Goal: Information Seeking & Learning: Learn about a topic

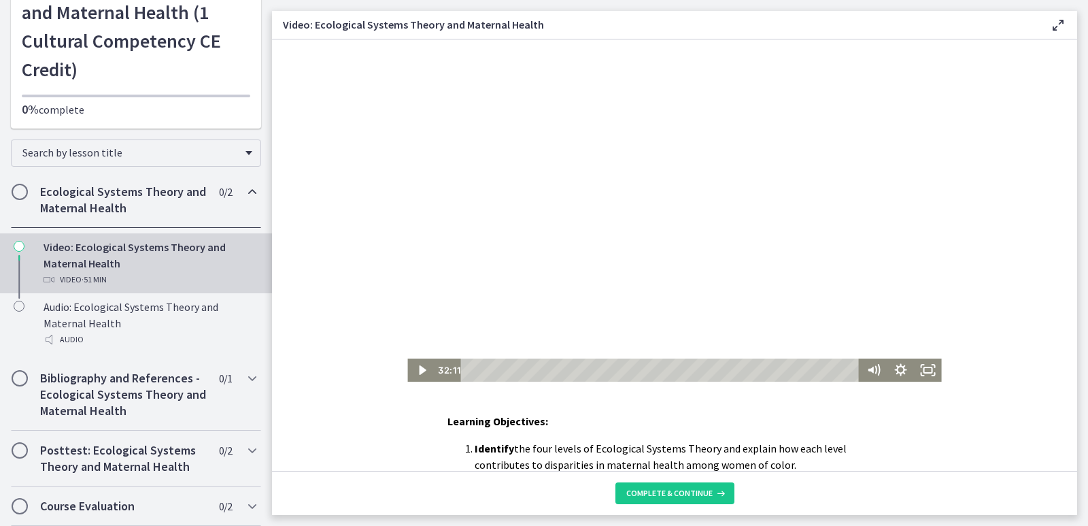
click at [657, 256] on div at bounding box center [674, 210] width 534 height 342
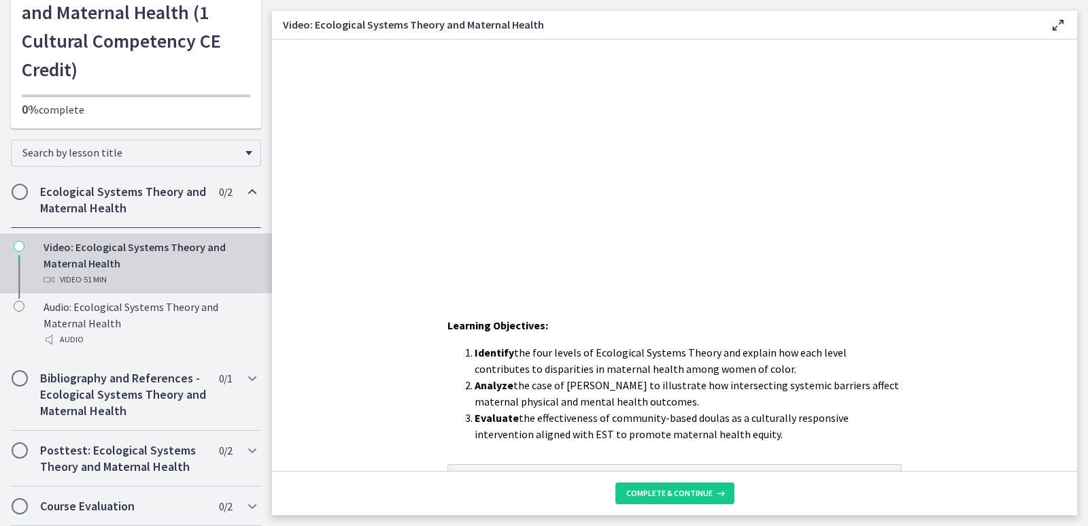
scroll to position [216, 0]
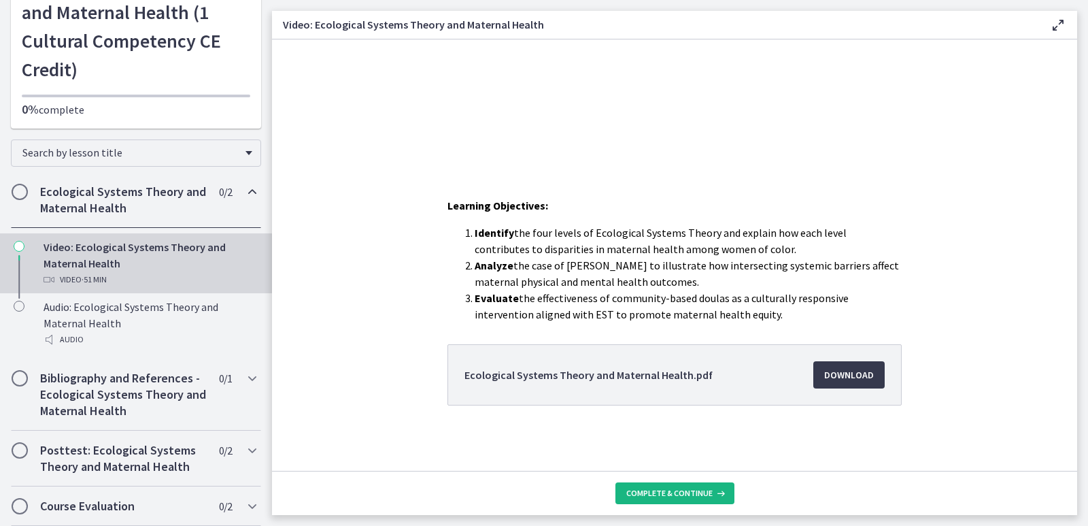
click at [680, 498] on span "Complete & continue" at bounding box center [670, 493] width 86 height 11
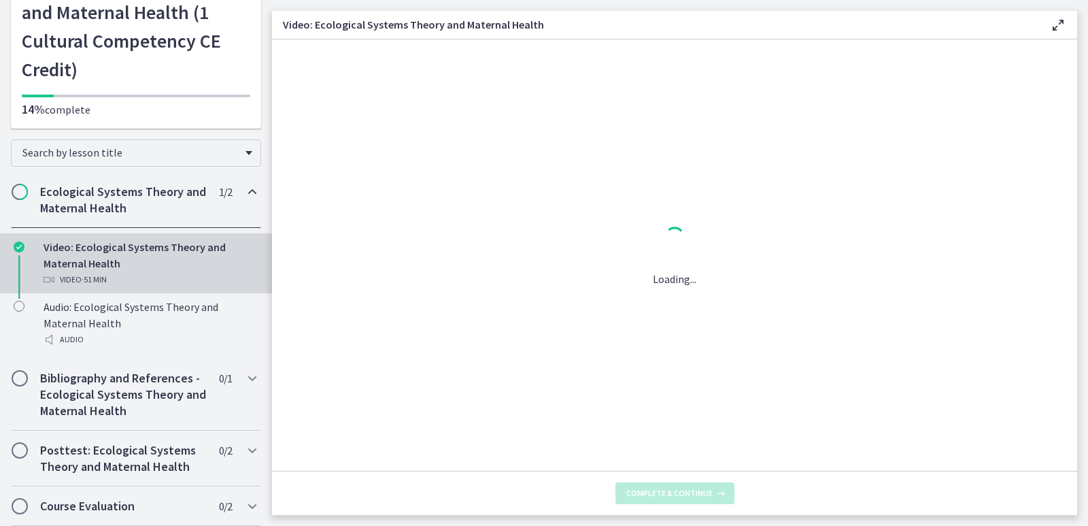
scroll to position [0, 0]
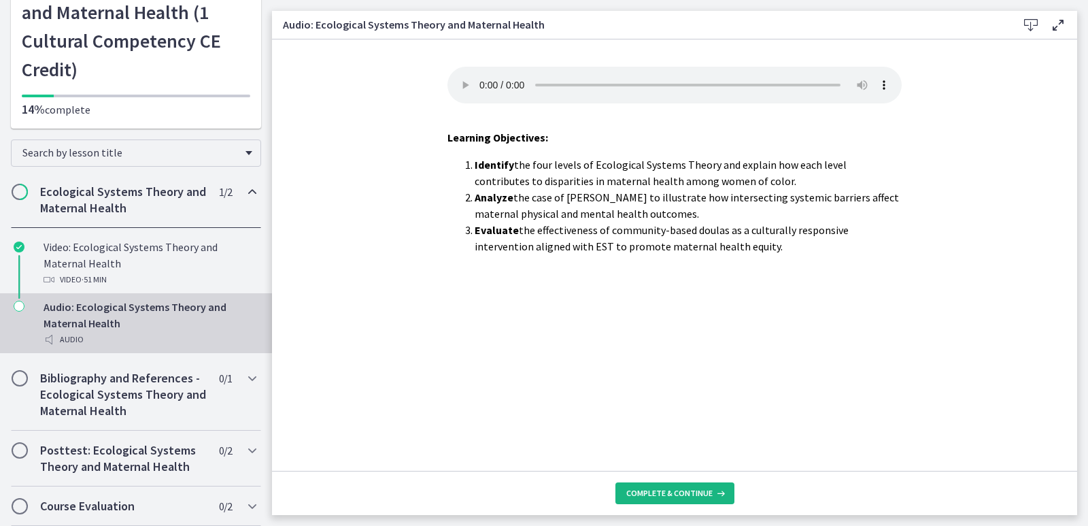
click at [667, 495] on span "Complete & continue" at bounding box center [670, 493] width 86 height 11
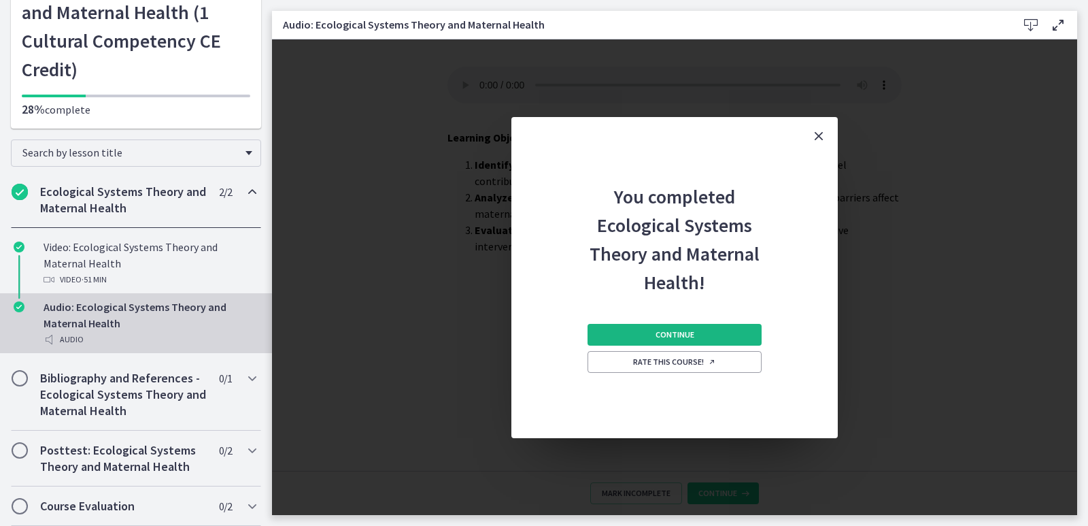
click at [676, 330] on span "Continue" at bounding box center [675, 334] width 39 height 11
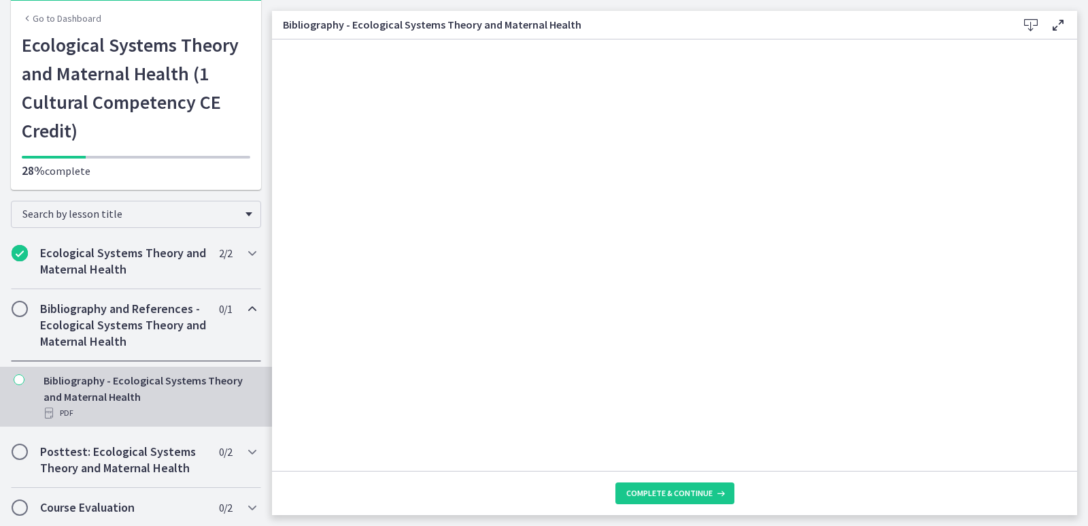
scroll to position [55, 0]
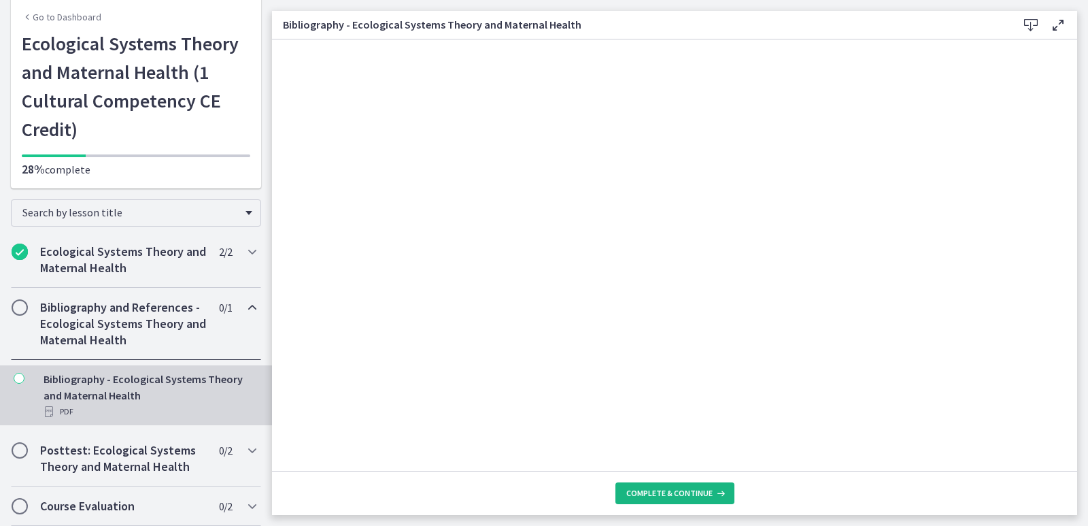
click at [679, 491] on span "Complete & continue" at bounding box center [670, 493] width 86 height 11
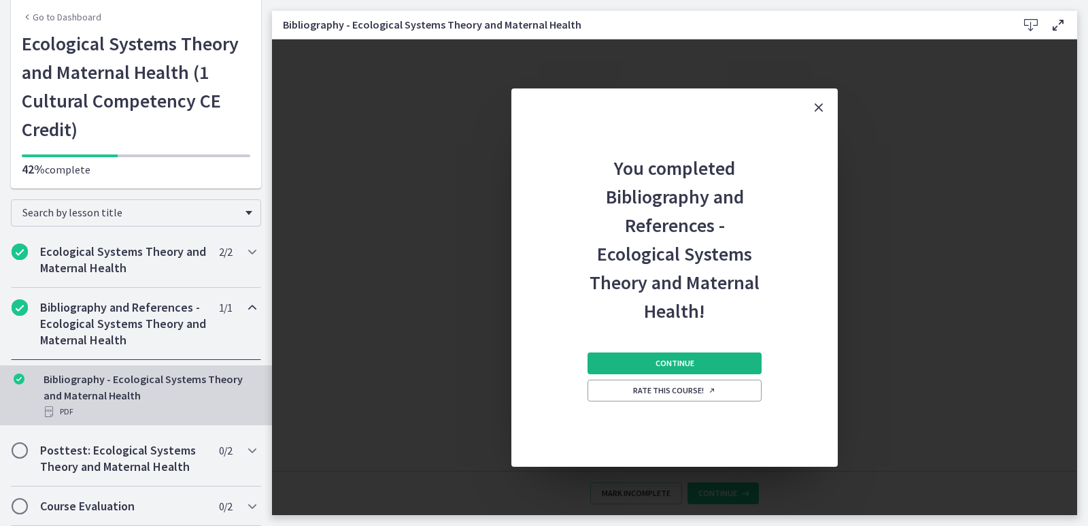
click at [685, 366] on span "Continue" at bounding box center [675, 363] width 39 height 11
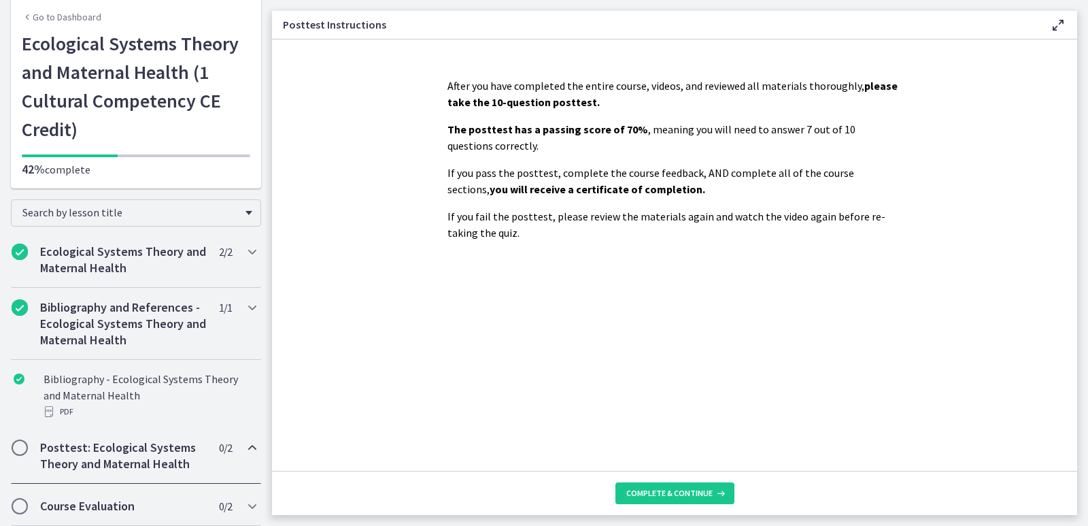
scroll to position [99, 0]
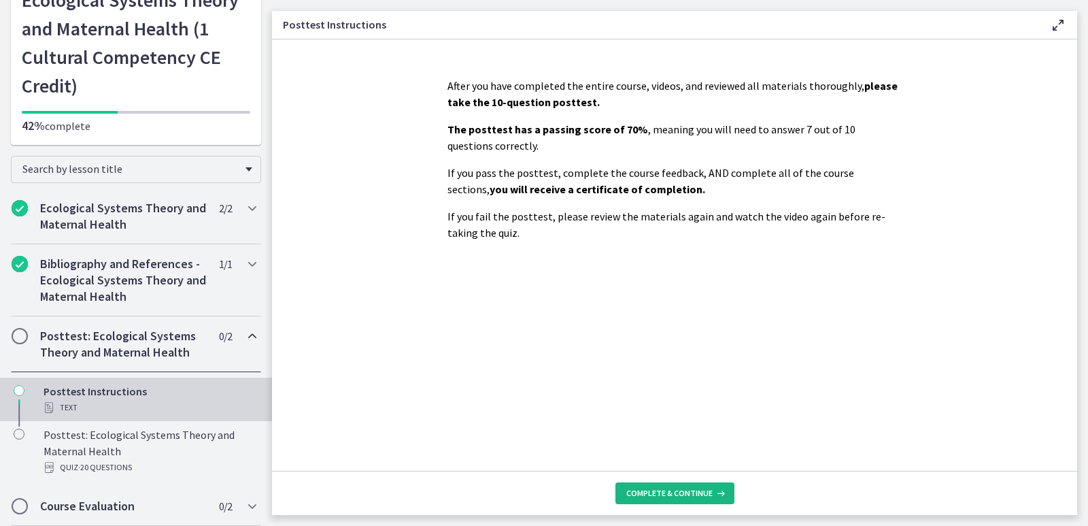
click at [648, 493] on span "Complete & continue" at bounding box center [670, 493] width 86 height 11
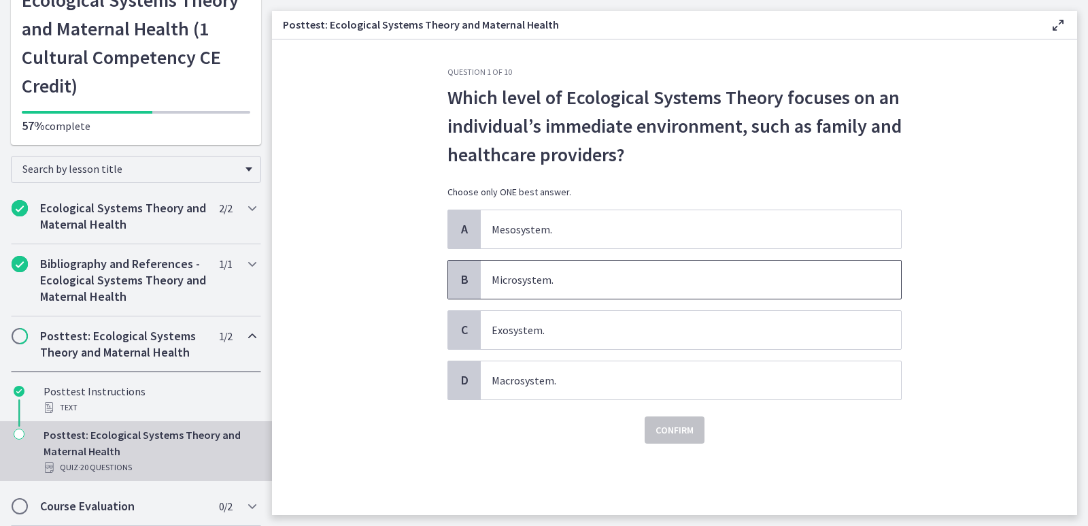
click at [537, 273] on span "Microsystem." at bounding box center [691, 280] width 420 height 38
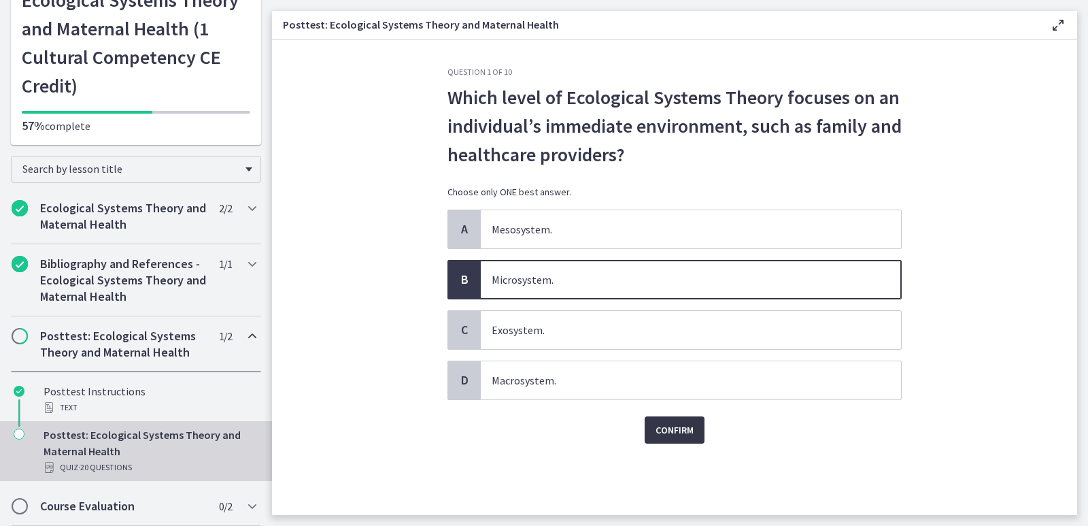
click at [673, 431] on span "Confirm" at bounding box center [675, 430] width 38 height 16
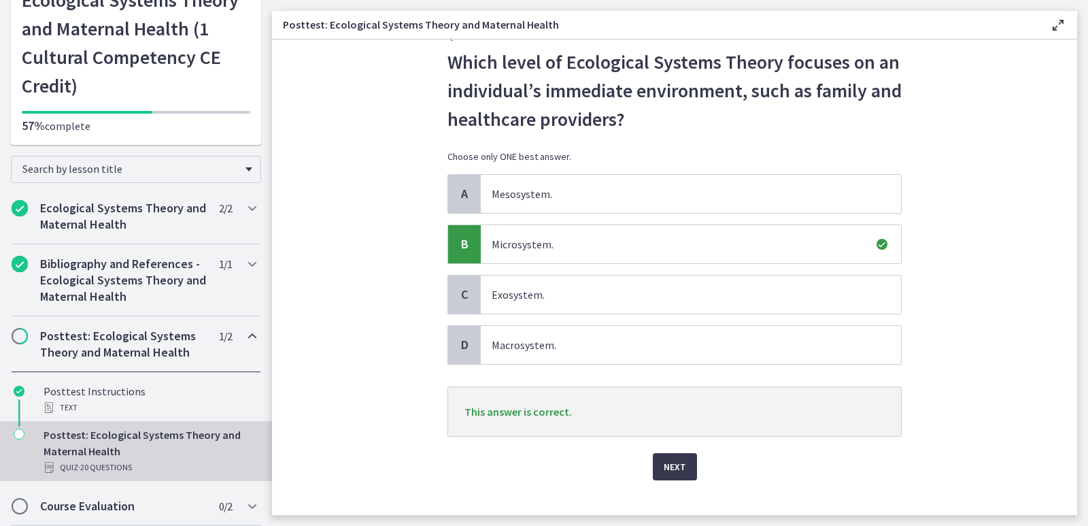
scroll to position [55, 0]
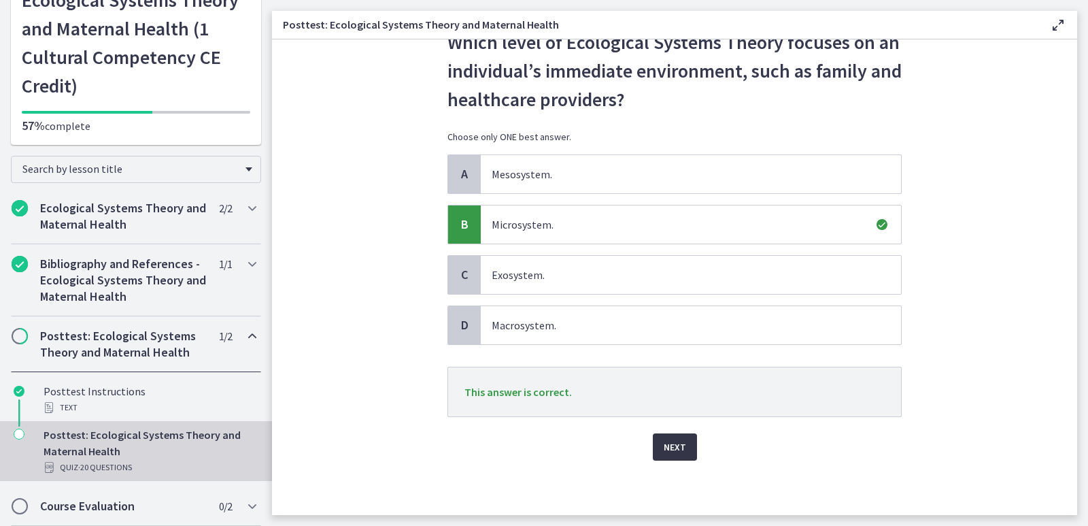
click at [667, 454] on span "Next" at bounding box center [675, 447] width 22 height 16
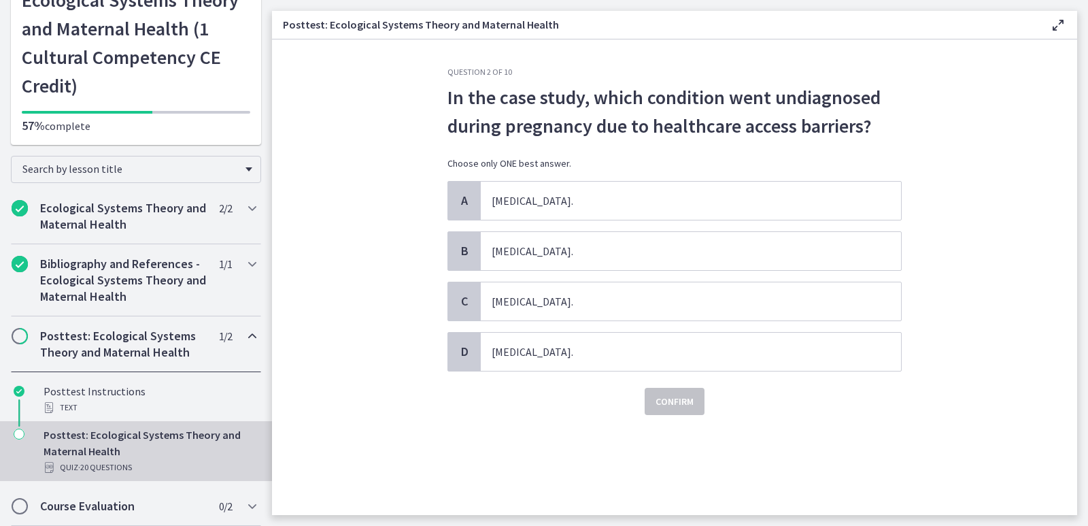
scroll to position [0, 0]
click at [505, 203] on span "Preeclampsia." at bounding box center [691, 201] width 420 height 38
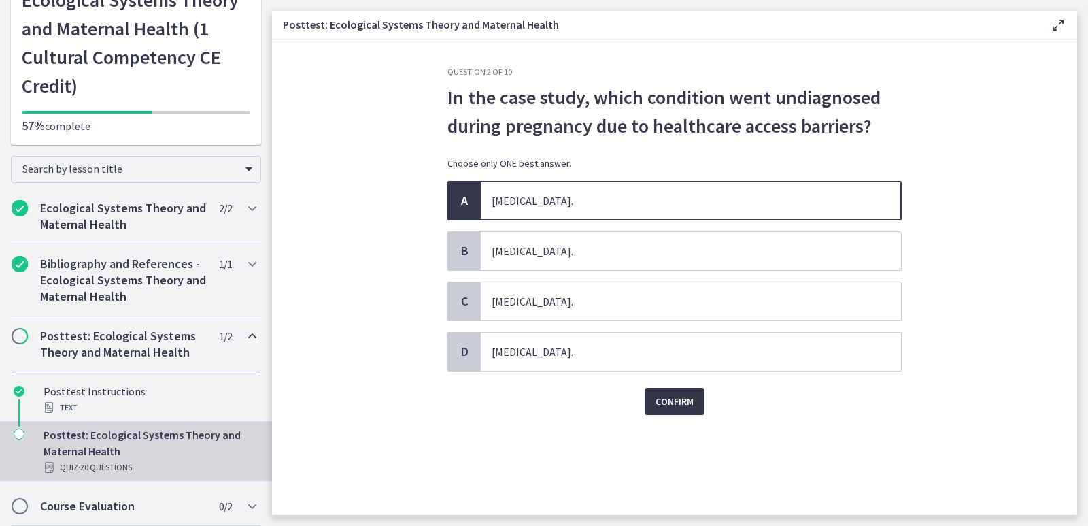
click at [658, 397] on span "Confirm" at bounding box center [675, 401] width 38 height 16
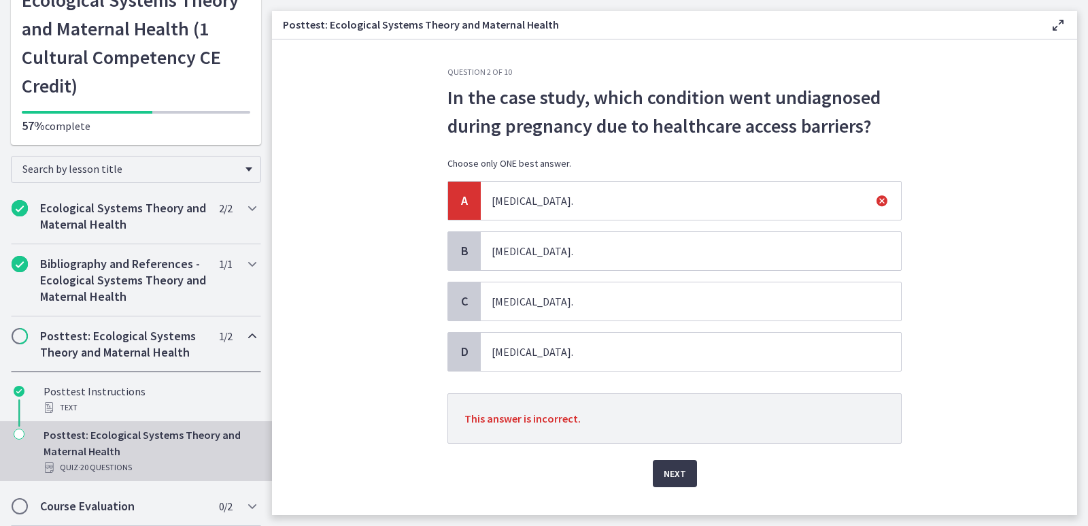
click at [549, 350] on span "Postpartum depression." at bounding box center [691, 352] width 420 height 38
click at [665, 478] on span "Next" at bounding box center [675, 473] width 22 height 16
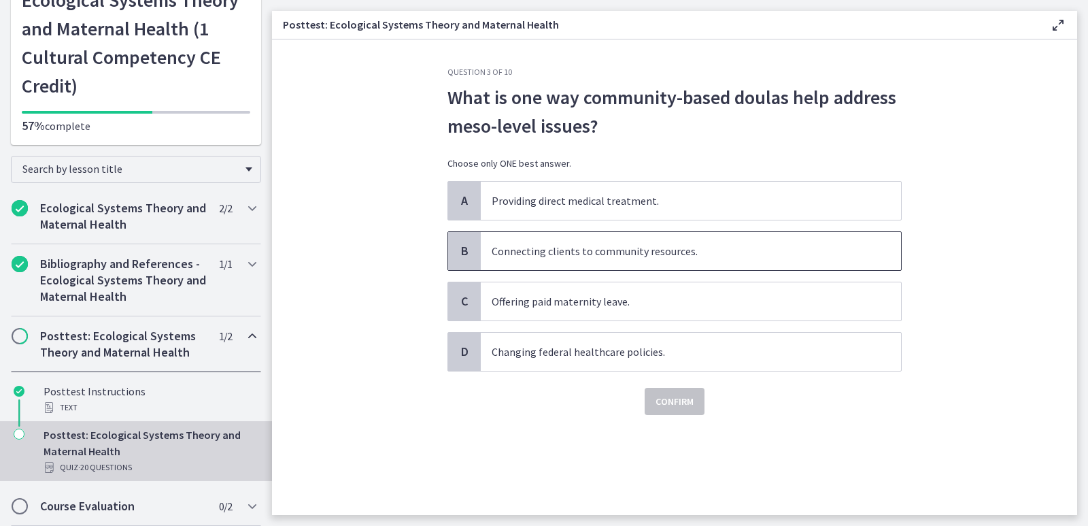
click at [520, 250] on span "Connecting clients to community resources." at bounding box center [691, 251] width 420 height 38
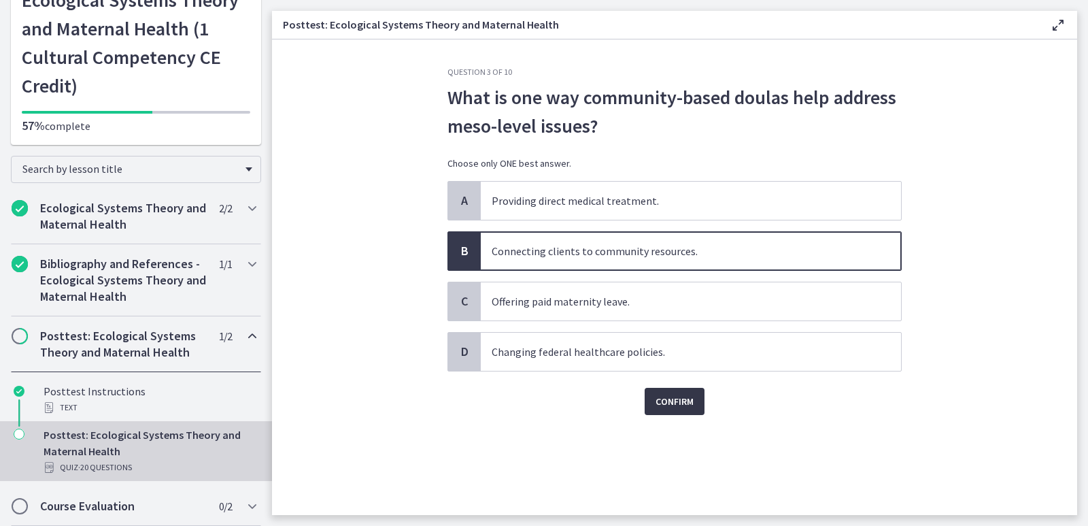
click at [667, 397] on span "Confirm" at bounding box center [675, 401] width 38 height 16
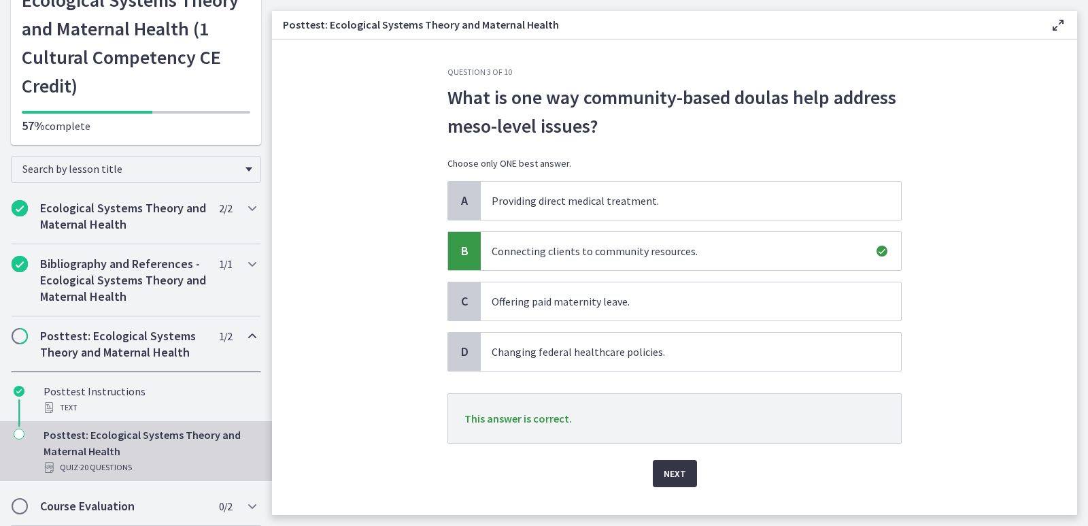
click at [664, 476] on span "Next" at bounding box center [675, 473] width 22 height 16
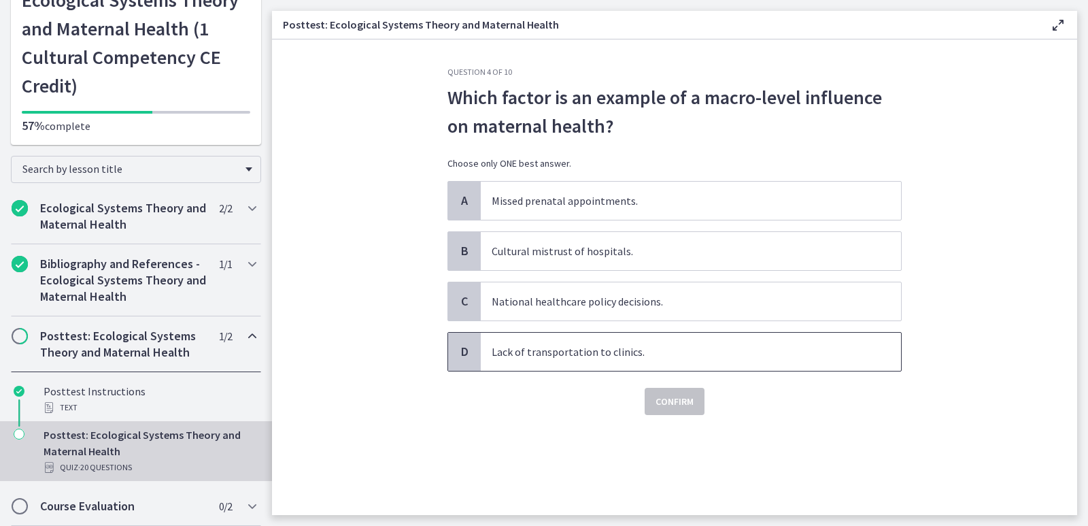
click at [579, 352] on span "Lack of transportation to clinics." at bounding box center [691, 352] width 420 height 38
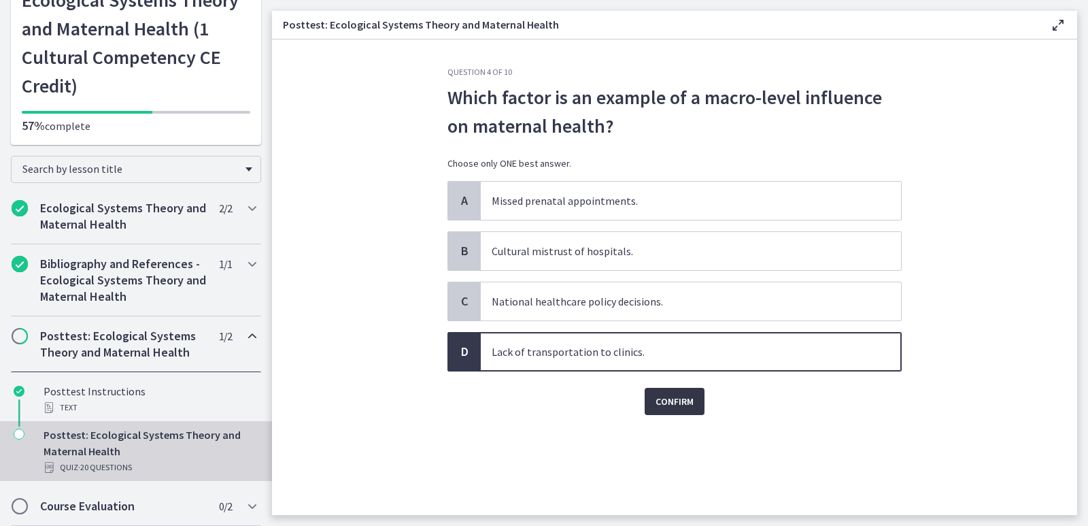
click at [662, 405] on span "Confirm" at bounding box center [675, 401] width 38 height 16
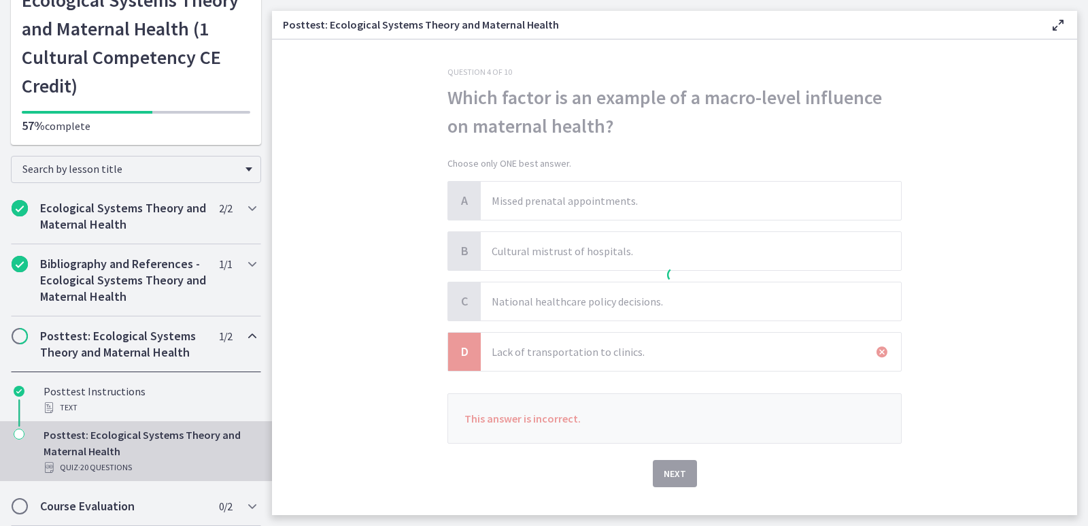
click at [667, 471] on div at bounding box center [675, 277] width 454 height 420
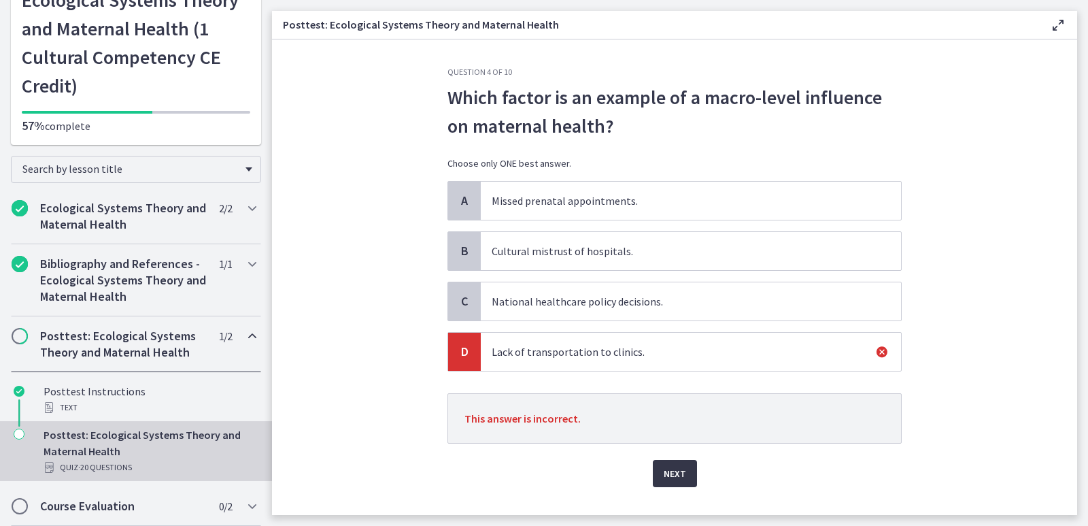
click at [666, 473] on span "Next" at bounding box center [675, 473] width 22 height 16
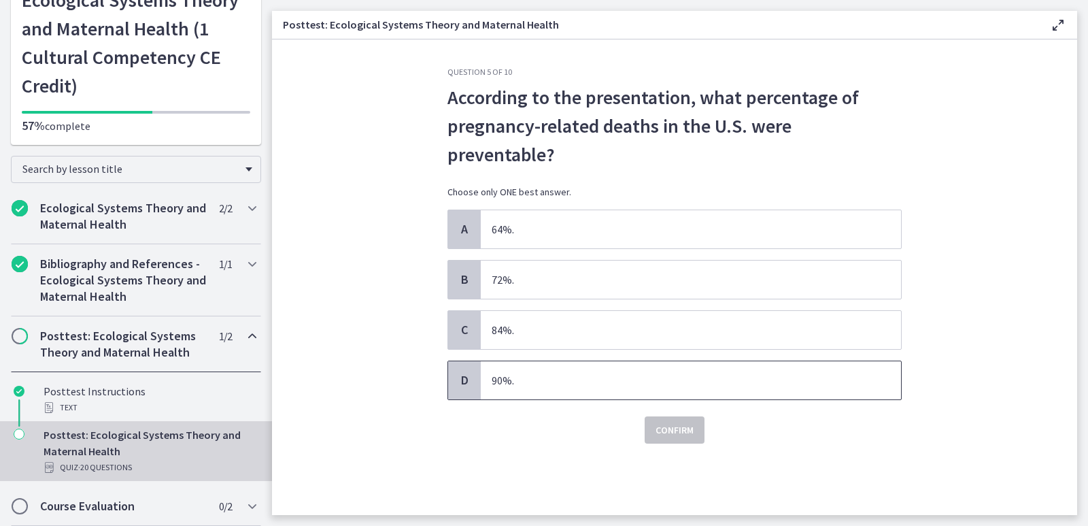
drag, startPoint x: 531, startPoint y: 352, endPoint x: 533, endPoint y: 369, distance: 17.1
click at [531, 361] on span "90%." at bounding box center [691, 380] width 420 height 38
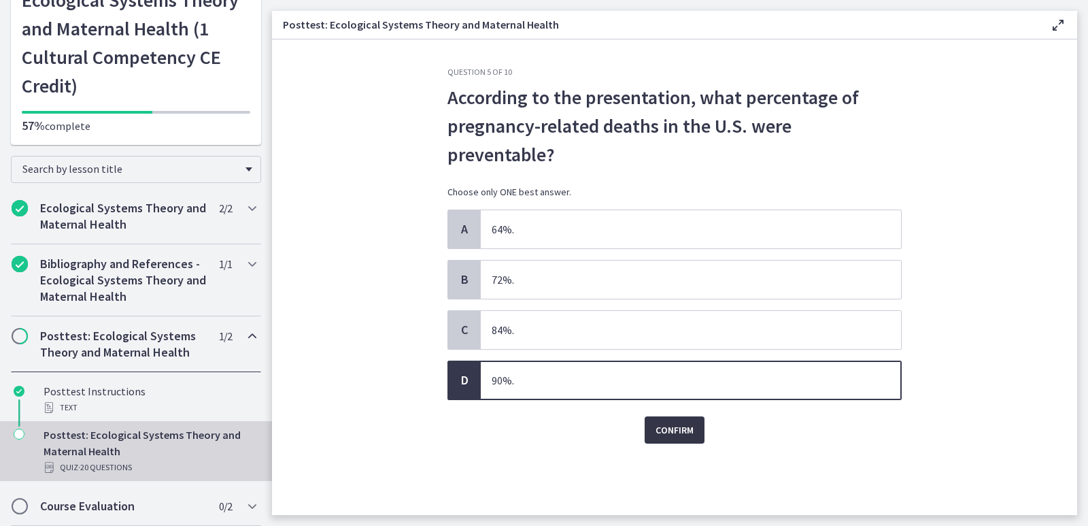
click at [665, 422] on span "Confirm" at bounding box center [675, 430] width 38 height 16
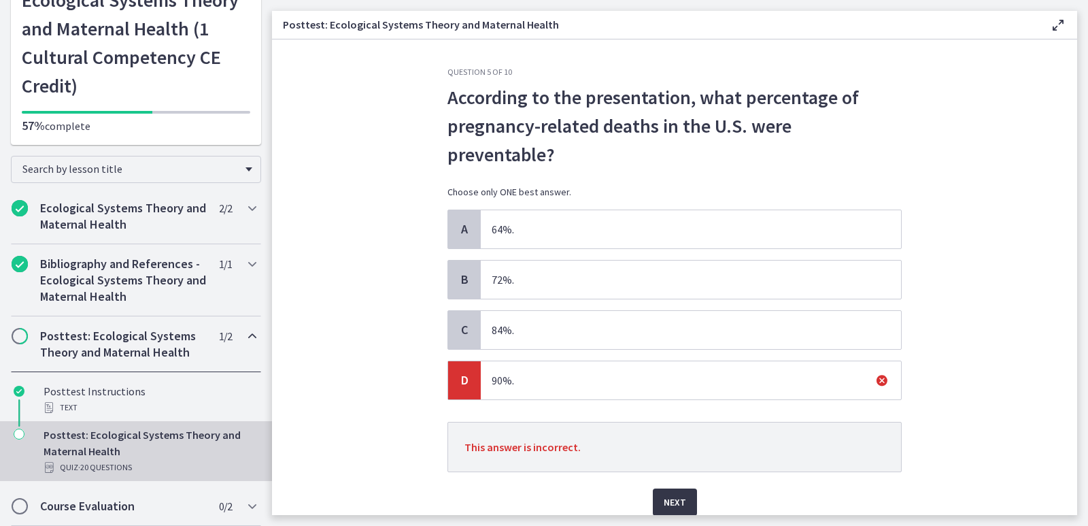
click at [665, 494] on span "Next" at bounding box center [675, 502] width 22 height 16
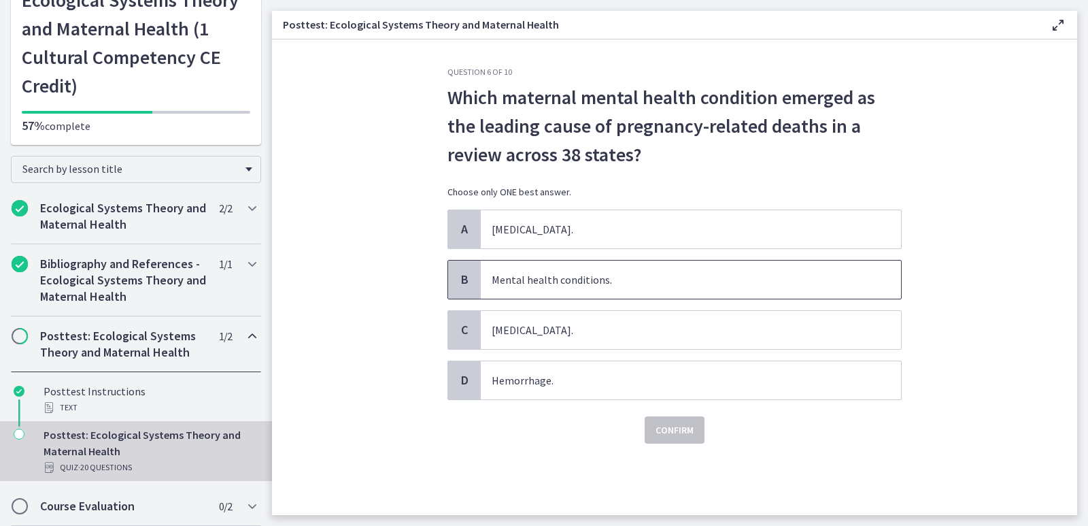
click at [504, 279] on span "Mental health conditions." at bounding box center [691, 280] width 420 height 38
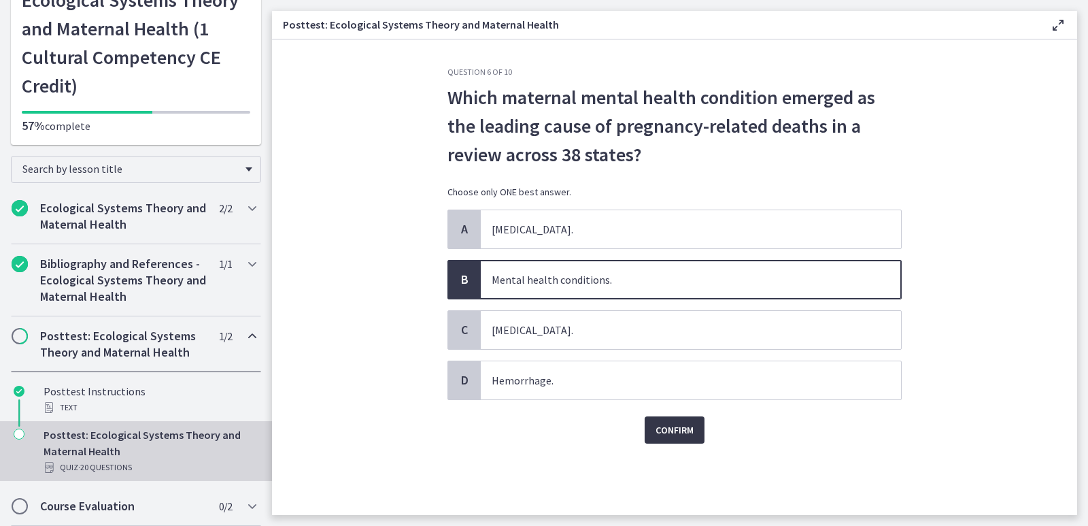
click at [665, 434] on span "Confirm" at bounding box center [675, 430] width 38 height 16
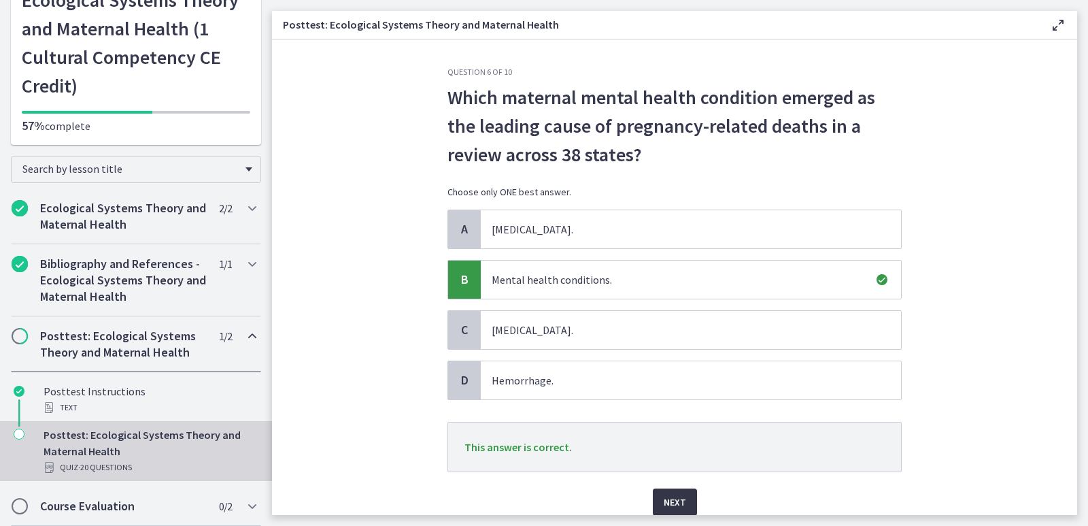
click at [658, 504] on button "Next" at bounding box center [675, 501] width 44 height 27
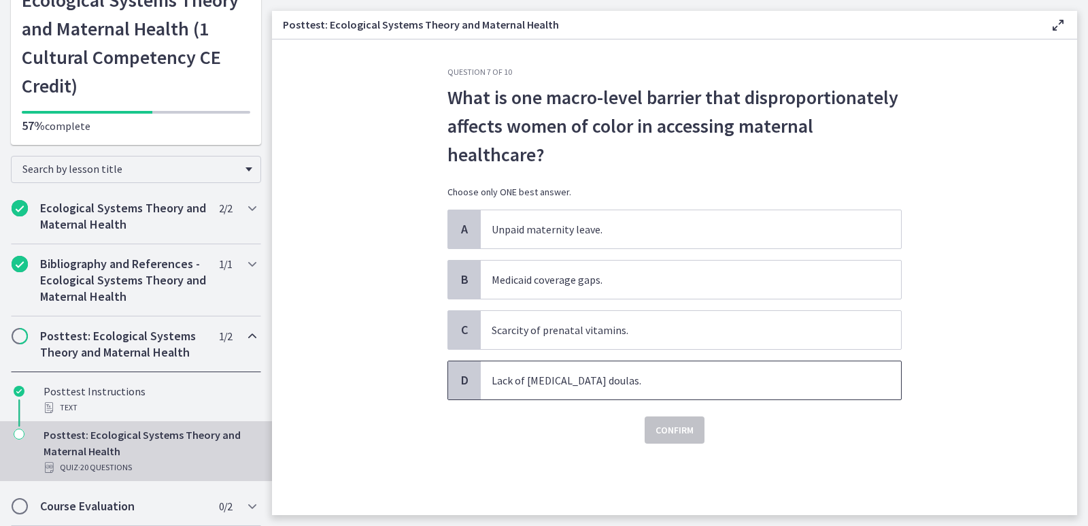
click at [601, 381] on span "Lack of postpartum doulas." at bounding box center [691, 380] width 420 height 38
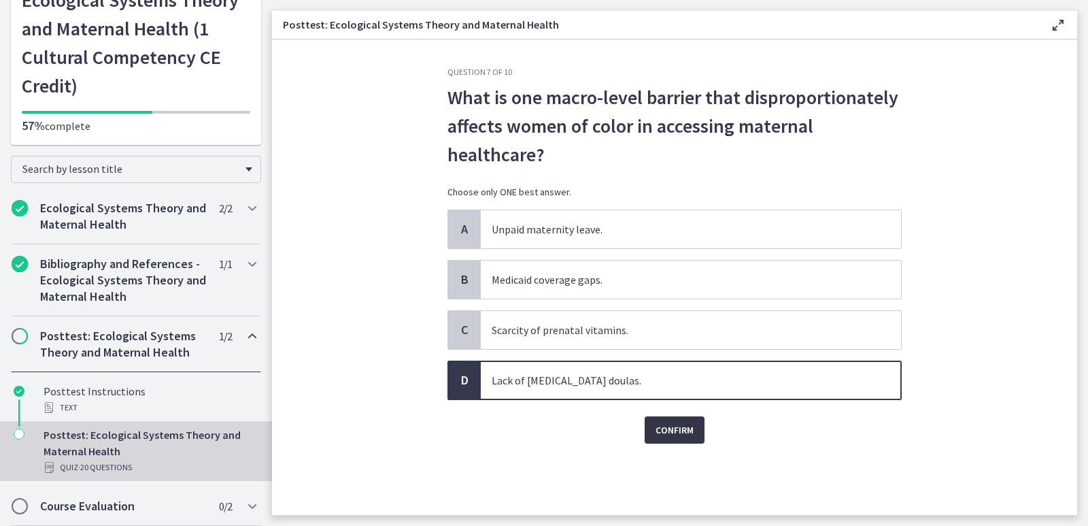
click at [654, 432] on button "Confirm" at bounding box center [675, 429] width 60 height 27
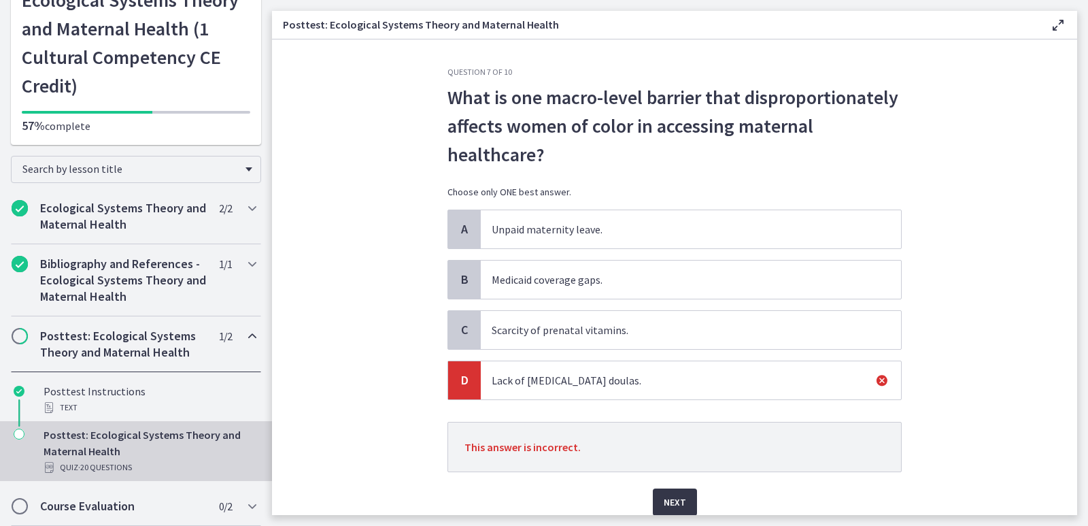
click at [671, 501] on span "Next" at bounding box center [675, 502] width 22 height 16
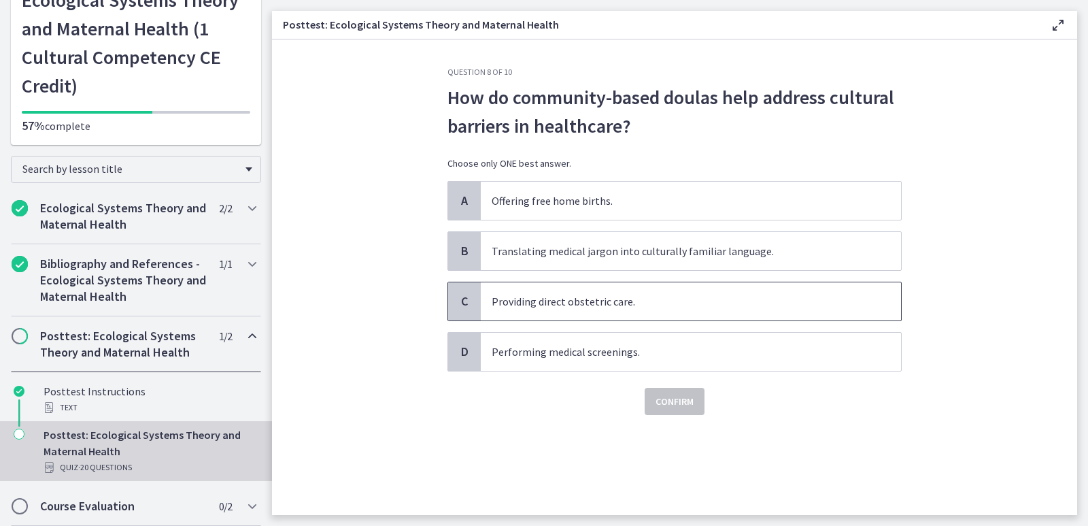
click at [571, 295] on span "Providing direct obstetric care." at bounding box center [691, 301] width 420 height 38
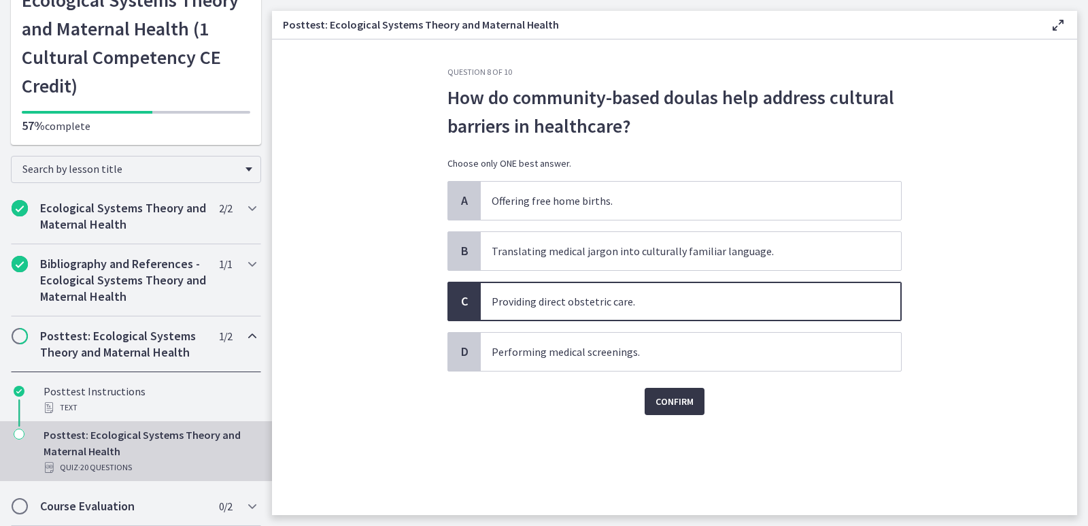
click at [674, 401] on span "Confirm" at bounding box center [675, 401] width 38 height 16
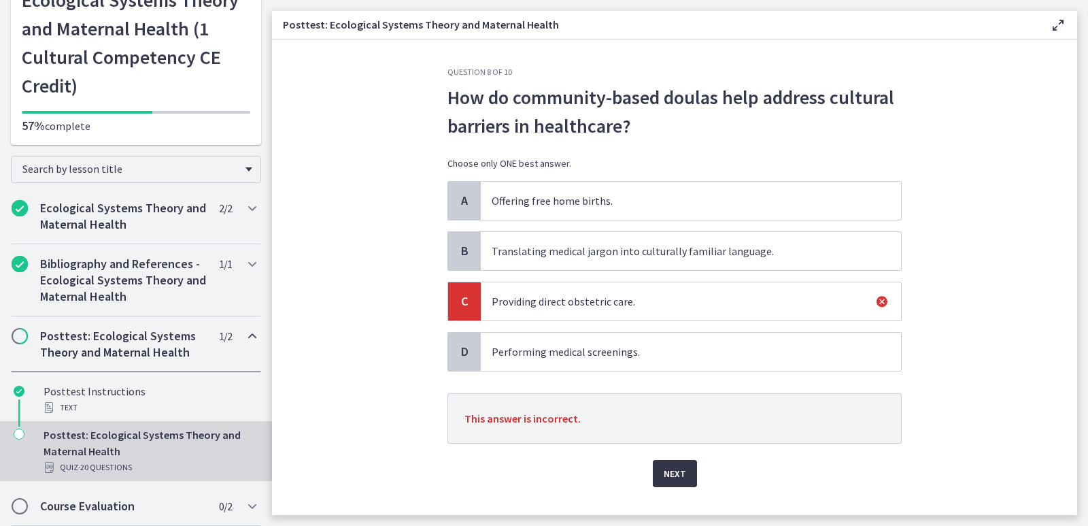
click at [669, 482] on button "Next" at bounding box center [675, 473] width 44 height 27
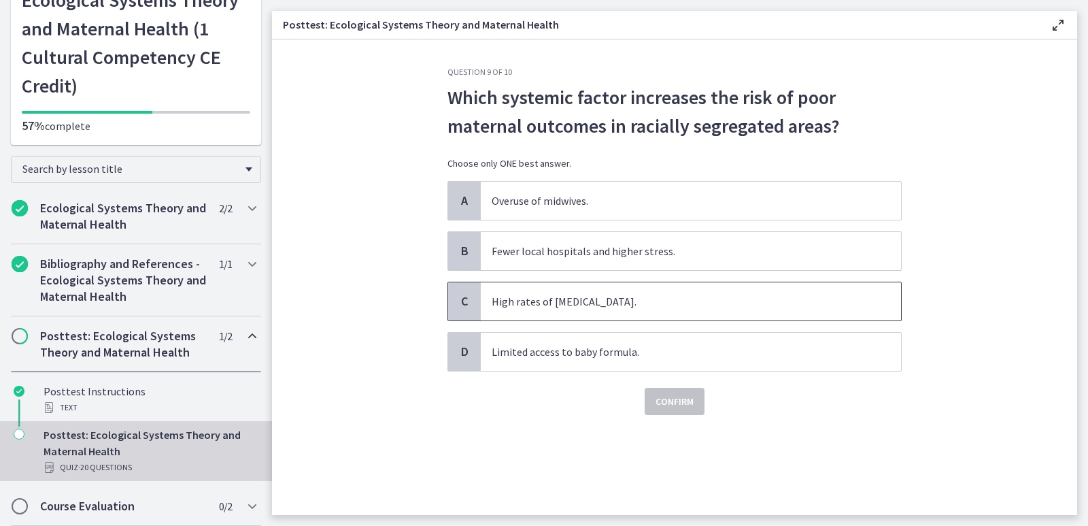
click at [521, 300] on span "High rates of C-section." at bounding box center [691, 301] width 420 height 38
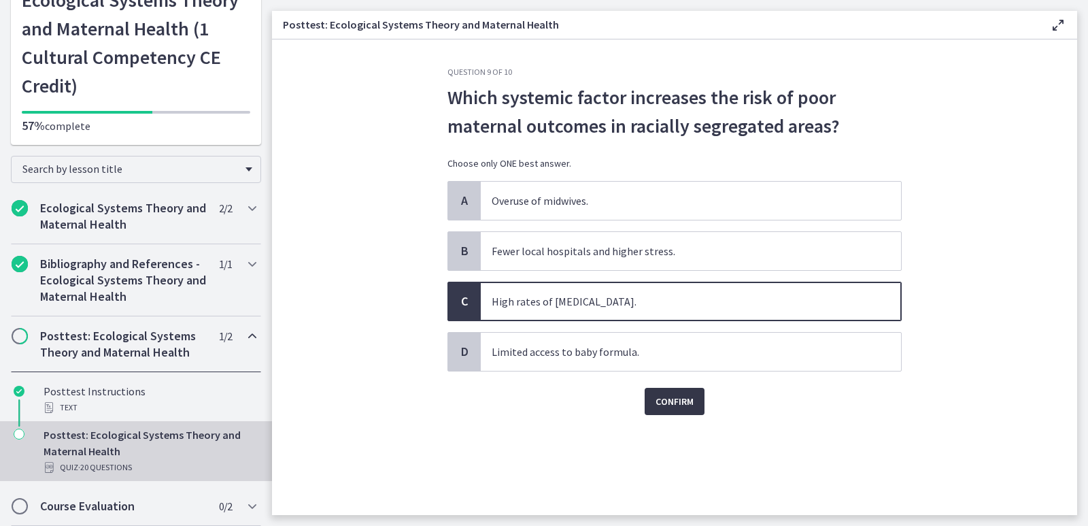
click at [672, 403] on span "Confirm" at bounding box center [675, 401] width 38 height 16
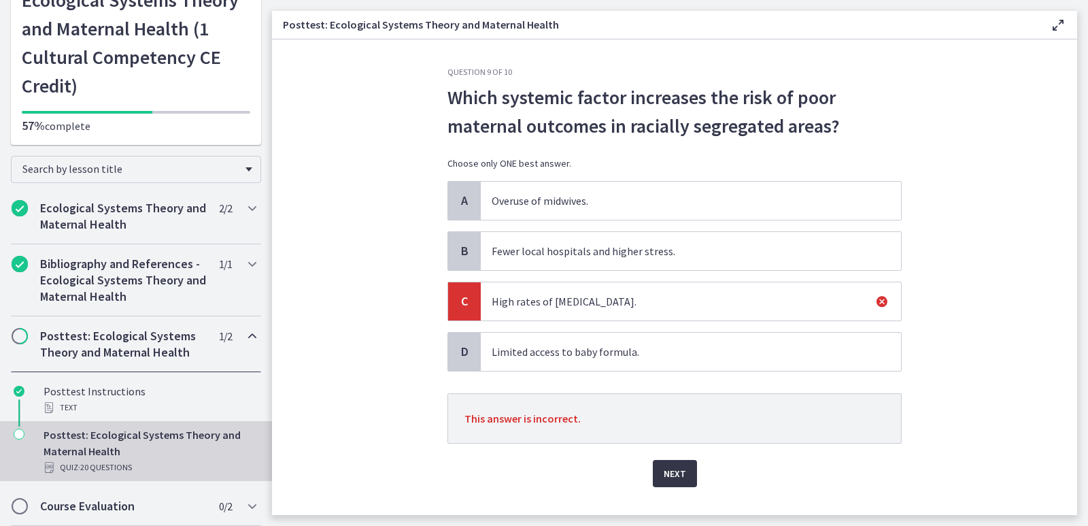
click at [676, 475] on span "Next" at bounding box center [675, 473] width 22 height 16
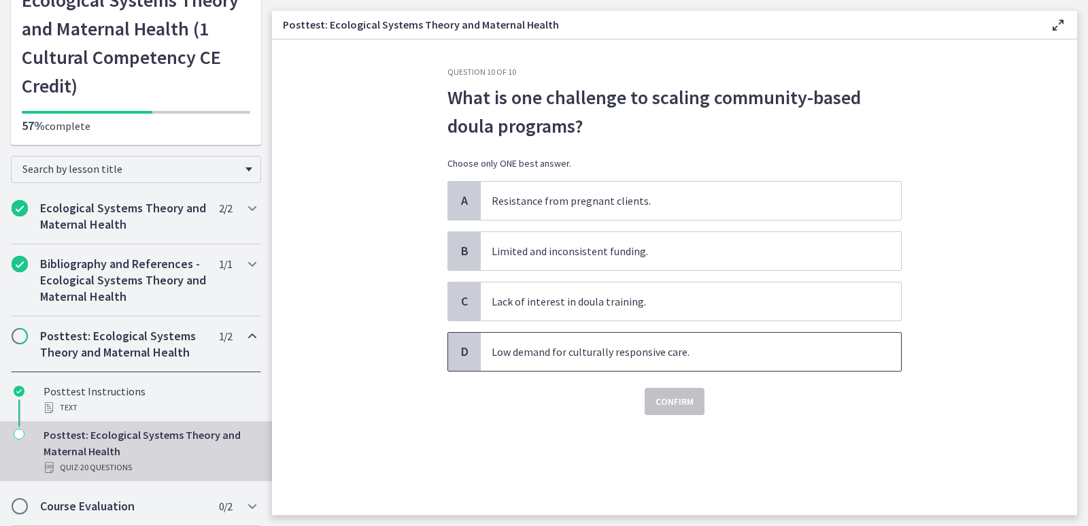
click at [584, 348] on span "Low demand for culturally responsive care." at bounding box center [691, 352] width 420 height 38
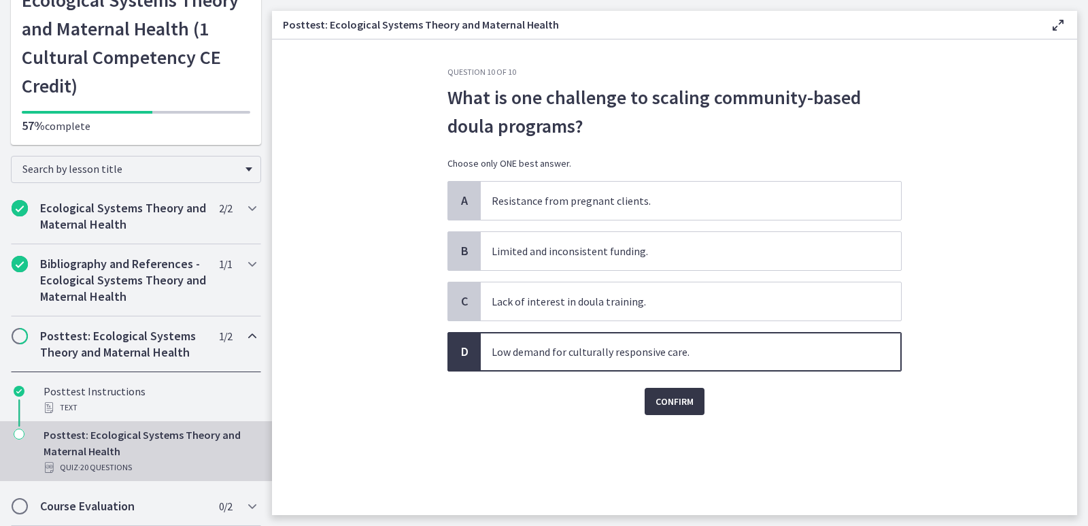
drag, startPoint x: 676, startPoint y: 399, endPoint x: 669, endPoint y: 415, distance: 16.8
click at [677, 399] on span "Confirm" at bounding box center [675, 401] width 38 height 16
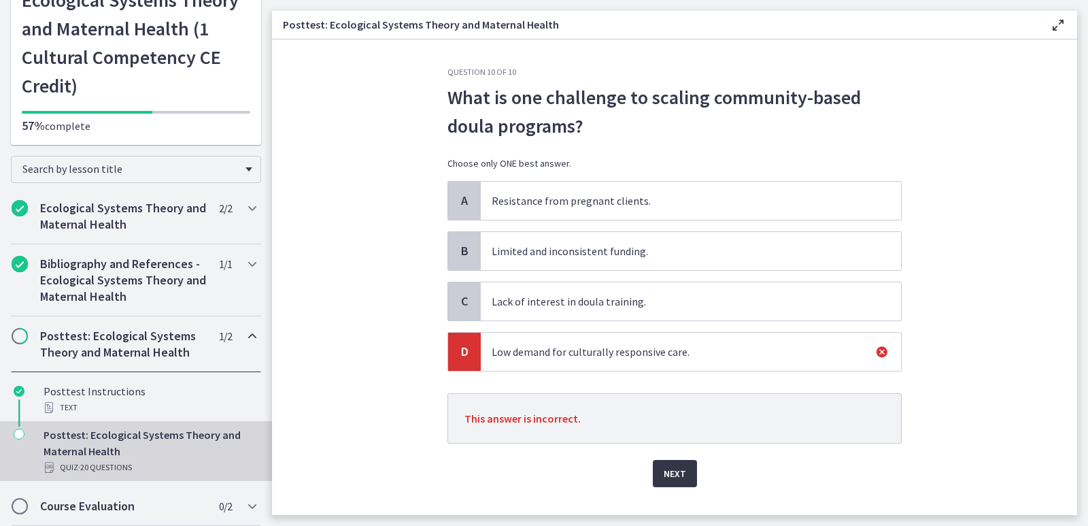
click at [671, 478] on span "Next" at bounding box center [675, 473] width 22 height 16
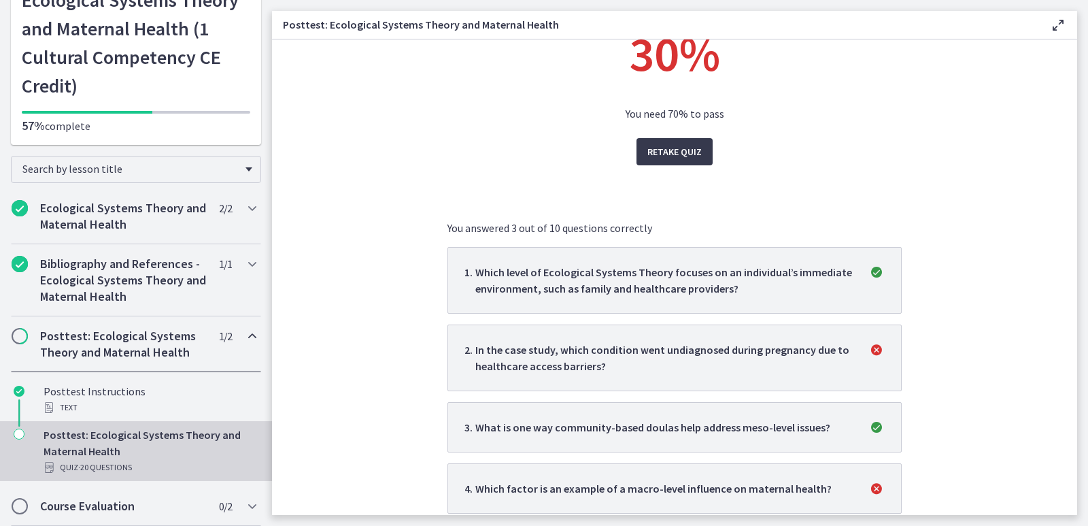
scroll to position [22, 0]
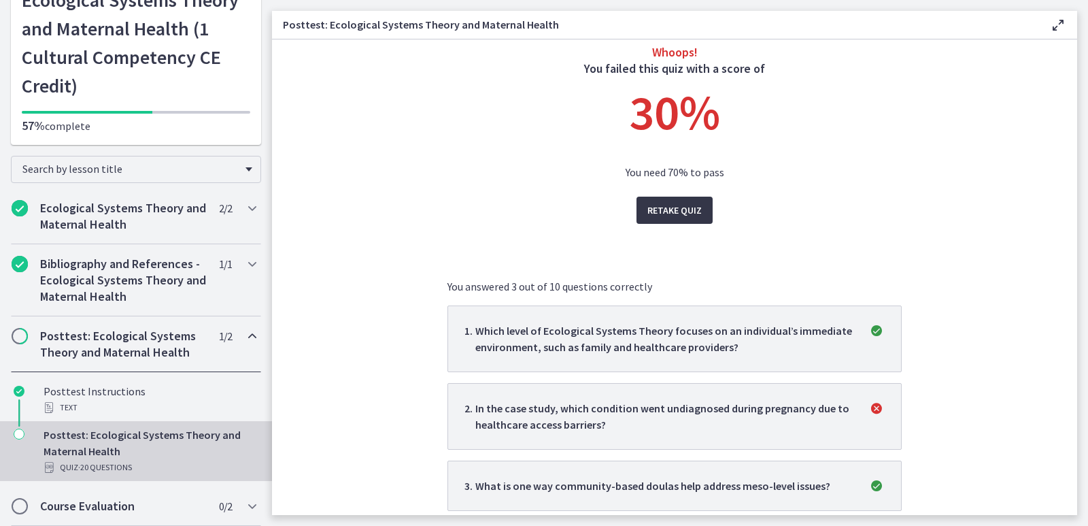
drag, startPoint x: 669, startPoint y: 206, endPoint x: 865, endPoint y: 191, distance: 197.2
click at [850, 213] on div "Whoops! You failed this quiz with a score of 30 % You need 70% to pass Retake Q…" at bounding box center [675, 524] width 454 height 961
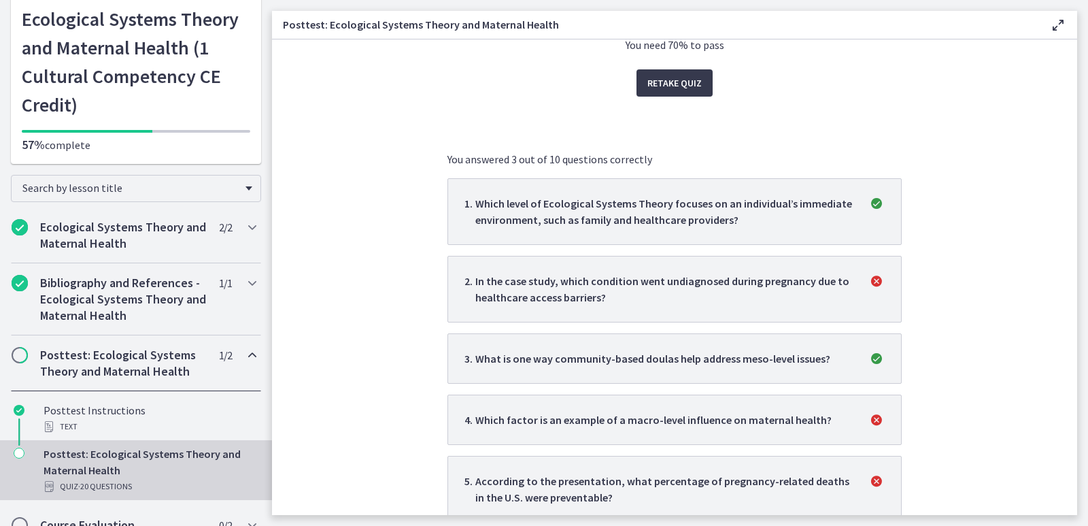
scroll to position [0, 0]
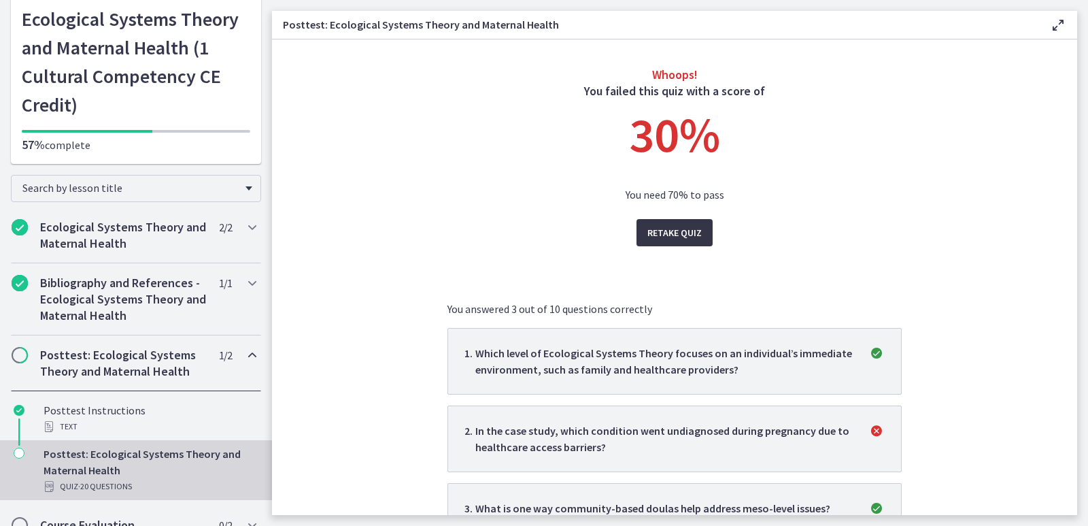
click at [661, 240] on span "Retake Quiz" at bounding box center [675, 232] width 54 height 16
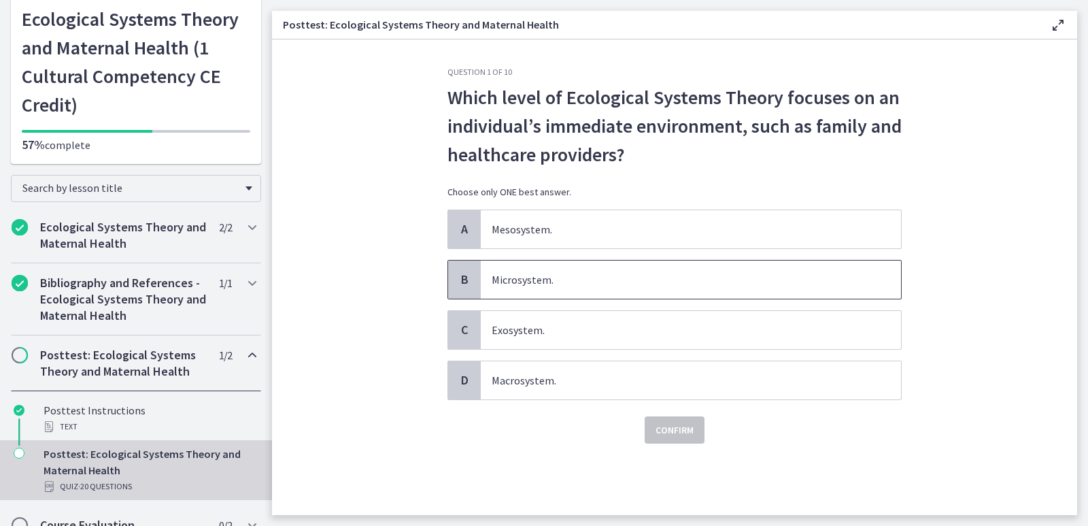
click at [526, 278] on span "Microsystem." at bounding box center [691, 280] width 420 height 38
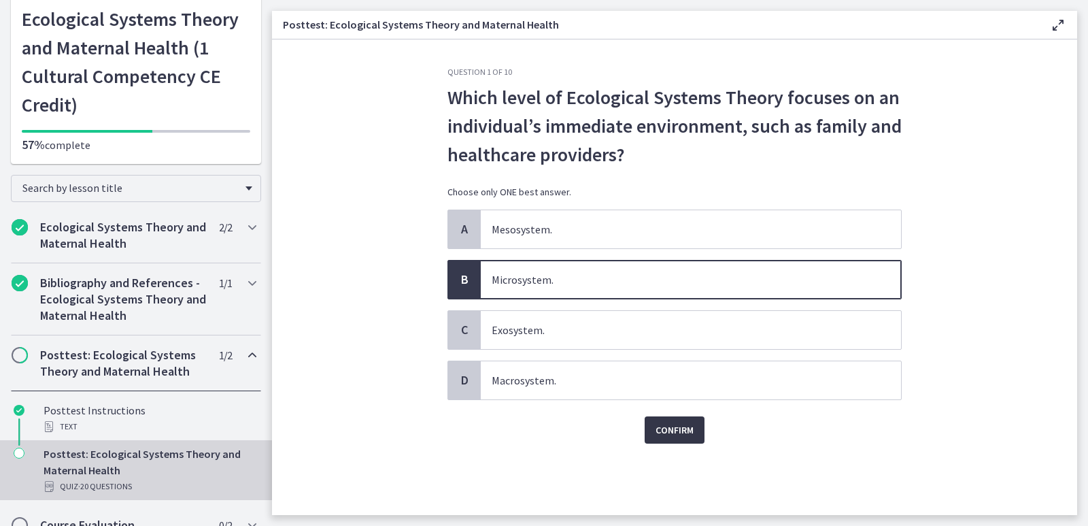
click at [690, 435] on span "Confirm" at bounding box center [675, 430] width 38 height 16
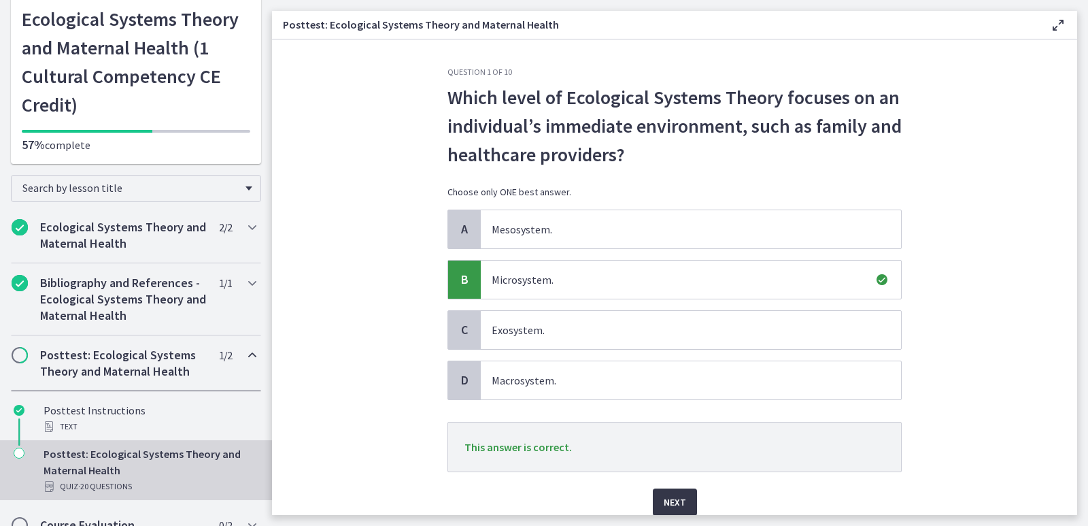
click at [673, 501] on span "Next" at bounding box center [675, 502] width 22 height 16
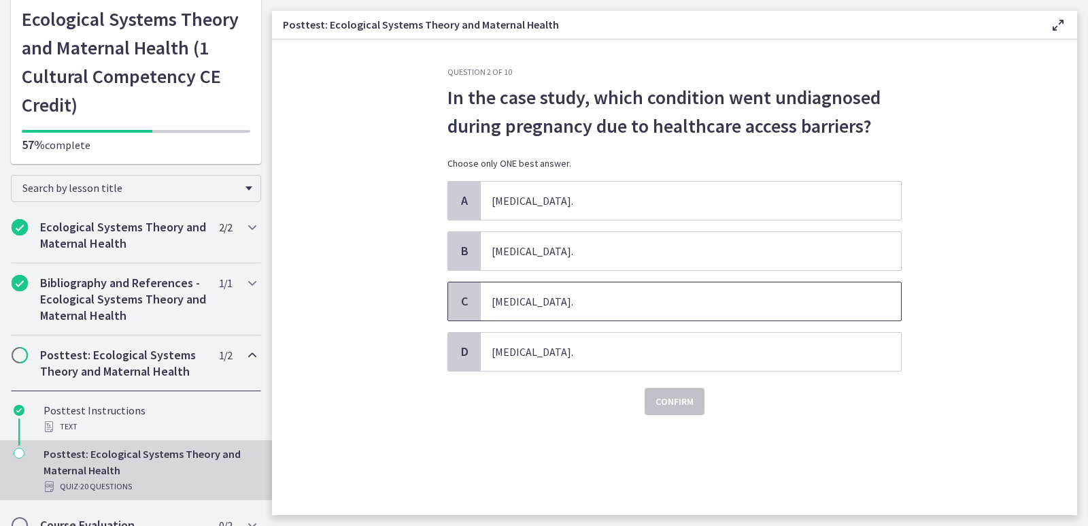
click at [535, 302] on span "Gestational diabetes." at bounding box center [691, 301] width 420 height 38
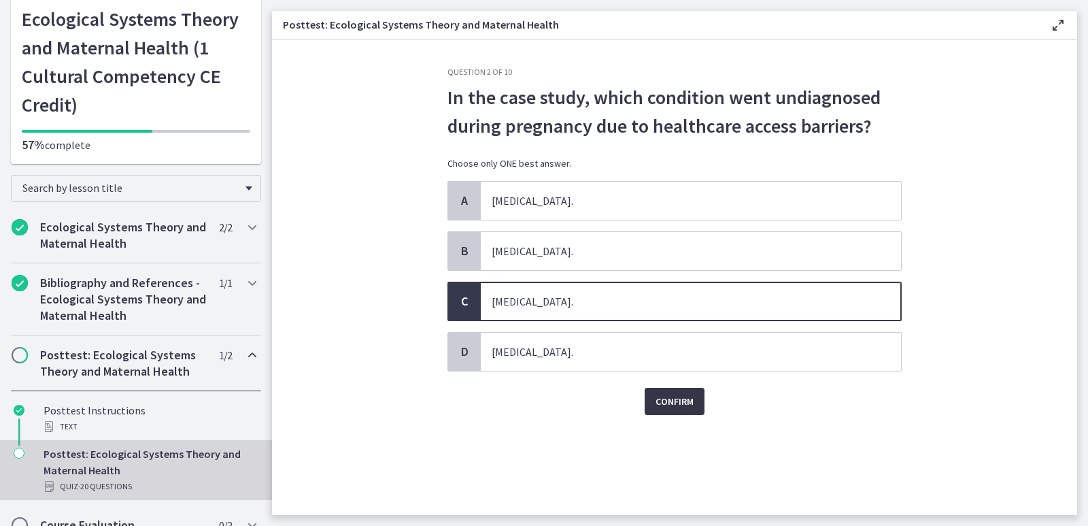
click at [674, 406] on span "Confirm" at bounding box center [675, 401] width 38 height 16
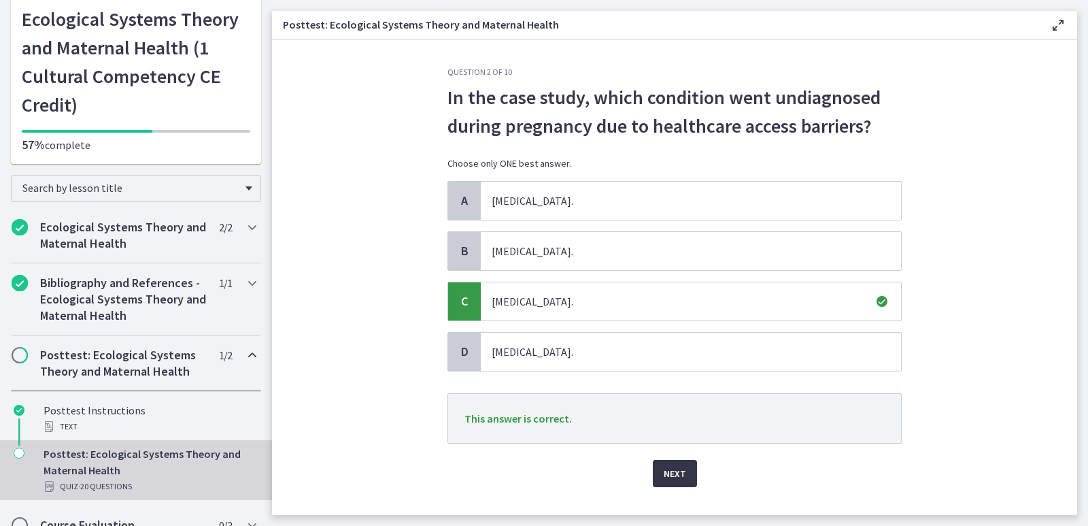
click at [656, 470] on button "Next" at bounding box center [675, 473] width 44 height 27
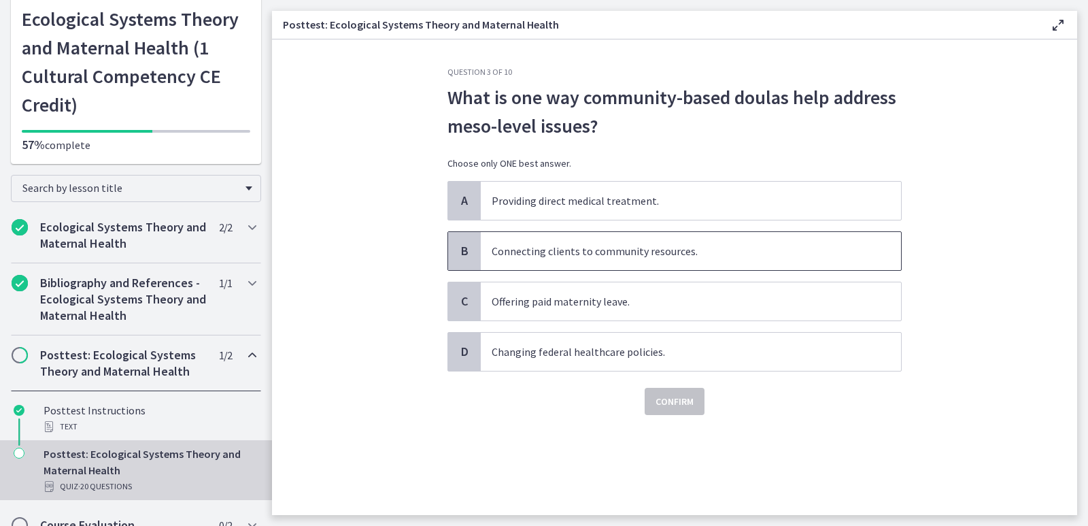
click at [552, 254] on span "Connecting clients to community resources." at bounding box center [691, 251] width 420 height 38
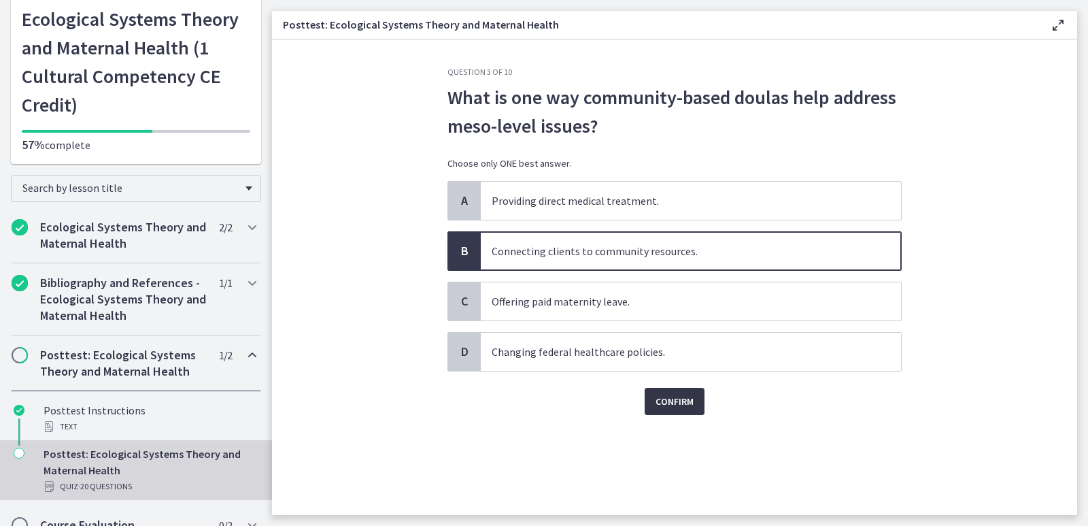
click at [663, 400] on span "Confirm" at bounding box center [675, 401] width 38 height 16
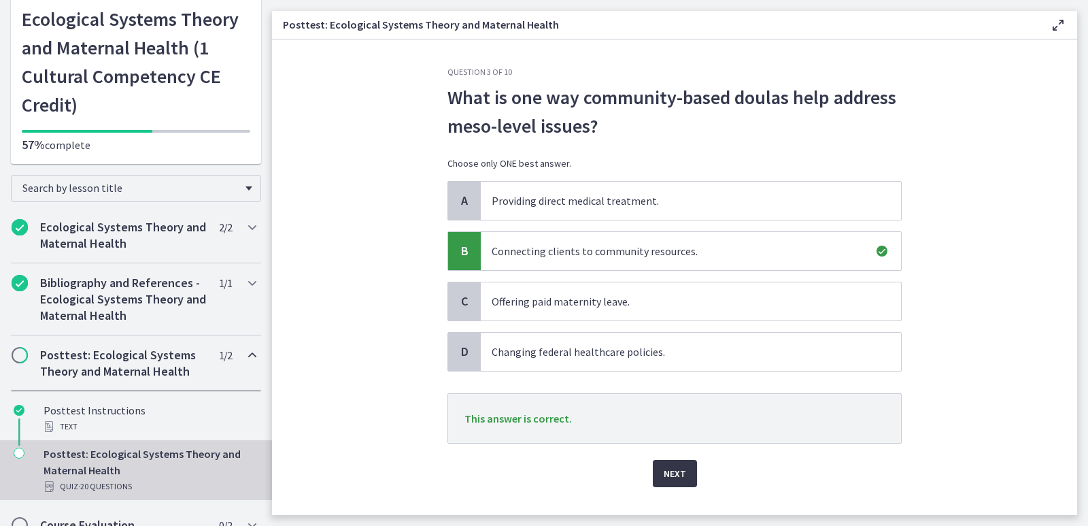
click at [658, 473] on button "Next" at bounding box center [675, 473] width 44 height 27
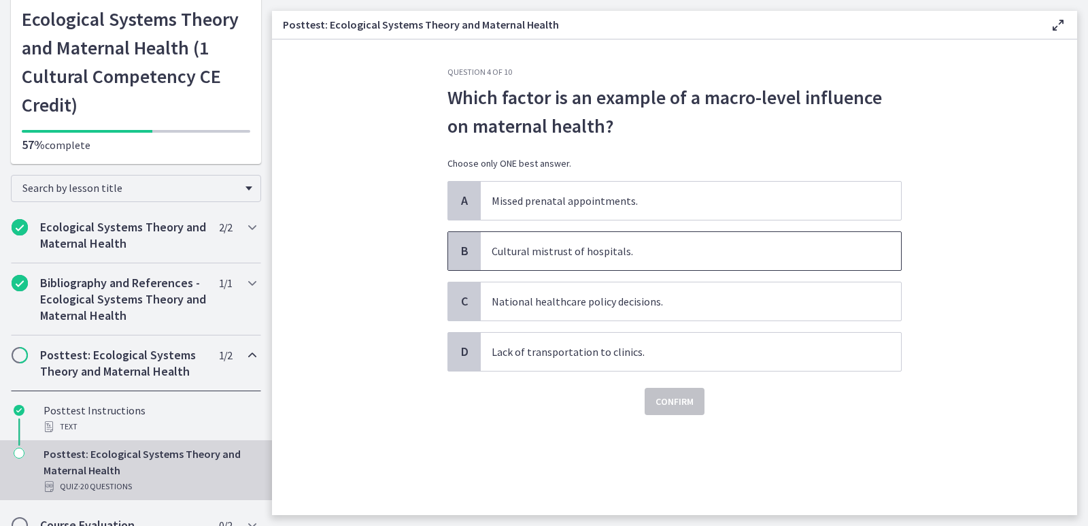
click at [554, 252] on span "Cultural mistrust of hospitals." at bounding box center [691, 251] width 420 height 38
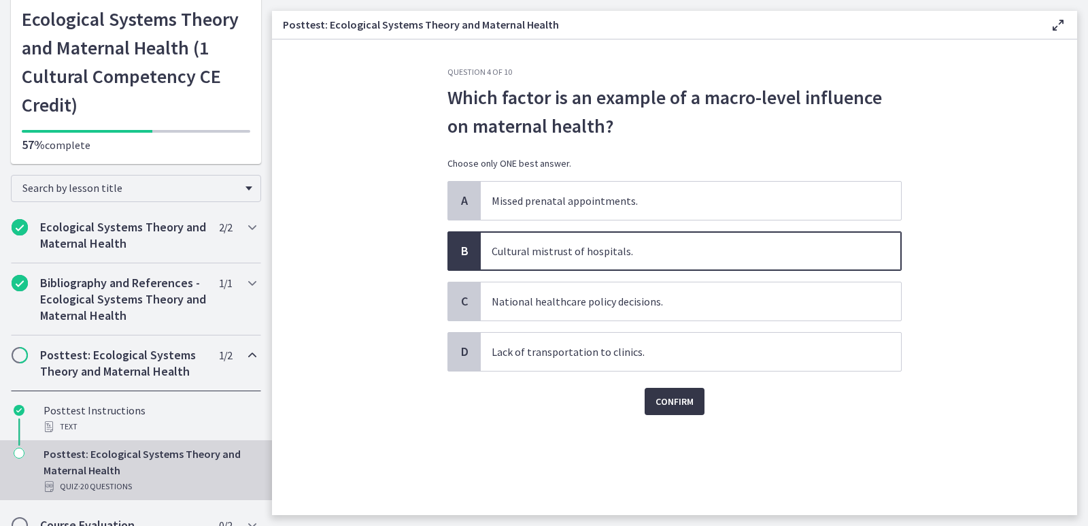
click at [668, 399] on span "Confirm" at bounding box center [675, 401] width 38 height 16
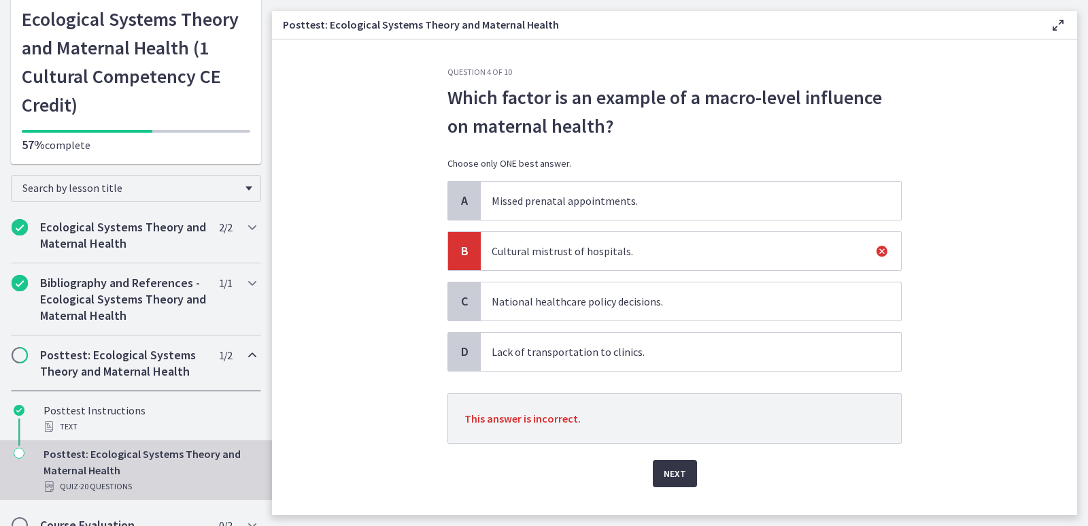
click at [671, 473] on span "Next" at bounding box center [675, 473] width 22 height 16
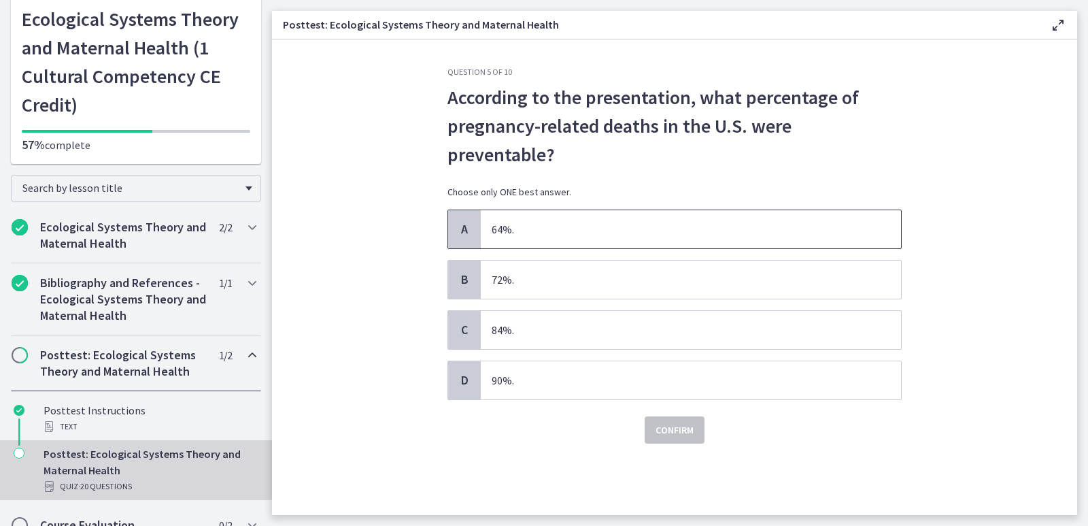
click at [496, 210] on span "64%." at bounding box center [691, 229] width 420 height 38
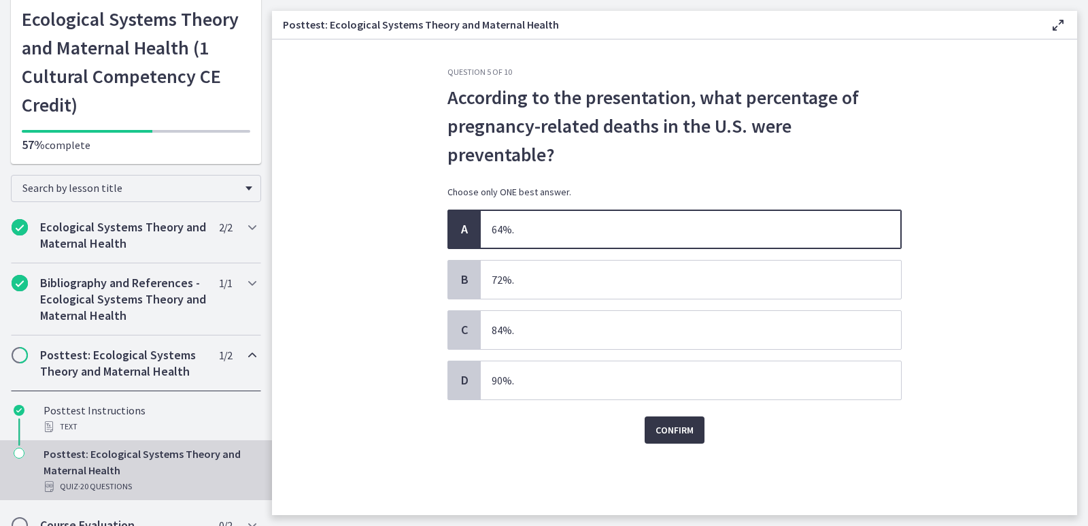
click at [689, 422] on span "Confirm" at bounding box center [675, 430] width 38 height 16
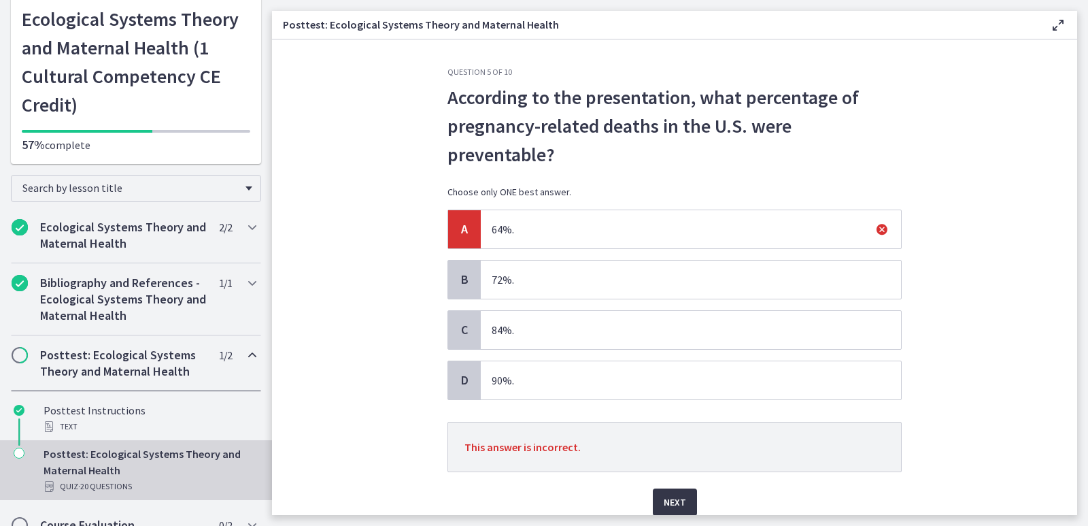
click at [672, 494] on span "Next" at bounding box center [675, 502] width 22 height 16
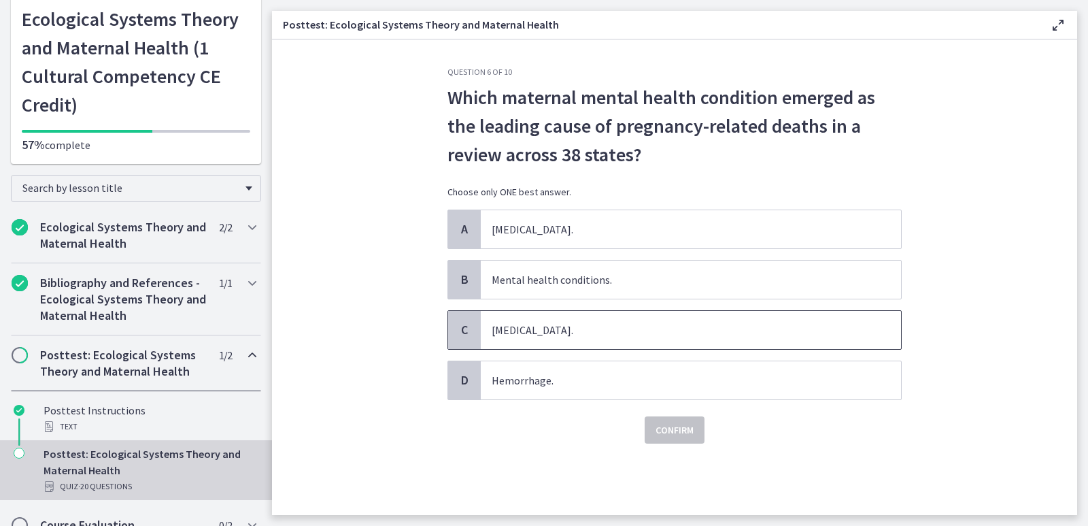
click at [548, 331] on span "Hypertension." at bounding box center [691, 330] width 420 height 38
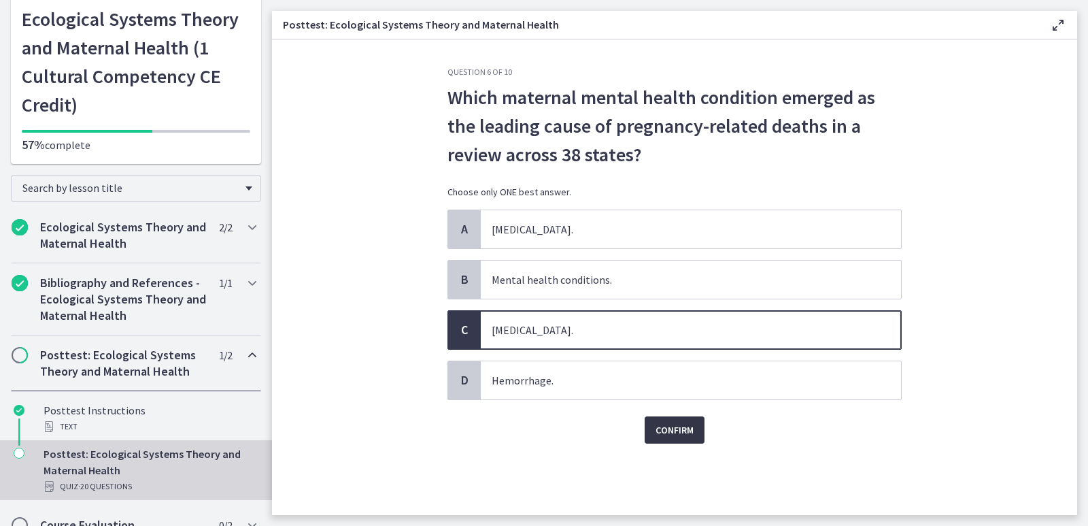
click at [663, 427] on span "Confirm" at bounding box center [675, 430] width 38 height 16
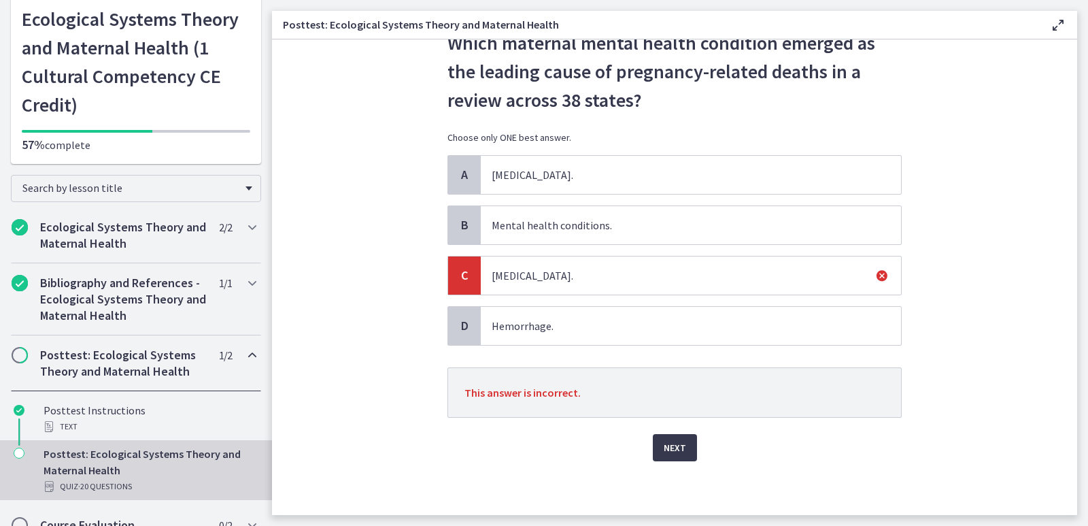
scroll to position [55, 0]
click at [666, 451] on span "Next" at bounding box center [675, 447] width 22 height 16
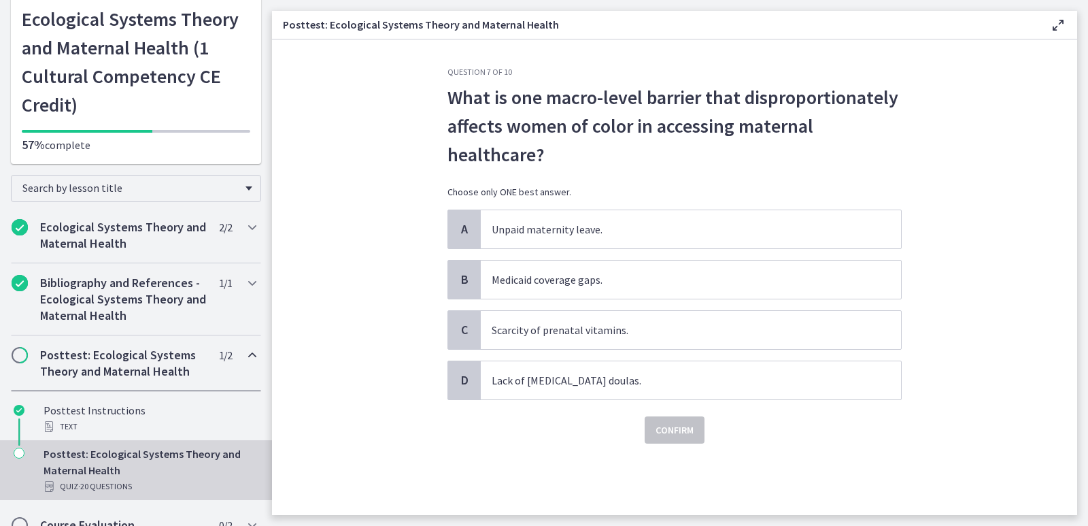
scroll to position [0, 0]
click at [556, 383] on span "Lack of postpartum doulas." at bounding box center [691, 380] width 420 height 38
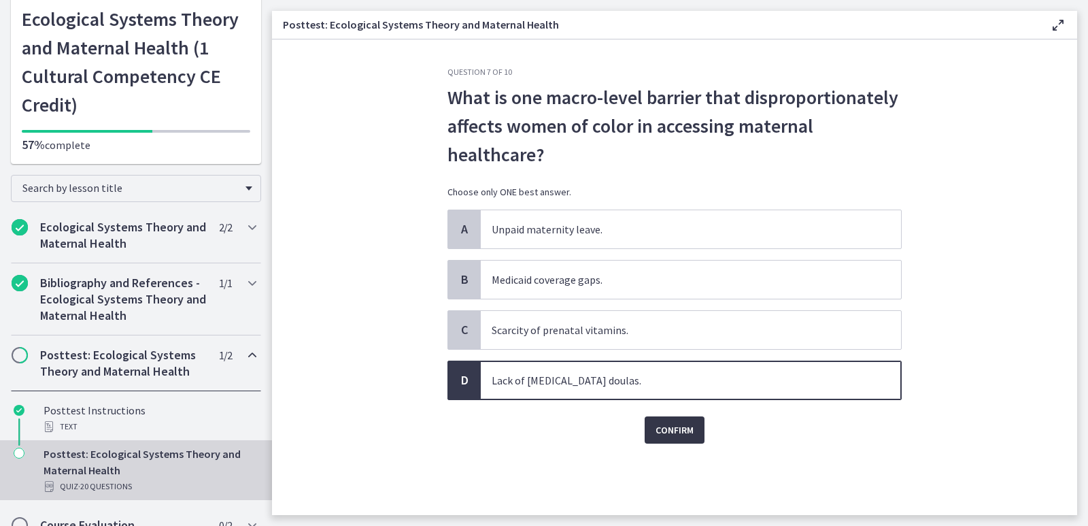
click at [682, 430] on span "Confirm" at bounding box center [675, 430] width 38 height 16
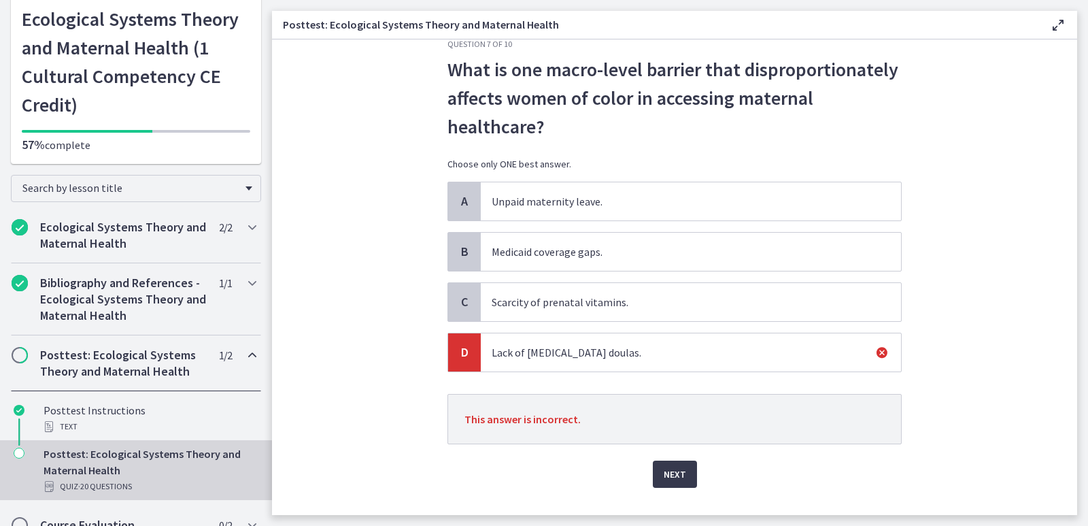
scroll to position [55, 0]
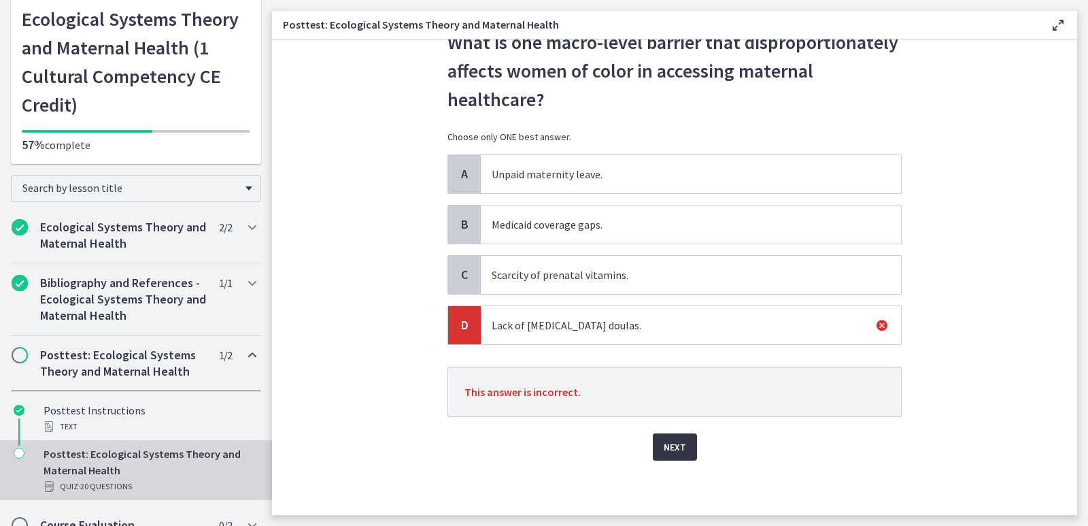
click at [655, 444] on button "Next" at bounding box center [675, 446] width 44 height 27
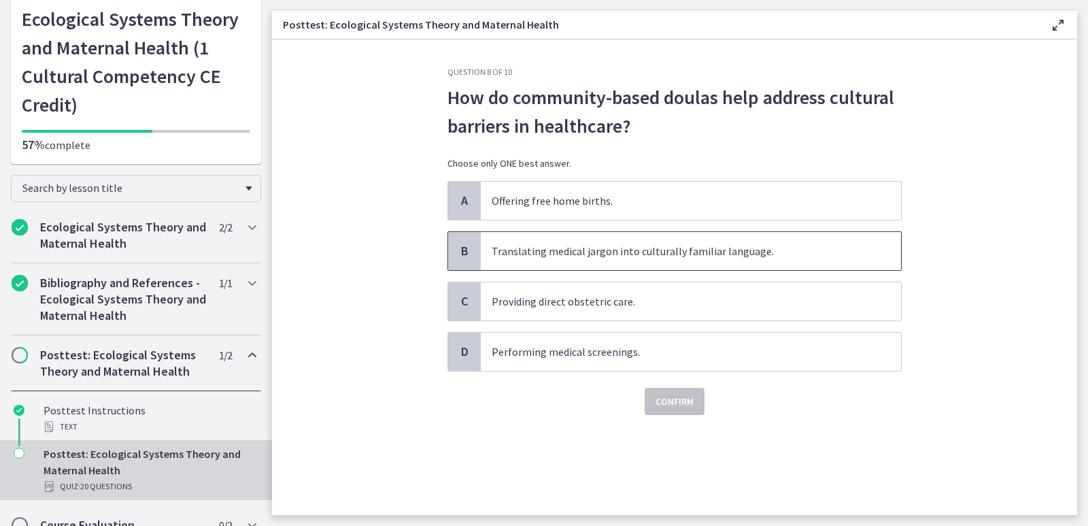
click at [631, 252] on span "Translating medical jargon into culturally familiar language." at bounding box center [691, 251] width 420 height 38
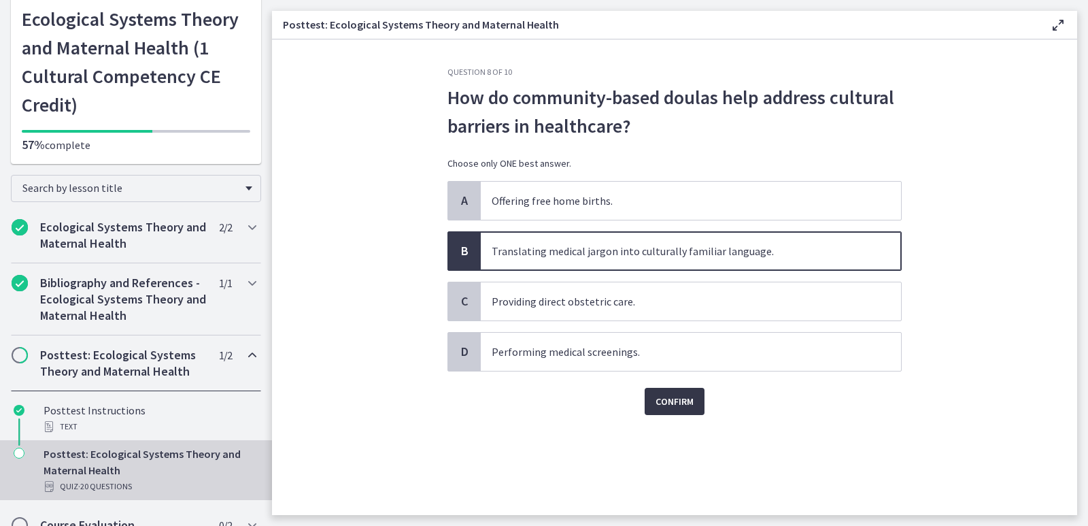
click at [657, 393] on button "Confirm" at bounding box center [675, 401] width 60 height 27
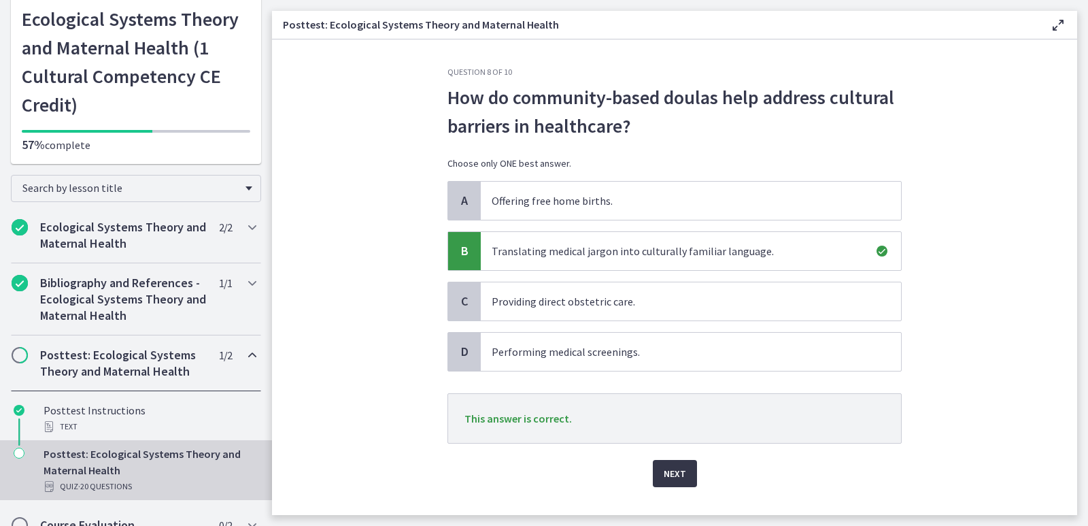
click at [680, 476] on span "Next" at bounding box center [675, 473] width 22 height 16
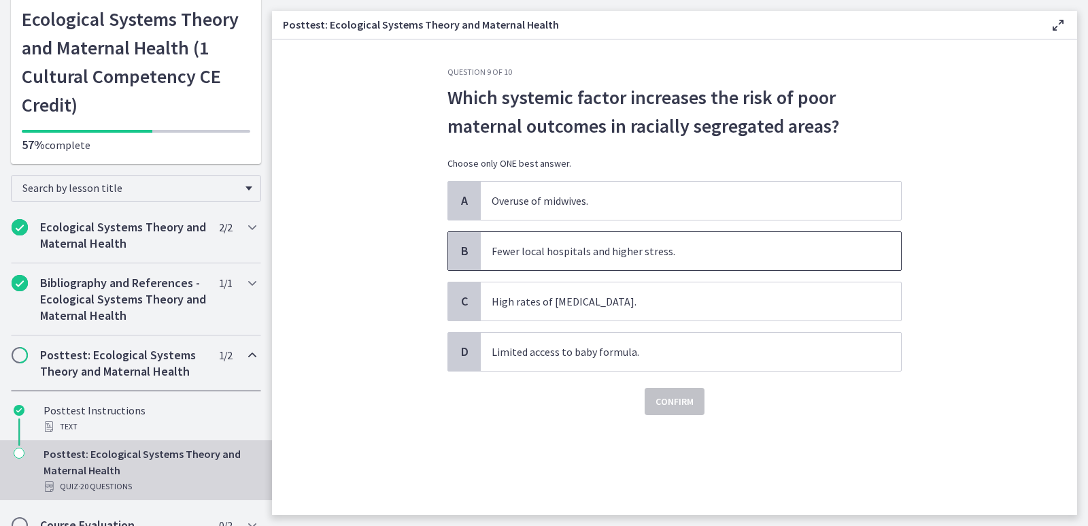
click at [572, 256] on span "Fewer local hospitals and higher stress." at bounding box center [691, 251] width 420 height 38
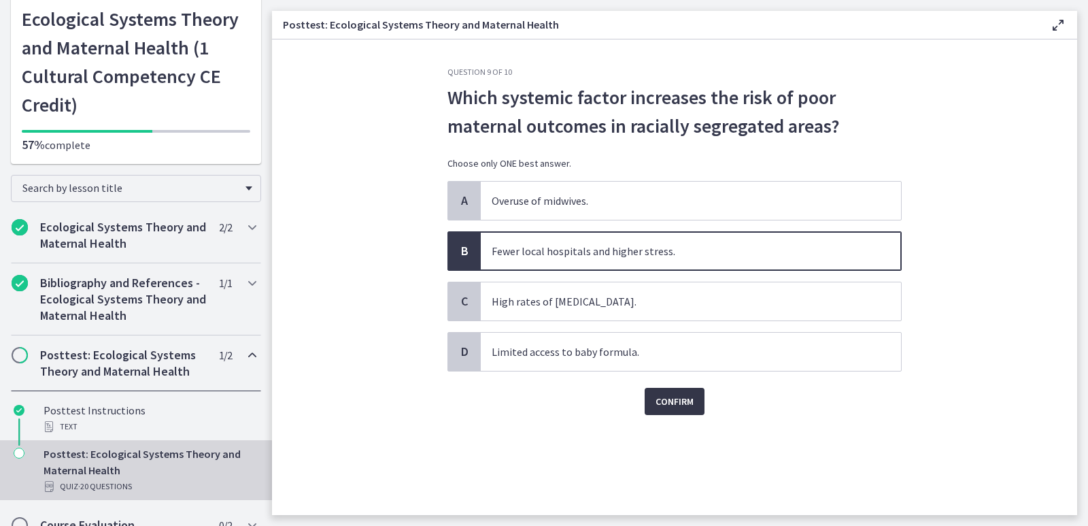
click at [685, 409] on span "Confirm" at bounding box center [675, 401] width 38 height 16
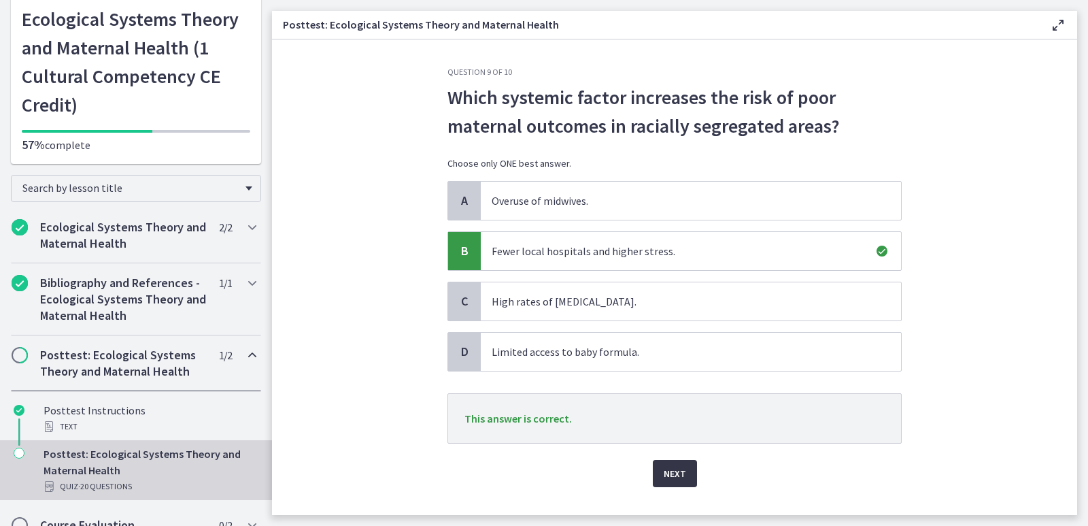
click at [664, 469] on span "Next" at bounding box center [675, 473] width 22 height 16
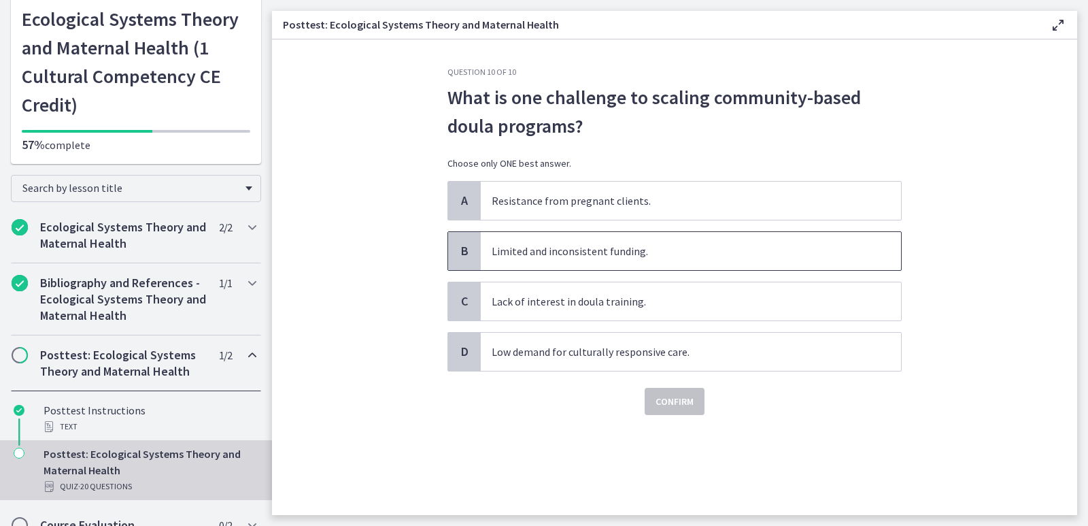
click at [548, 256] on span "Limited and inconsistent funding." at bounding box center [691, 251] width 420 height 38
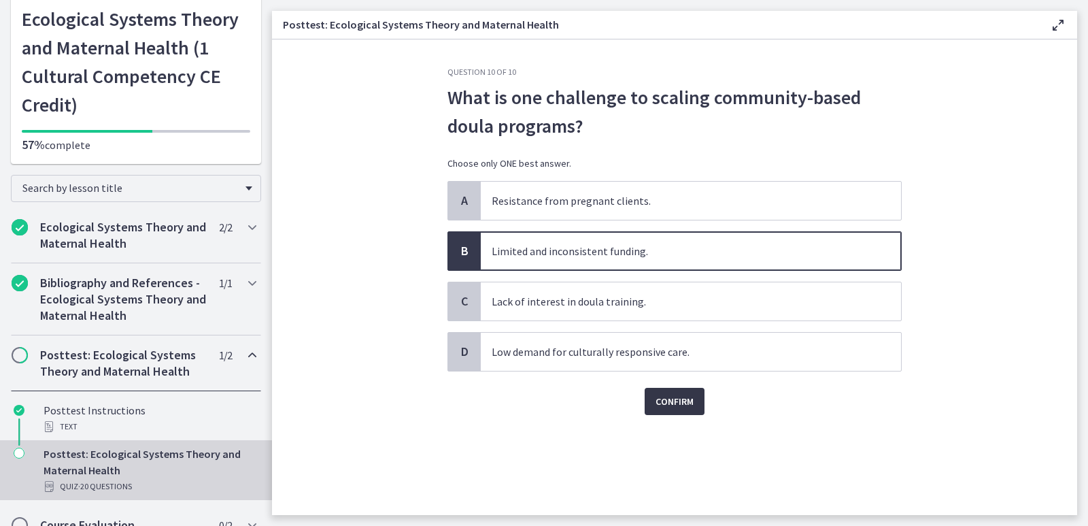
click at [662, 400] on span "Confirm" at bounding box center [675, 401] width 38 height 16
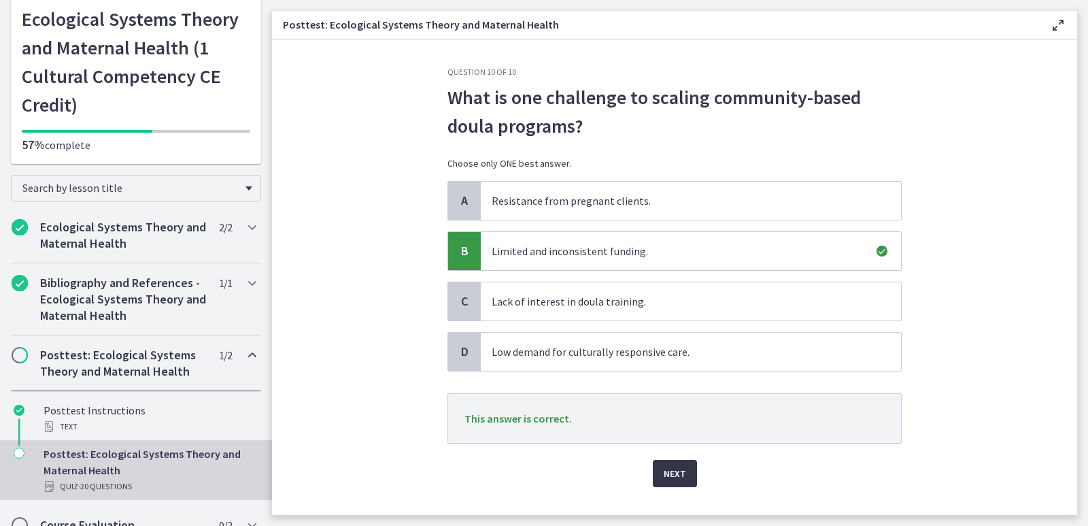
click at [668, 478] on span "Next" at bounding box center [675, 473] width 22 height 16
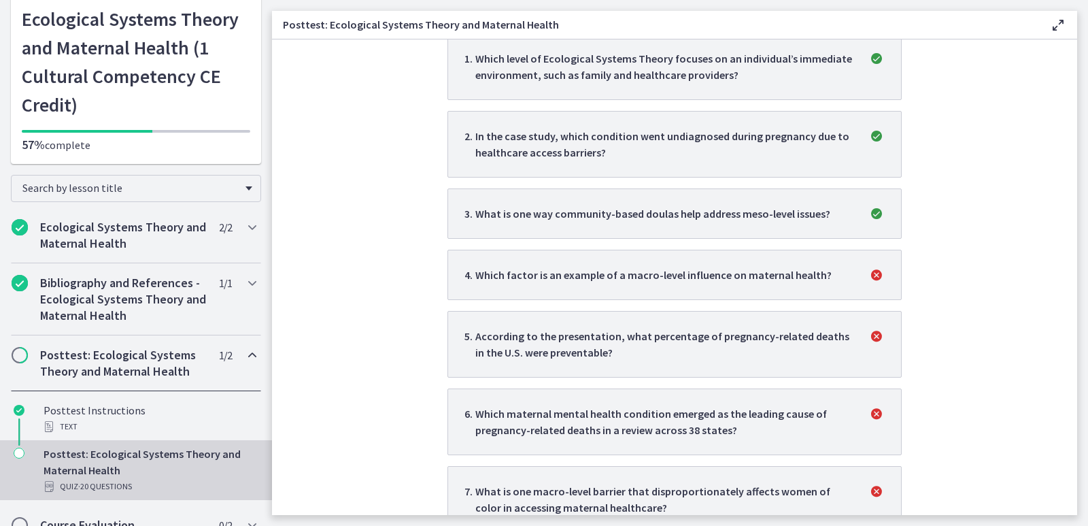
scroll to position [159, 0]
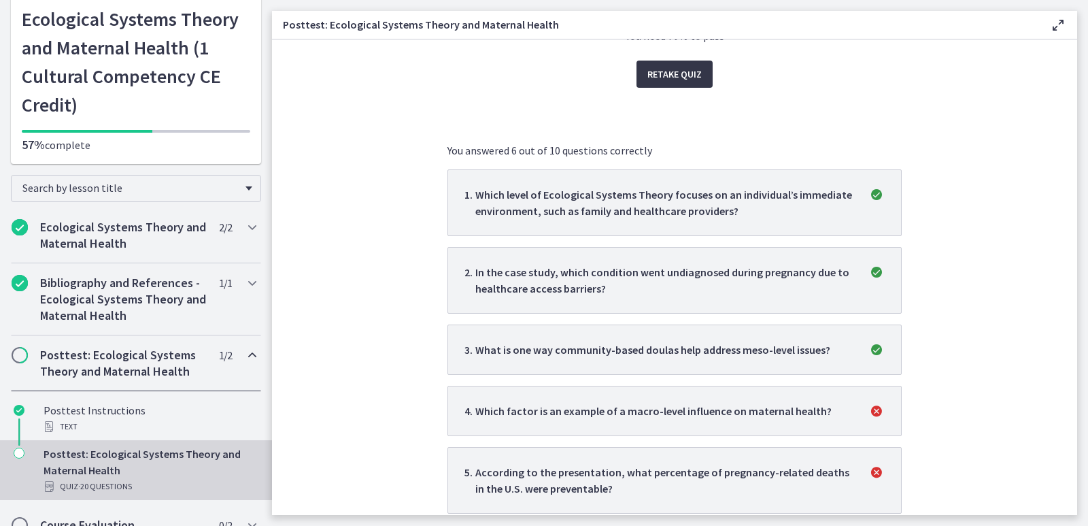
click at [678, 70] on span "Retake Quiz" at bounding box center [675, 74] width 54 height 16
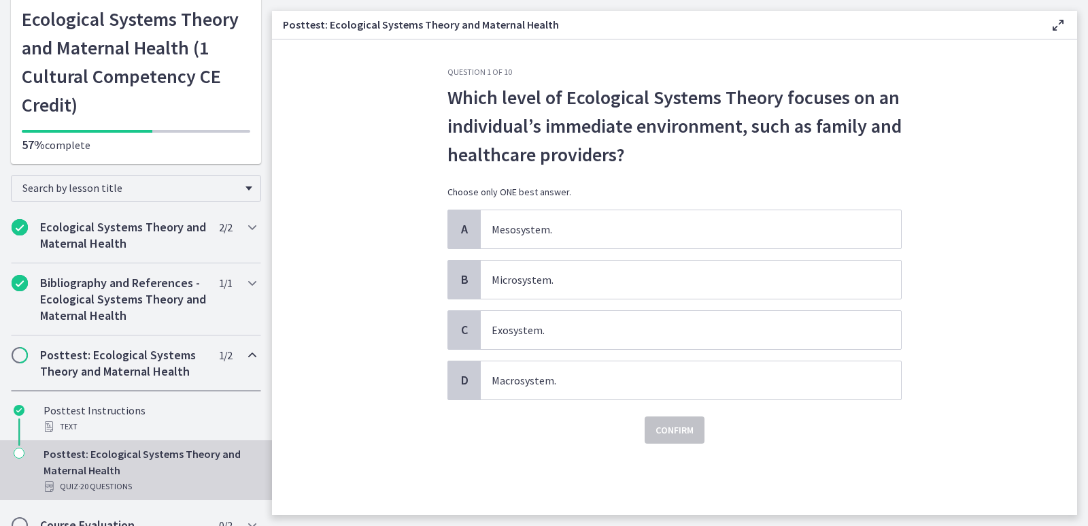
scroll to position [0, 0]
click at [540, 278] on span "Microsystem." at bounding box center [691, 280] width 420 height 38
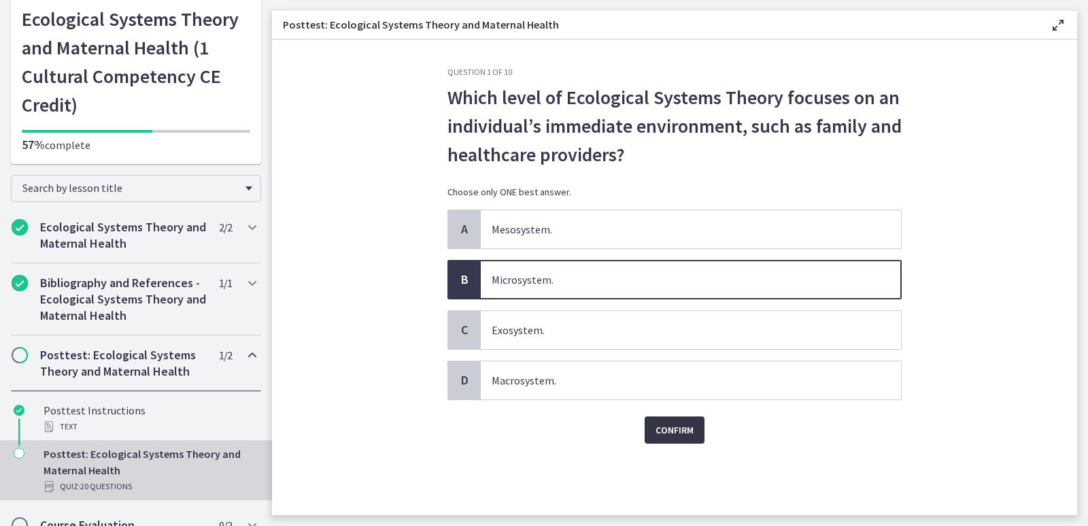
click at [671, 428] on span "Confirm" at bounding box center [675, 430] width 38 height 16
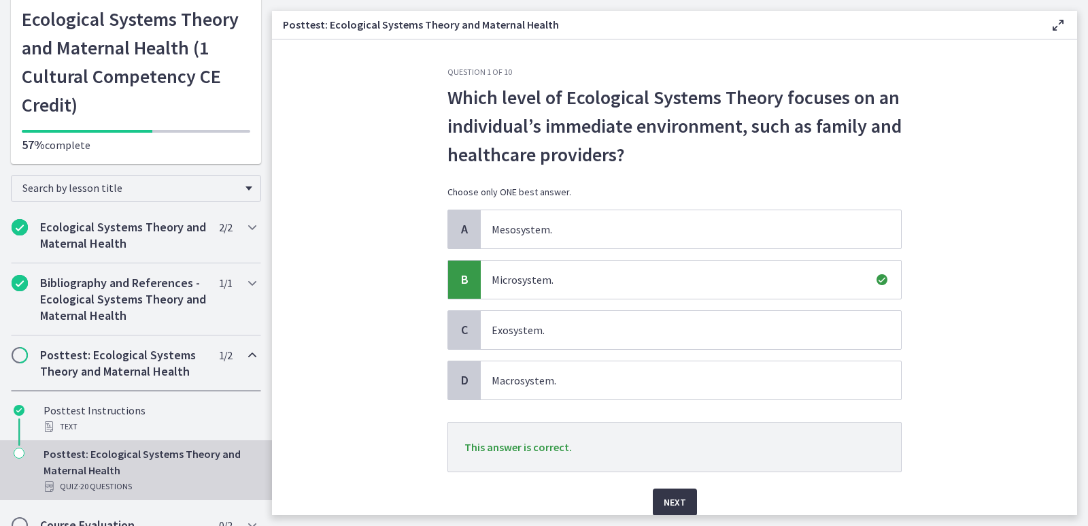
click at [665, 496] on span "Next" at bounding box center [675, 502] width 22 height 16
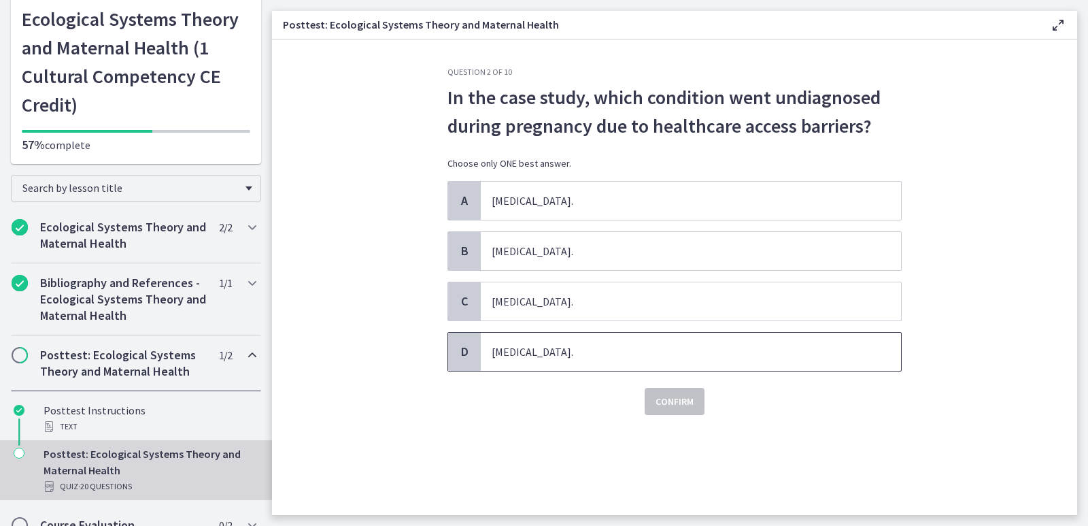
click at [560, 358] on span "Postpartum depression." at bounding box center [691, 352] width 420 height 38
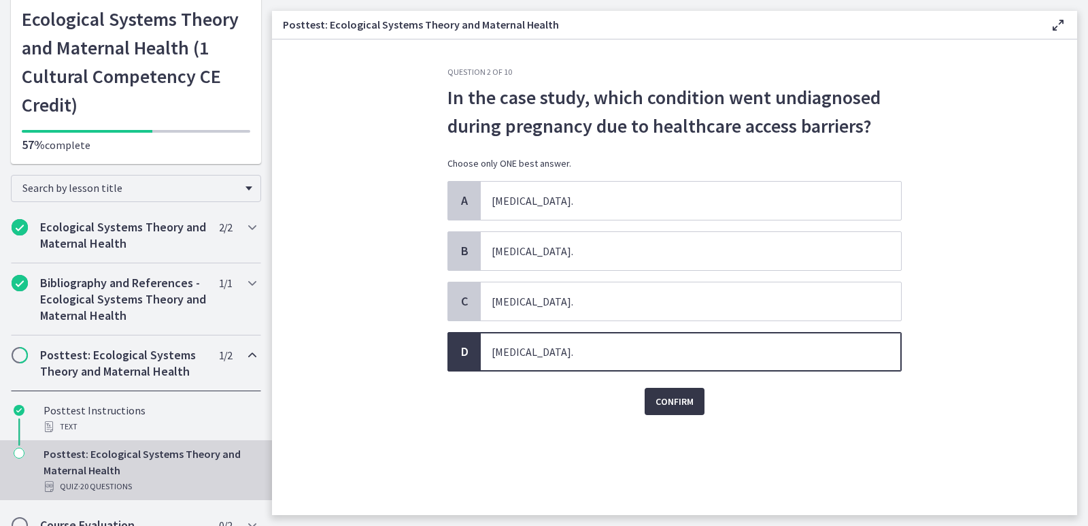
click at [684, 401] on span "Confirm" at bounding box center [675, 401] width 38 height 16
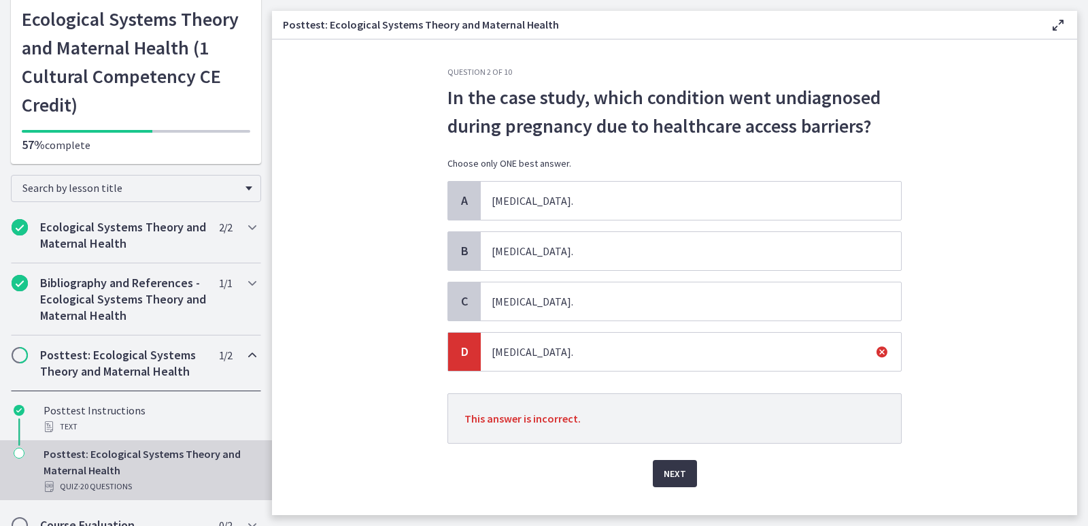
click at [682, 467] on button "Next" at bounding box center [675, 473] width 44 height 27
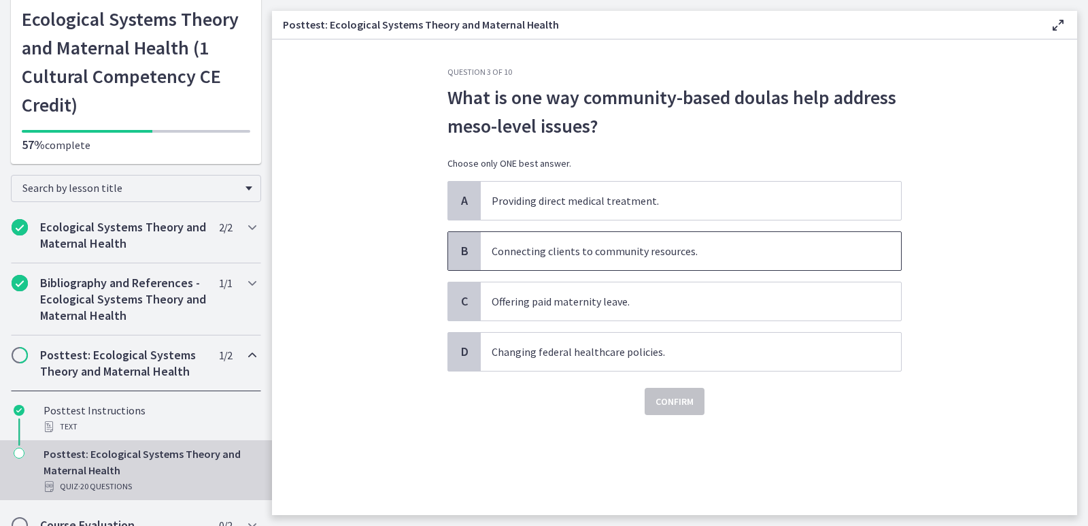
click at [564, 248] on span "Connecting clients to community resources." at bounding box center [691, 251] width 420 height 38
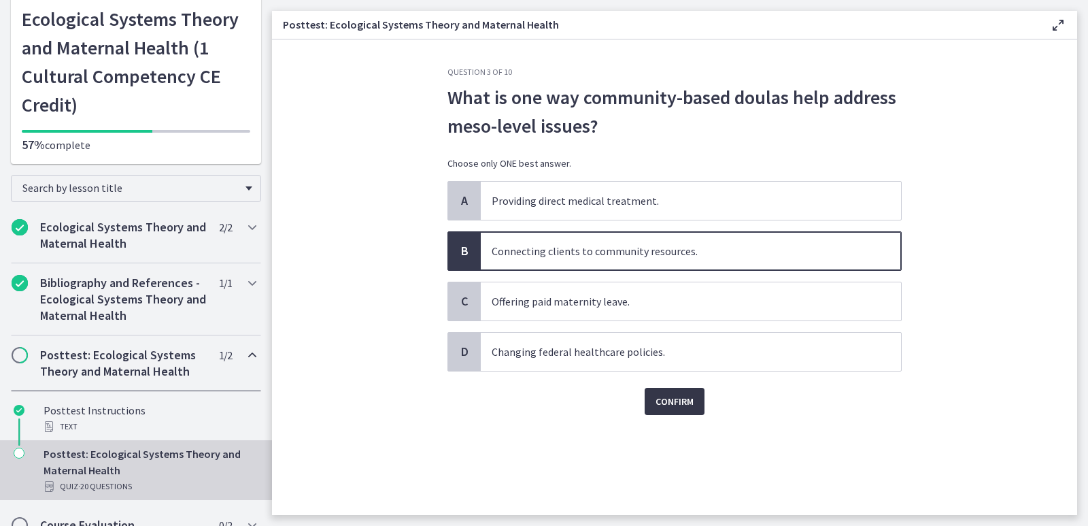
click at [663, 399] on span "Confirm" at bounding box center [675, 401] width 38 height 16
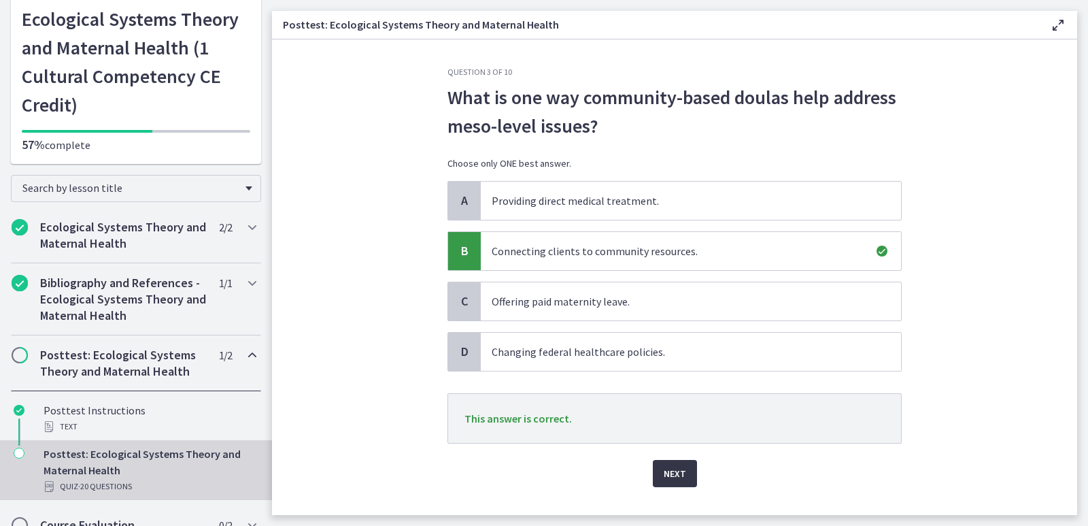
click at [669, 463] on button "Next" at bounding box center [675, 473] width 44 height 27
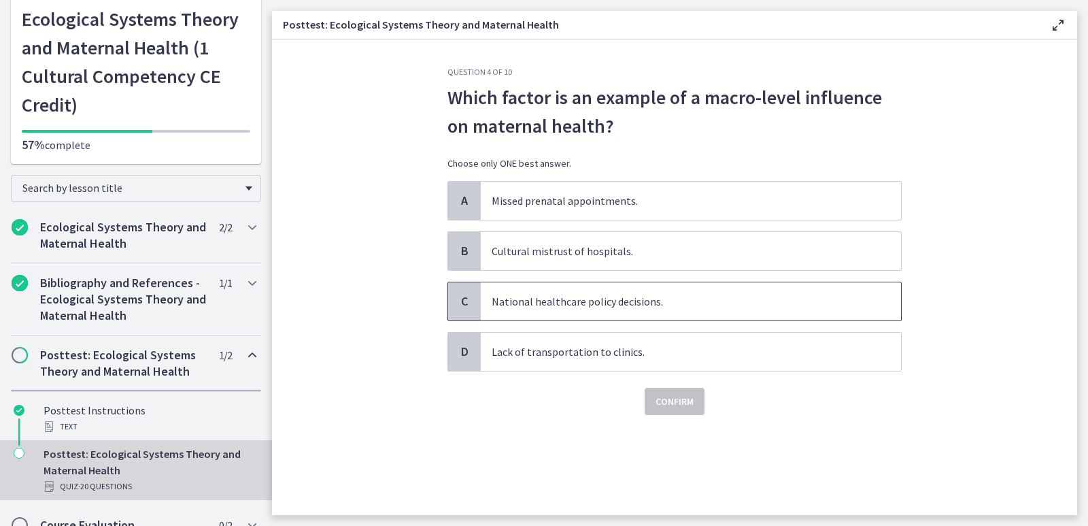
click at [544, 297] on span "National healthcare policy decisions." at bounding box center [691, 301] width 420 height 38
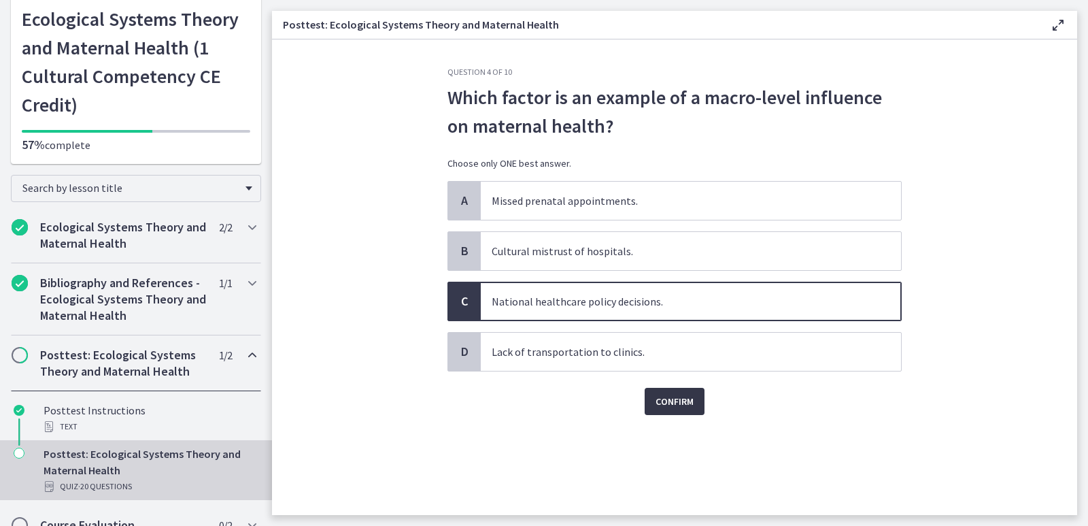
click at [676, 401] on span "Confirm" at bounding box center [675, 401] width 38 height 16
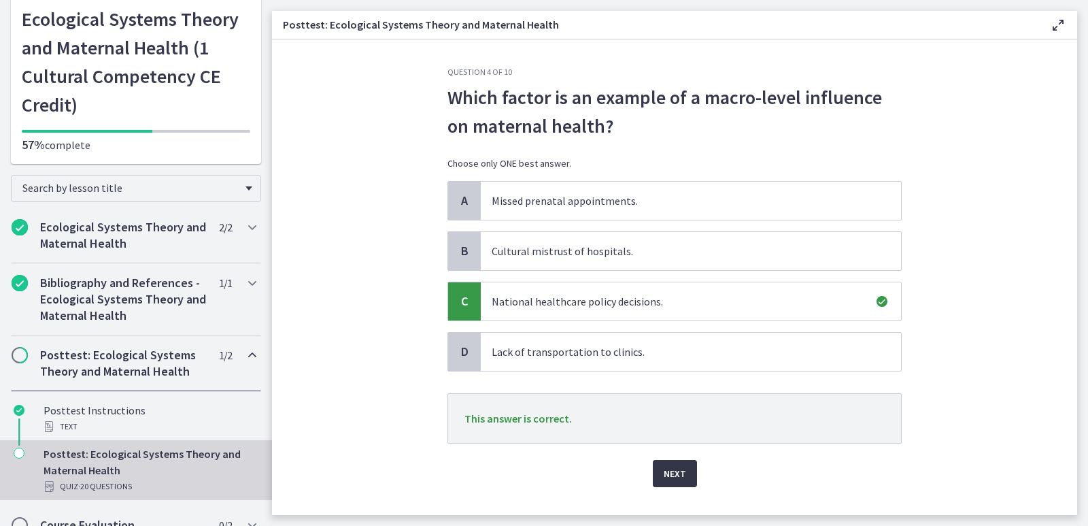
click at [676, 480] on span "Next" at bounding box center [675, 473] width 22 height 16
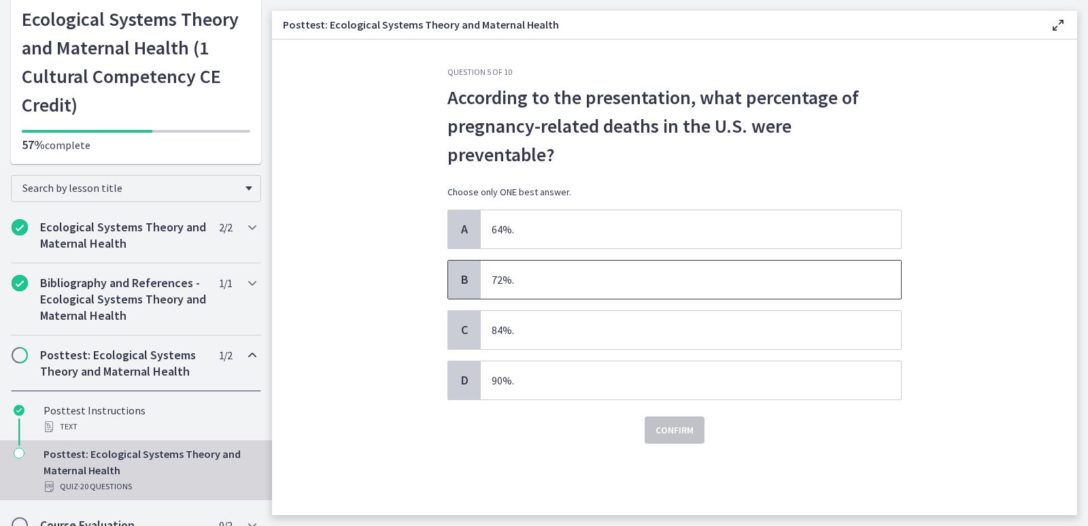
click at [502, 261] on span "72%." at bounding box center [691, 280] width 420 height 38
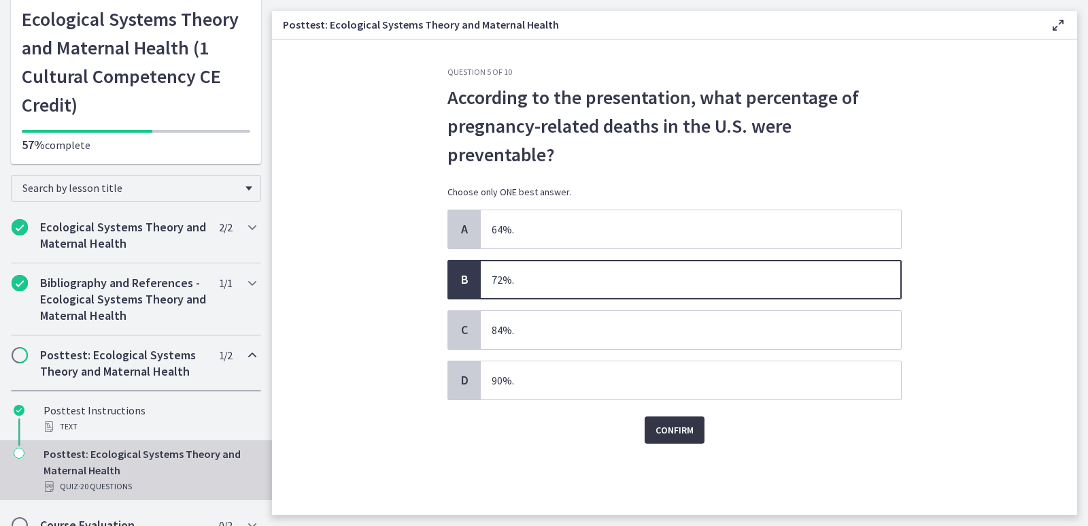
click at [661, 422] on span "Confirm" at bounding box center [675, 430] width 38 height 16
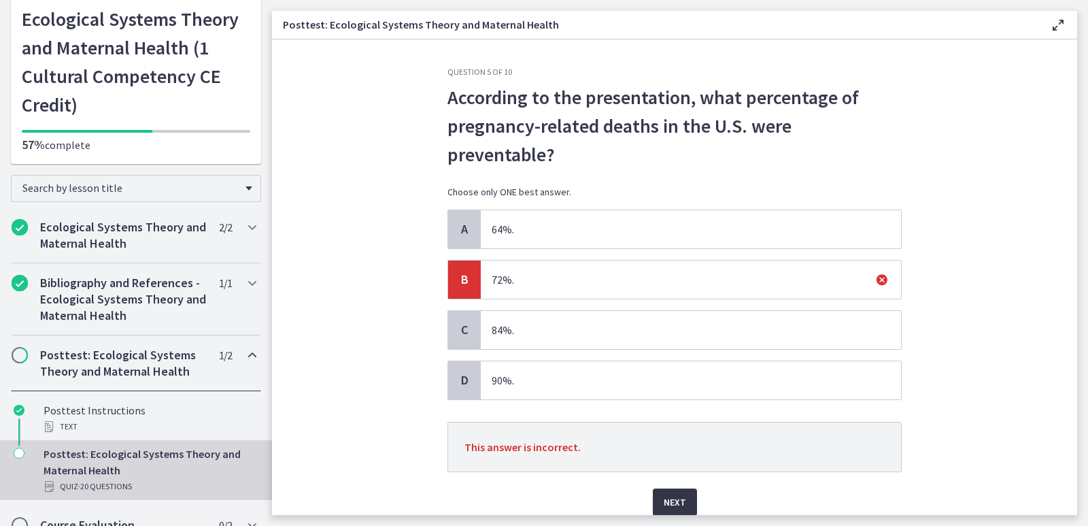
click at [666, 494] on span "Next" at bounding box center [675, 502] width 22 height 16
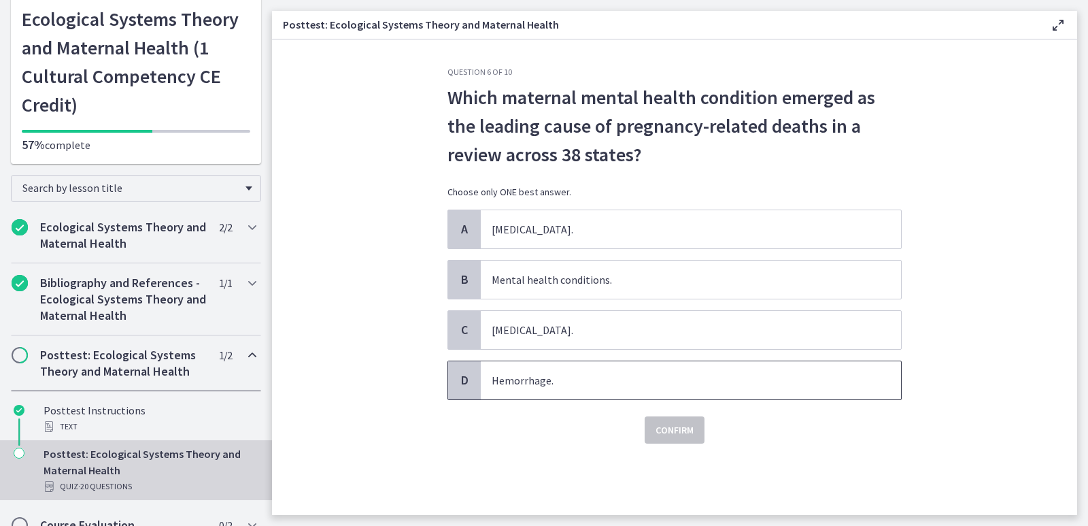
click at [505, 377] on span "Hemorrhage." at bounding box center [691, 380] width 420 height 38
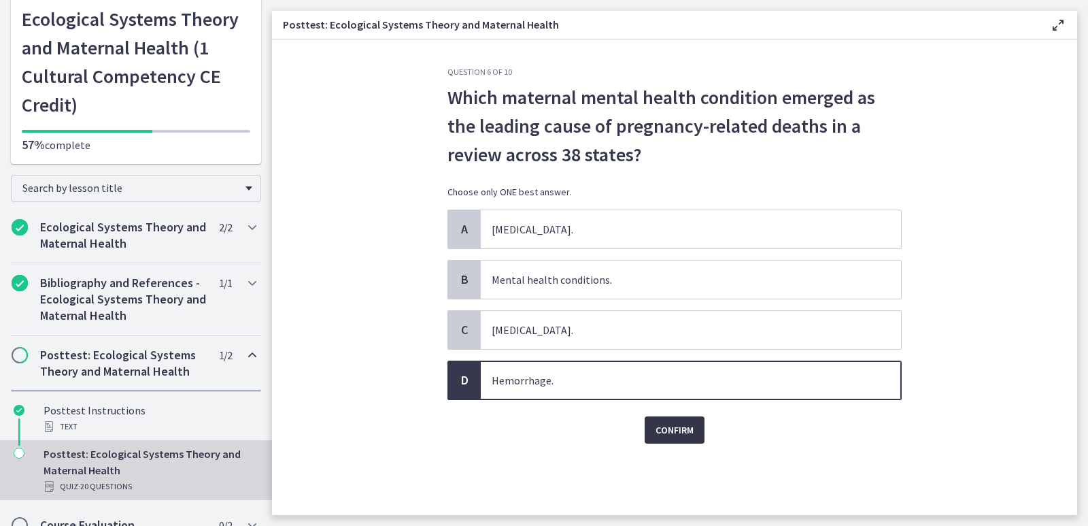
click at [678, 420] on button "Confirm" at bounding box center [675, 429] width 60 height 27
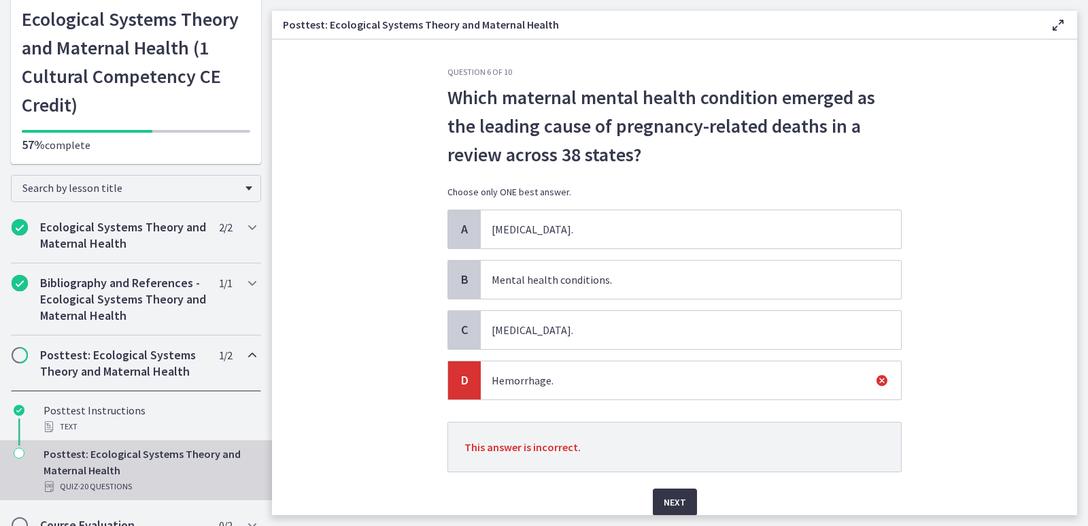
click at [665, 503] on span "Next" at bounding box center [675, 502] width 22 height 16
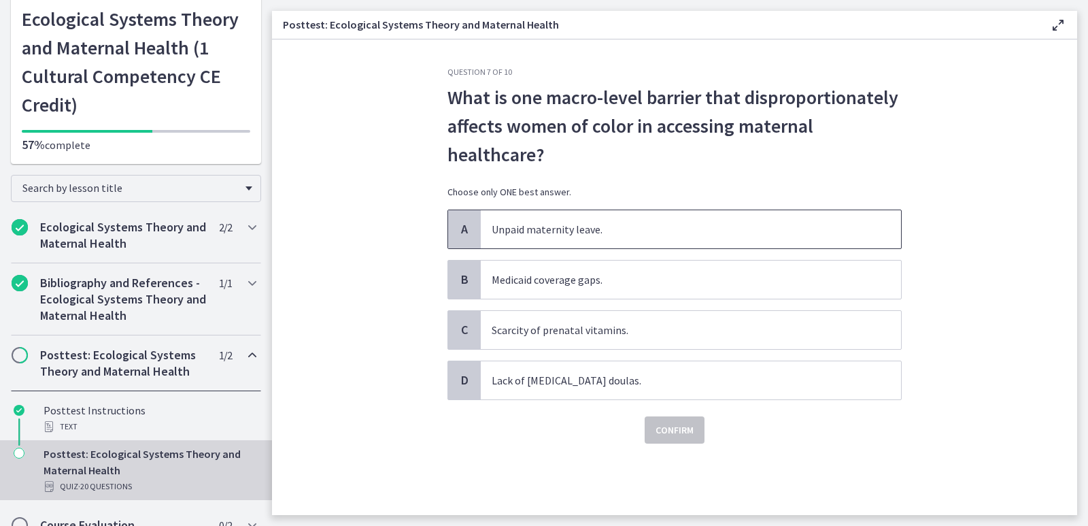
click at [523, 227] on span "Unpaid maternity leave." at bounding box center [691, 229] width 420 height 38
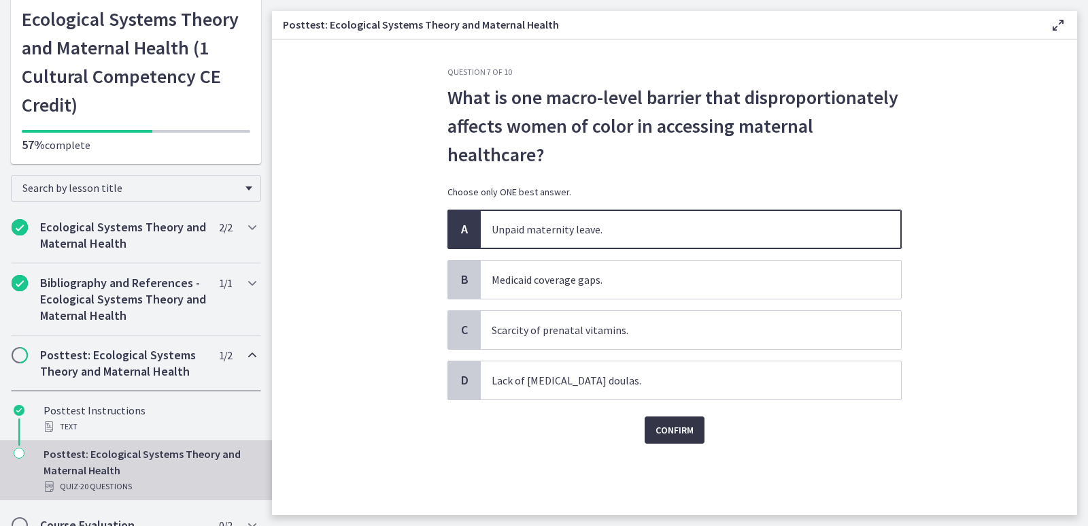
click at [663, 425] on span "Confirm" at bounding box center [675, 430] width 38 height 16
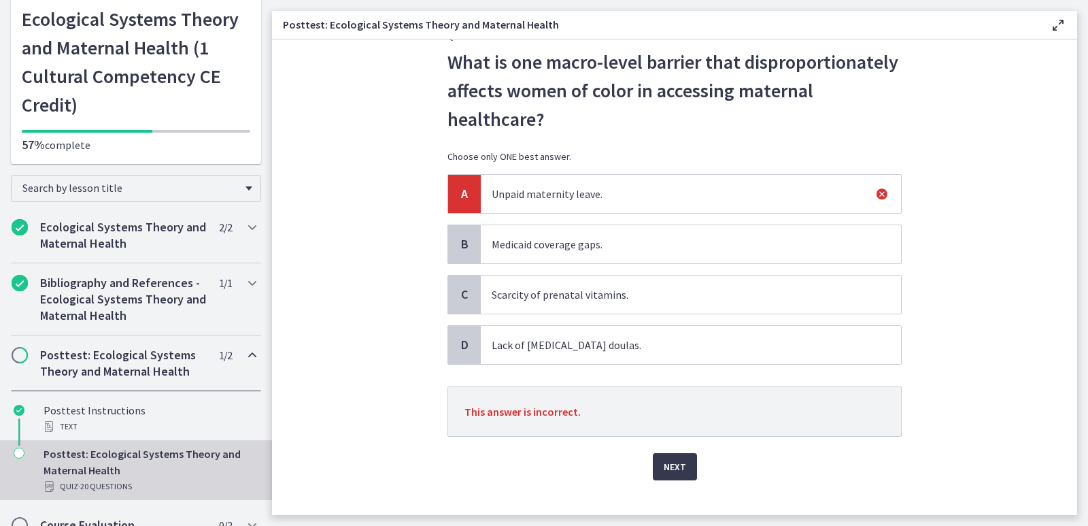
scroll to position [55, 0]
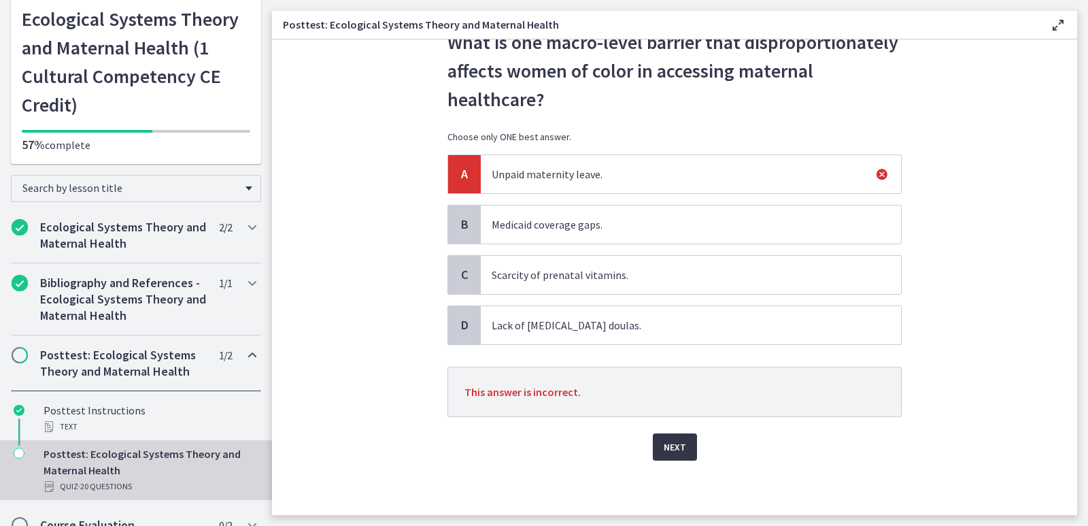
click at [664, 444] on span "Next" at bounding box center [675, 447] width 22 height 16
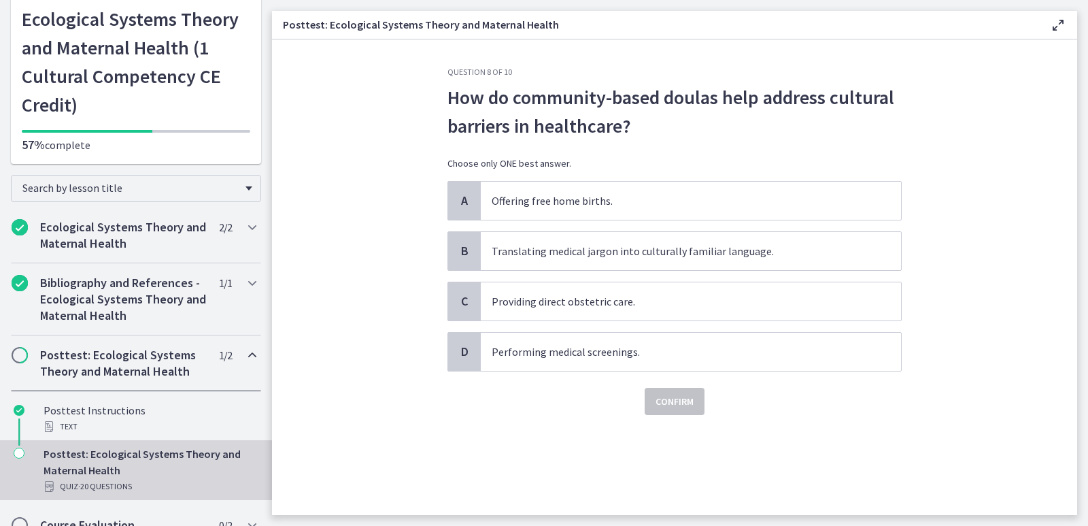
scroll to position [0, 0]
click at [552, 305] on span "Providing direct obstetric care." at bounding box center [691, 301] width 420 height 38
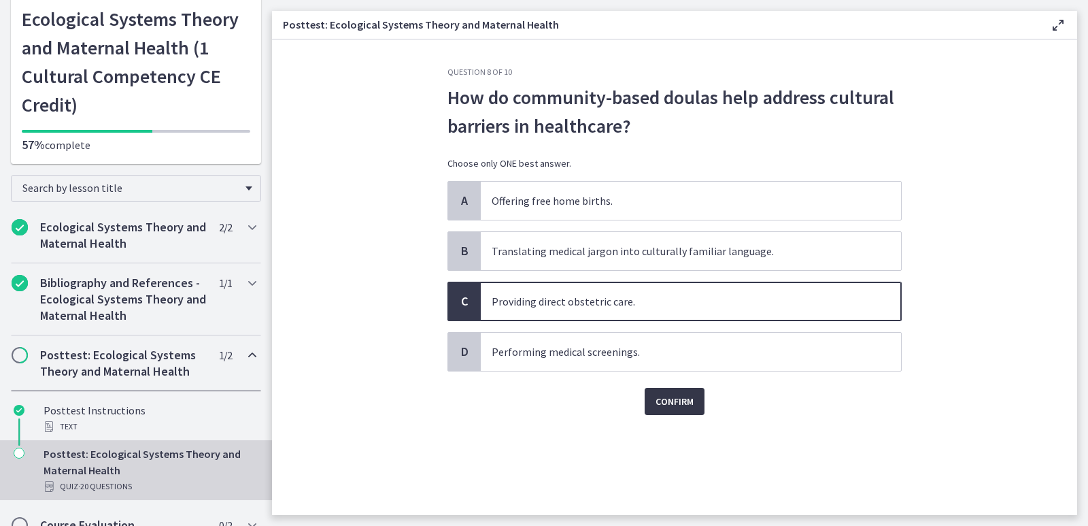
click at [665, 402] on span "Confirm" at bounding box center [675, 401] width 38 height 16
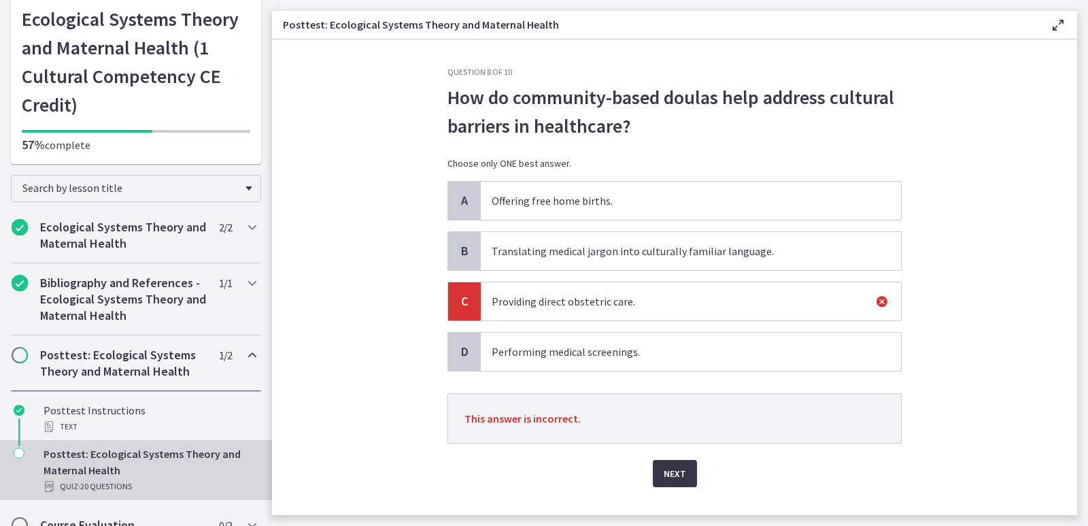
click at [658, 475] on button "Next" at bounding box center [675, 473] width 44 height 27
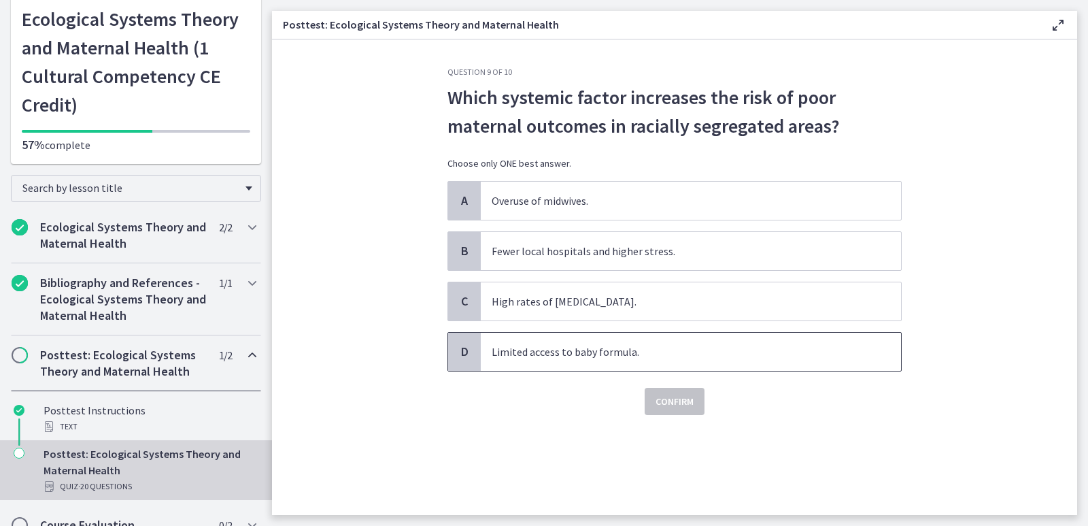
click at [533, 354] on span "Limited access to baby formula." at bounding box center [691, 352] width 420 height 38
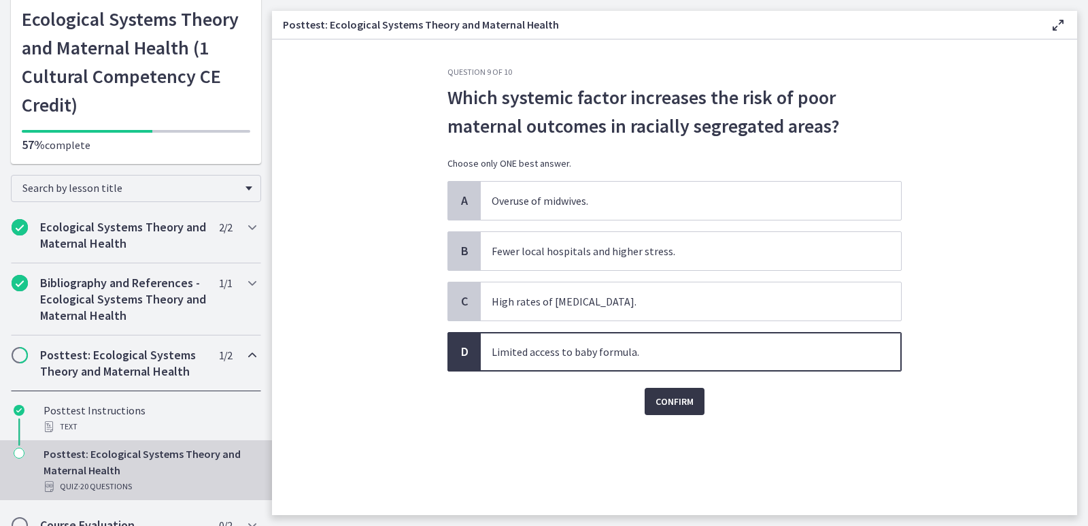
click at [655, 397] on button "Confirm" at bounding box center [675, 401] width 60 height 27
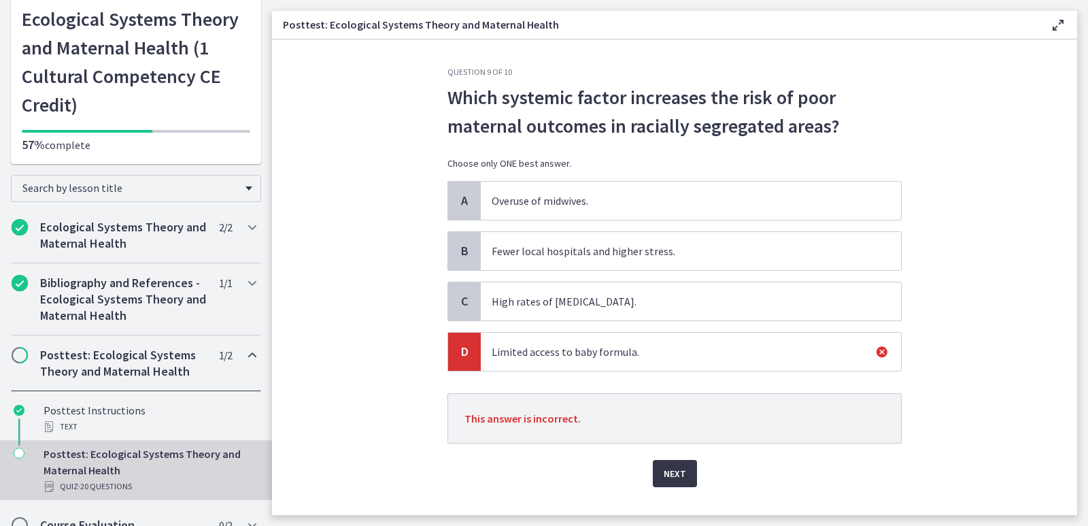
click at [670, 470] on span "Next" at bounding box center [675, 473] width 22 height 16
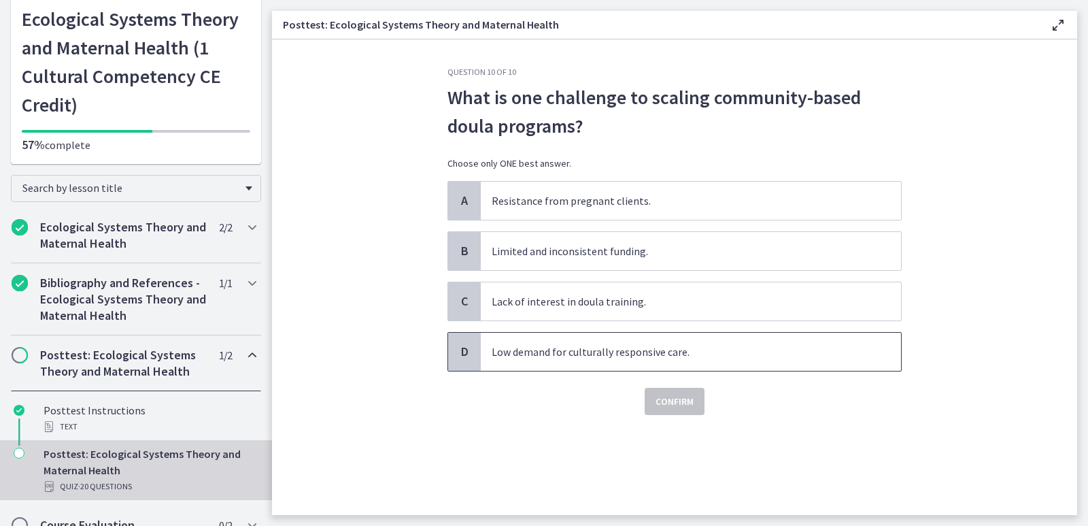
click at [576, 353] on span "Low demand for culturally responsive care." at bounding box center [691, 352] width 420 height 38
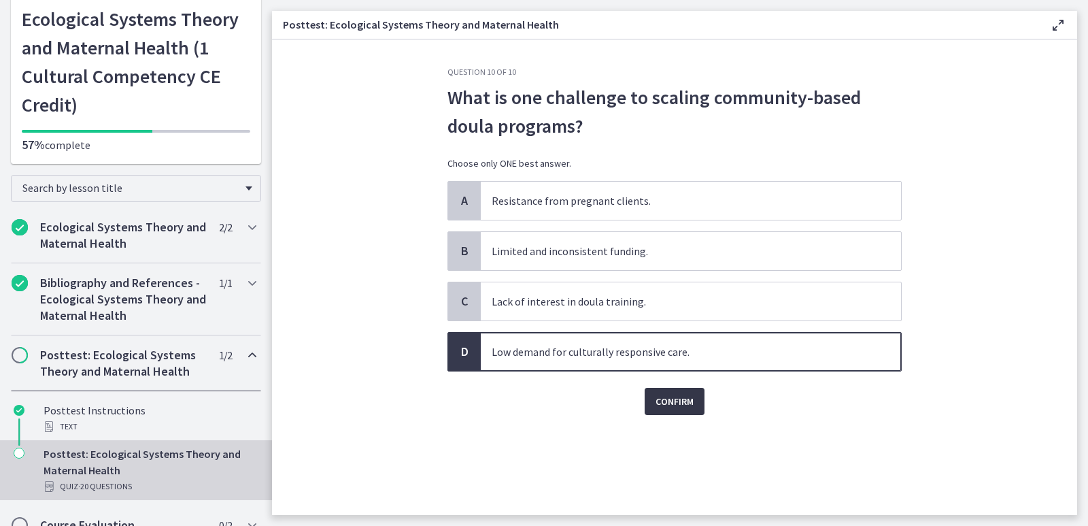
click at [665, 397] on span "Confirm" at bounding box center [675, 401] width 38 height 16
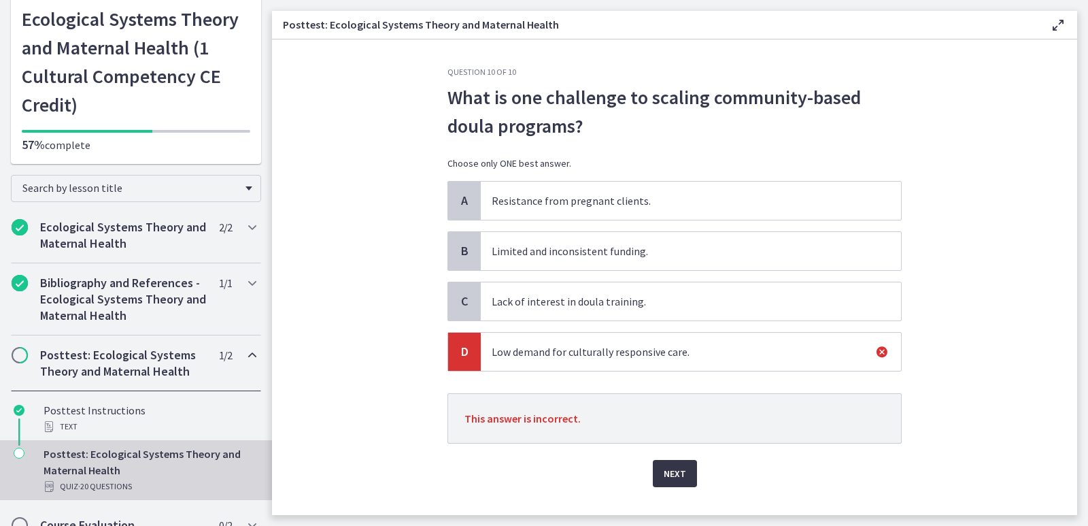
click at [667, 471] on span "Next" at bounding box center [675, 473] width 22 height 16
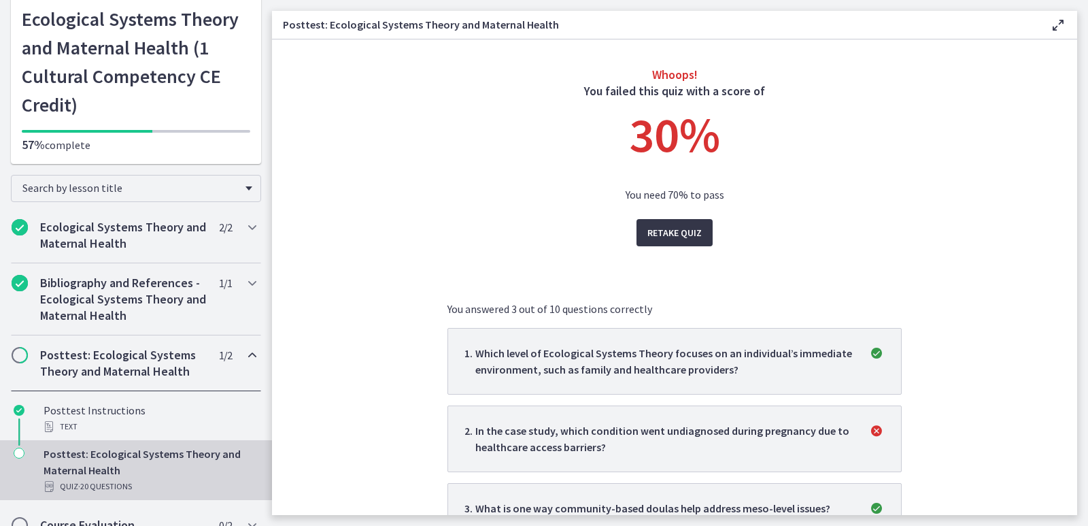
click at [663, 234] on span "Retake Quiz" at bounding box center [675, 232] width 54 height 16
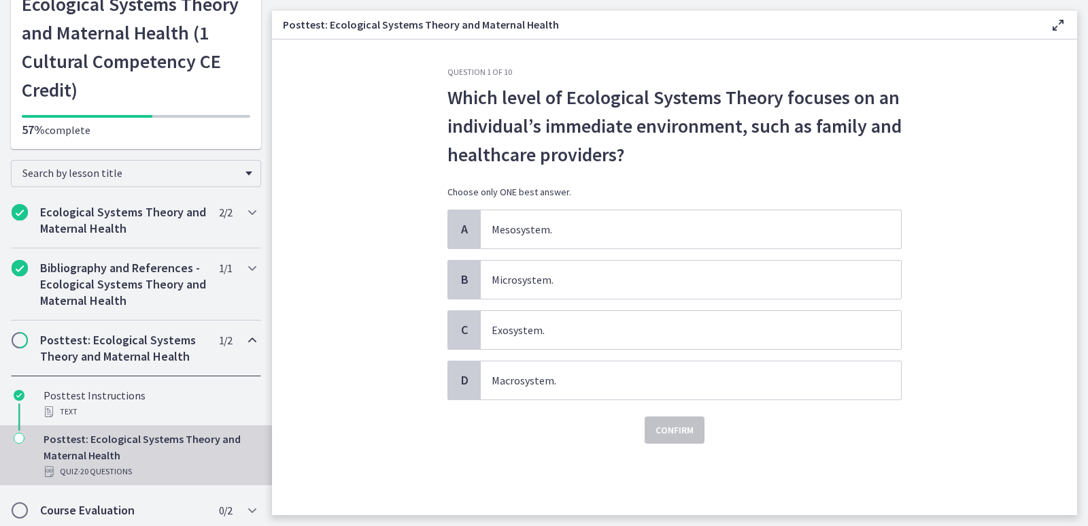
scroll to position [99, 0]
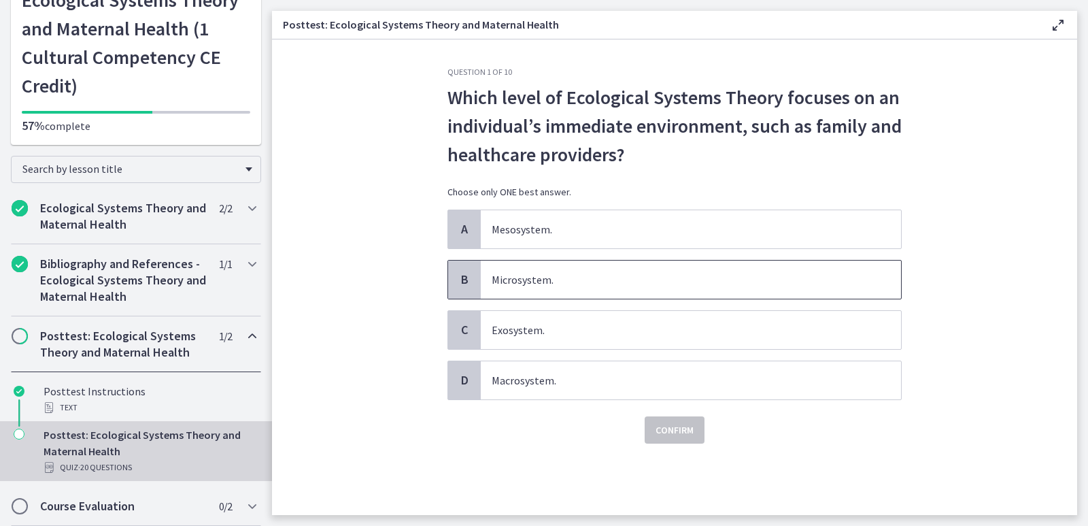
drag, startPoint x: 512, startPoint y: 270, endPoint x: 550, endPoint y: 320, distance: 62.2
click at [512, 271] on span "Microsystem." at bounding box center [691, 280] width 420 height 38
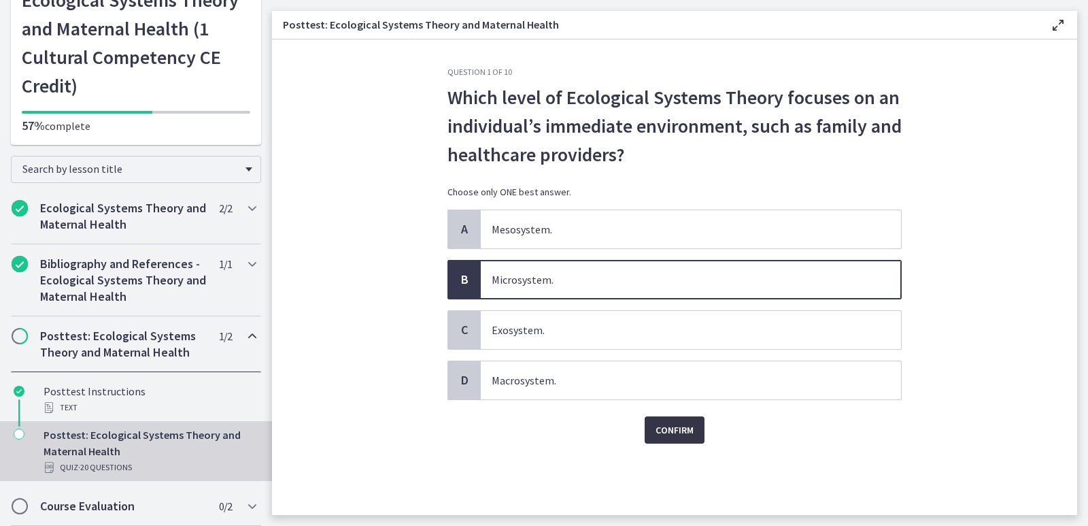
click at [671, 425] on span "Confirm" at bounding box center [675, 430] width 38 height 16
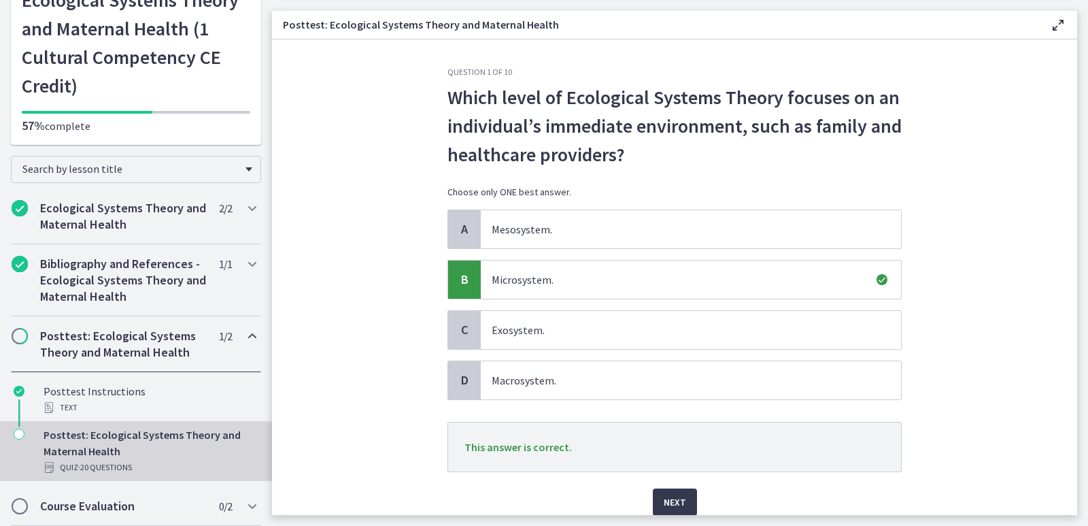
scroll to position [55, 0]
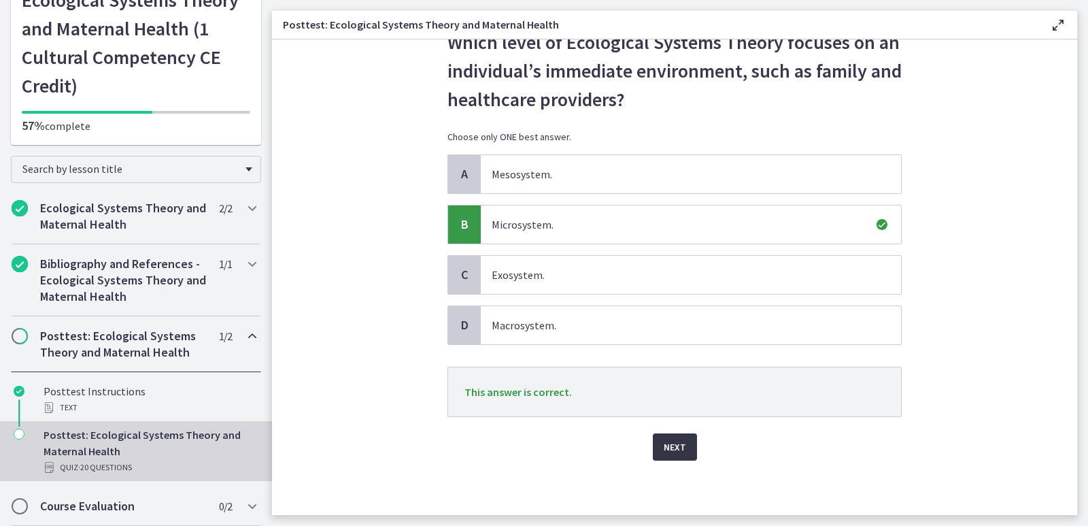
click at [654, 448] on button "Next" at bounding box center [675, 446] width 44 height 27
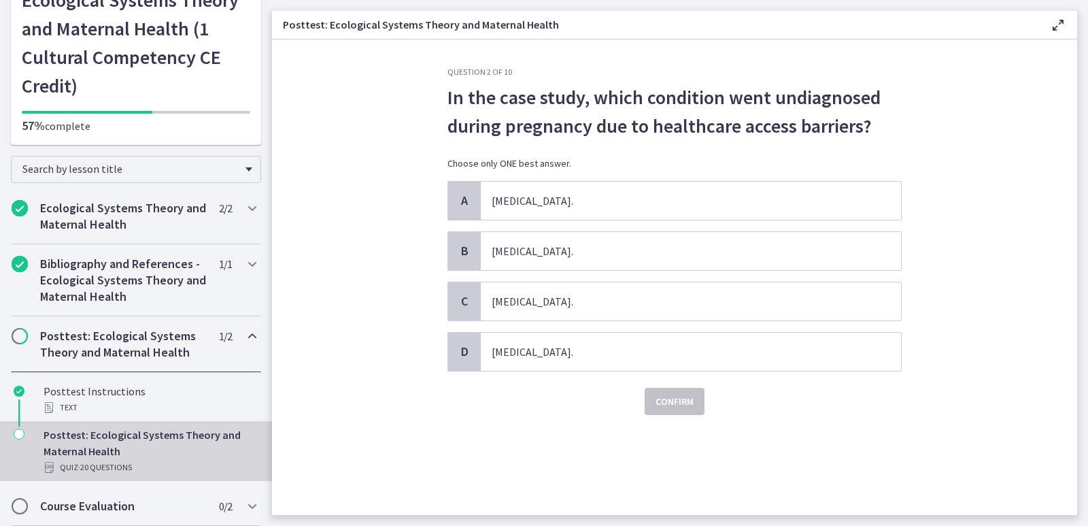
scroll to position [0, 0]
click at [535, 303] on span "Gestational diabetes." at bounding box center [691, 301] width 420 height 38
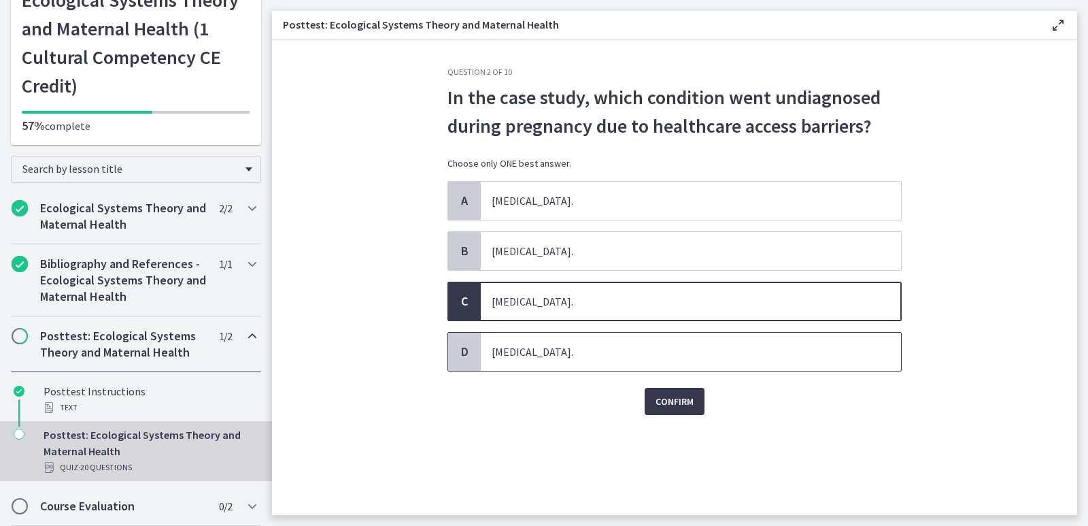
click at [533, 357] on span "Postpartum depression." at bounding box center [691, 352] width 420 height 38
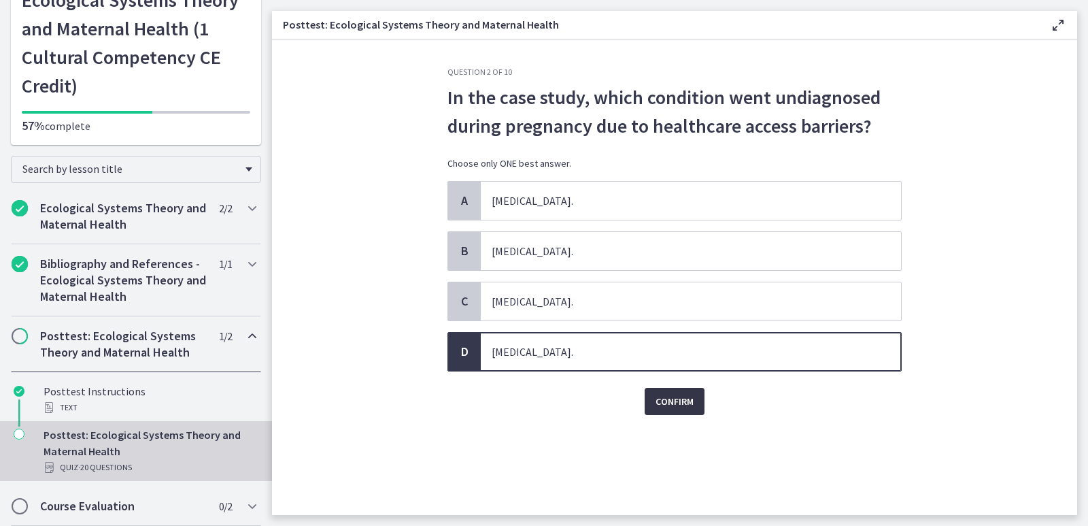
click at [676, 397] on span "Confirm" at bounding box center [675, 401] width 38 height 16
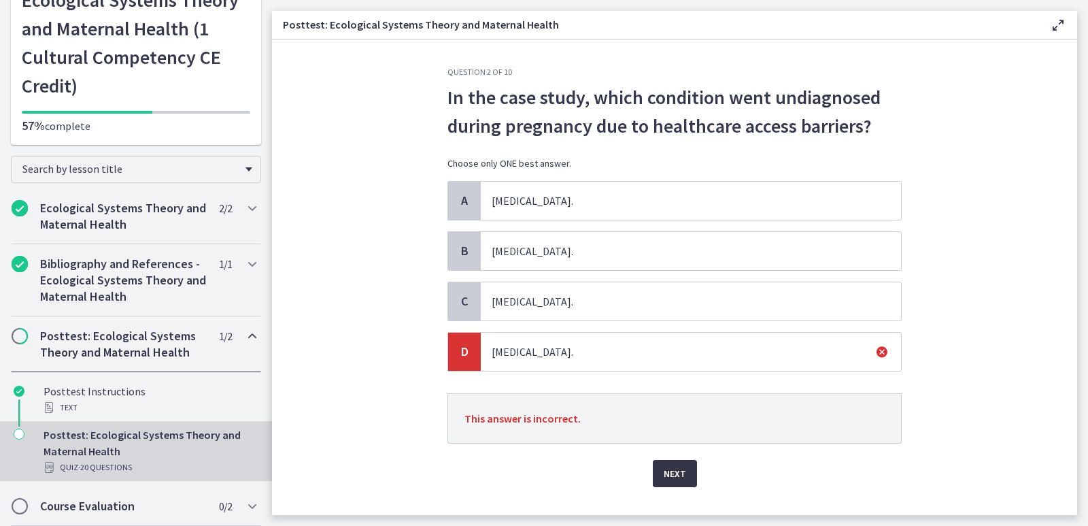
click at [664, 478] on span "Next" at bounding box center [675, 473] width 22 height 16
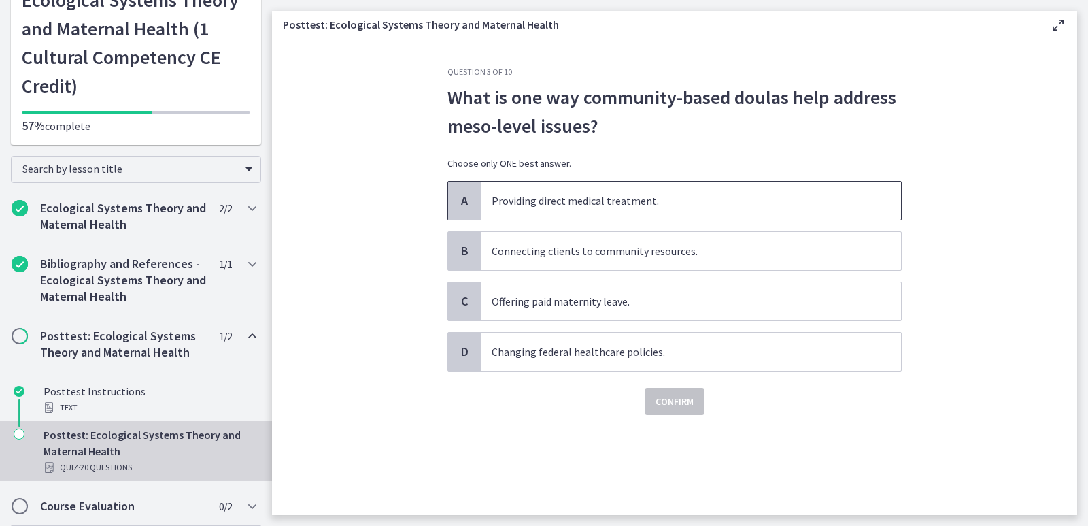
click at [585, 205] on span "Providing direct medical treatment." at bounding box center [691, 201] width 420 height 38
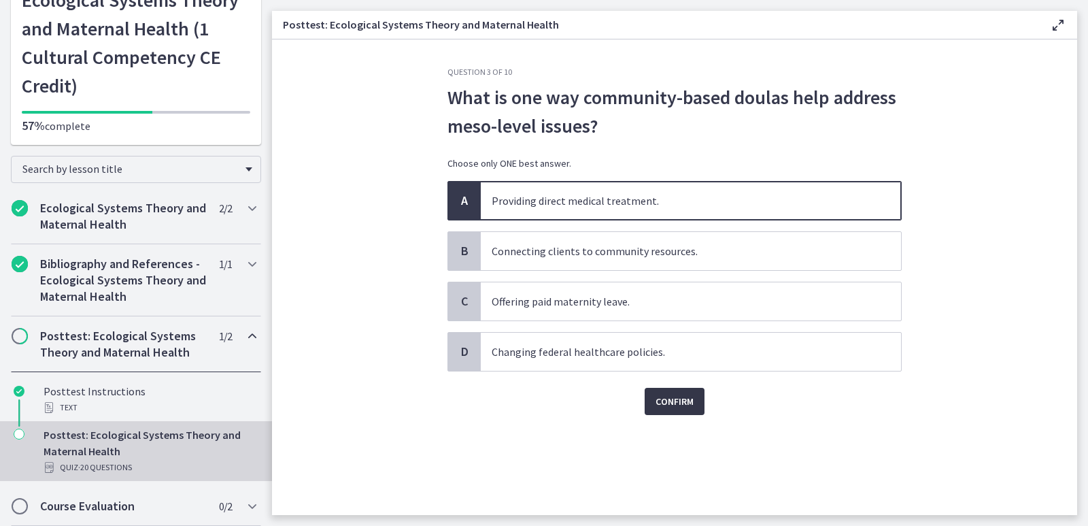
click at [675, 399] on span "Confirm" at bounding box center [675, 401] width 38 height 16
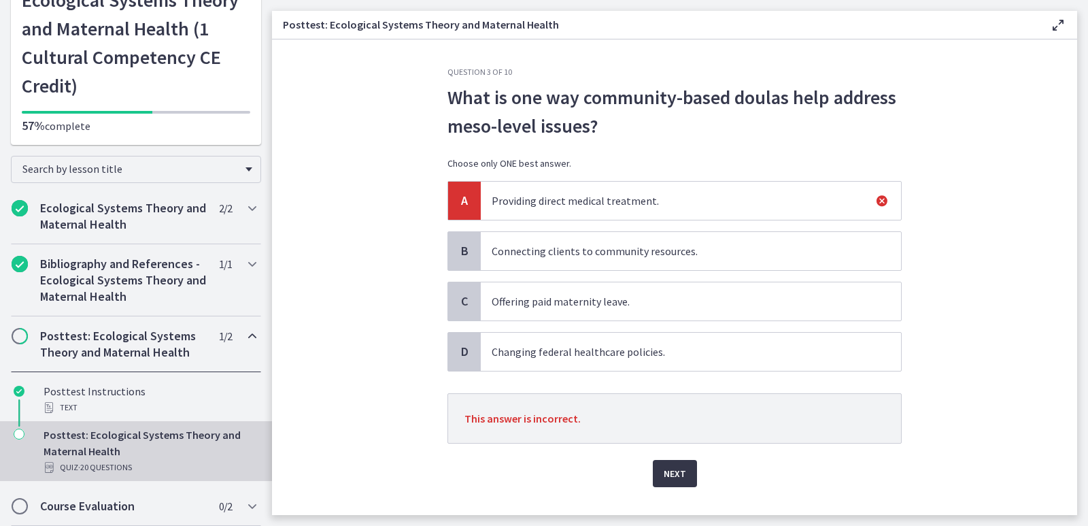
click at [664, 469] on span "Next" at bounding box center [675, 473] width 22 height 16
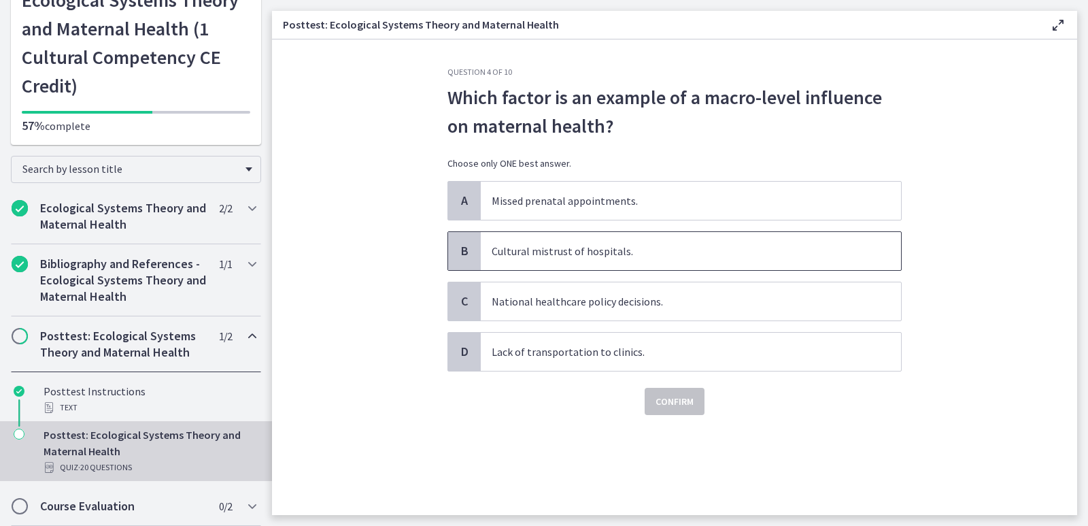
click at [529, 250] on span "Cultural mistrust of hospitals." at bounding box center [691, 251] width 420 height 38
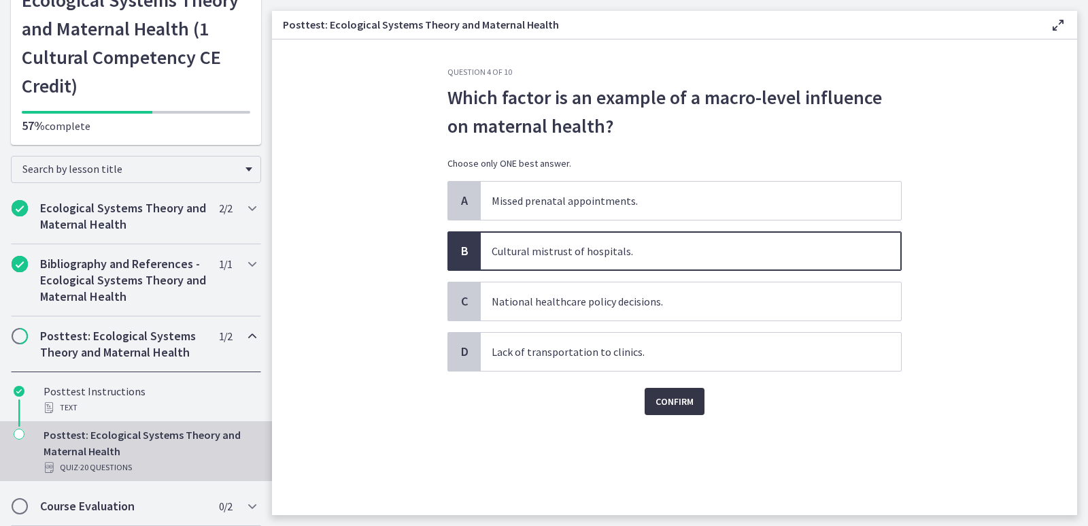
click at [654, 396] on button "Confirm" at bounding box center [675, 401] width 60 height 27
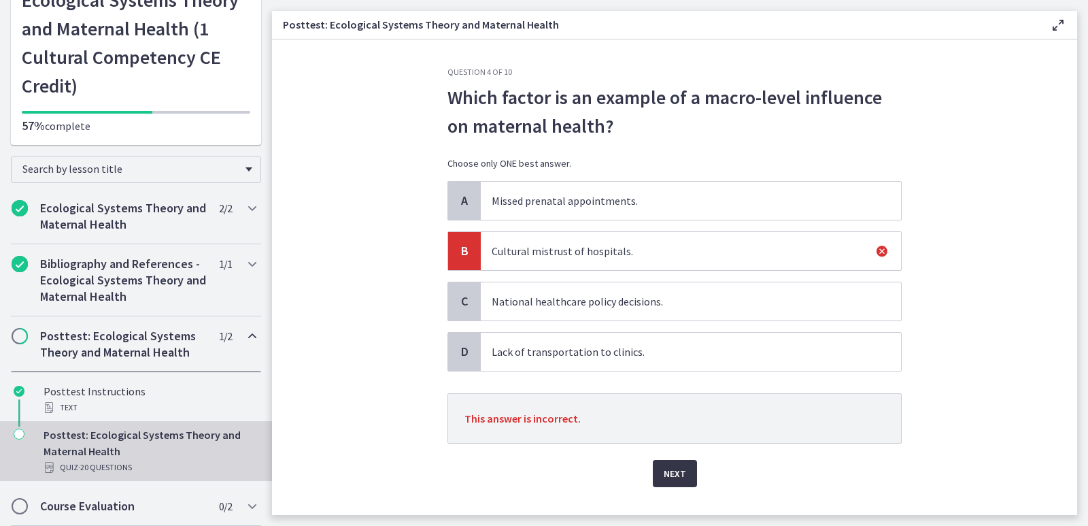
click at [665, 478] on span "Next" at bounding box center [675, 473] width 22 height 16
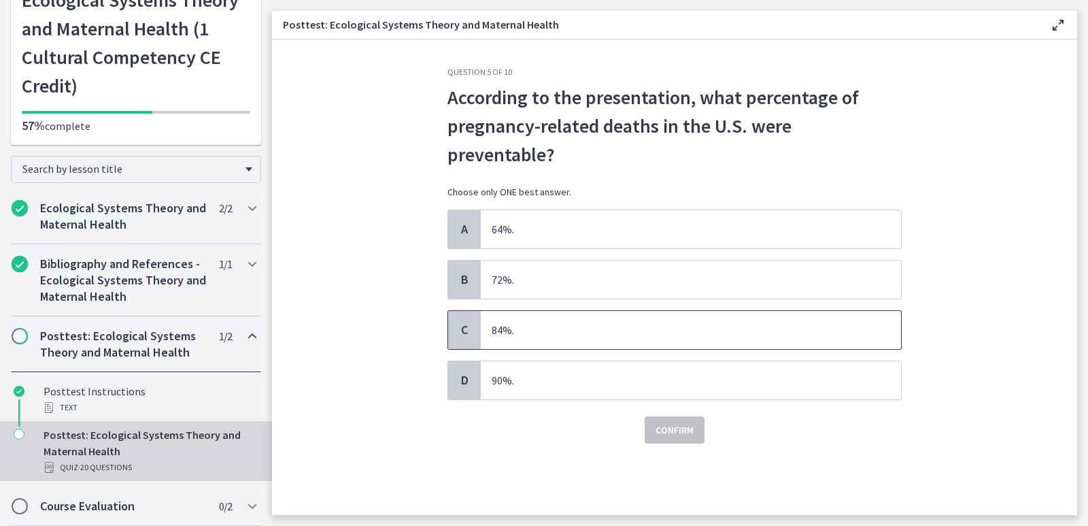
click at [514, 311] on span "84%." at bounding box center [691, 330] width 420 height 38
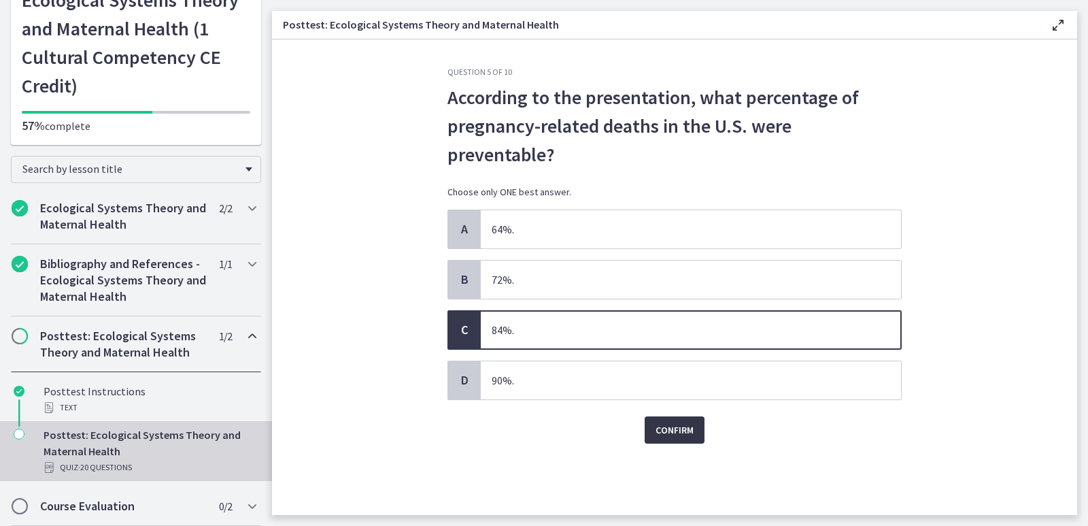
click at [671, 422] on span "Confirm" at bounding box center [675, 430] width 38 height 16
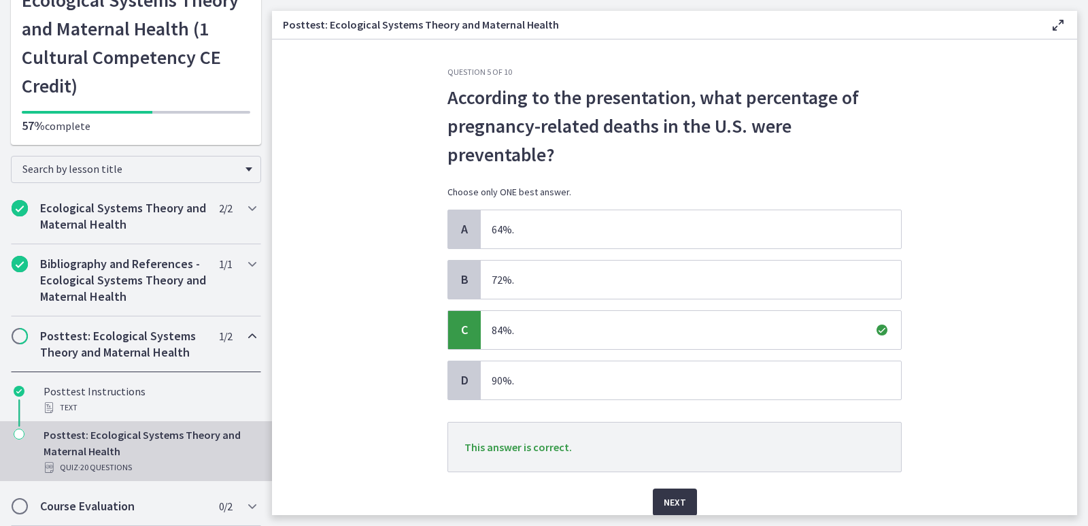
click at [676, 494] on span "Next" at bounding box center [675, 502] width 22 height 16
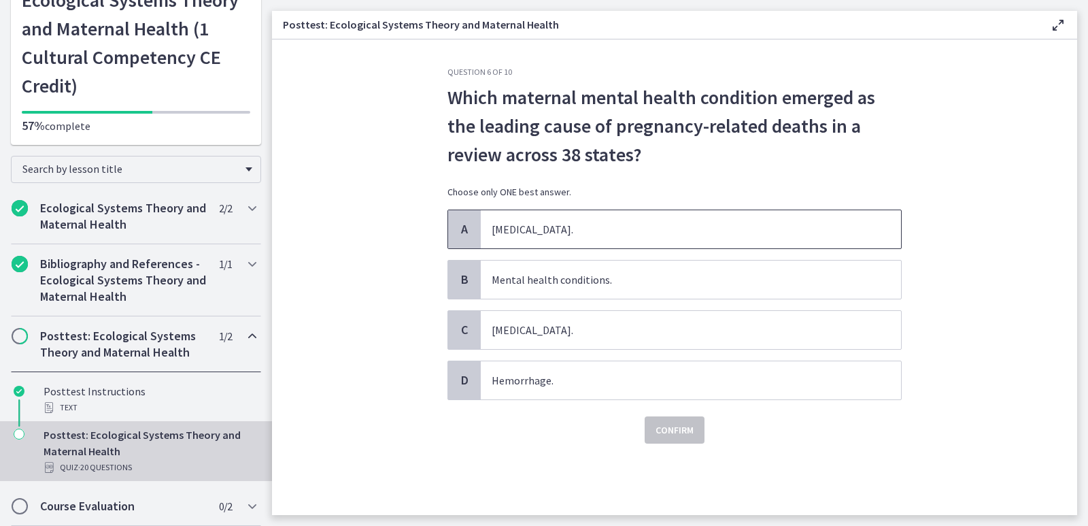
click at [518, 234] on span "Anxiety disorders." at bounding box center [691, 229] width 420 height 38
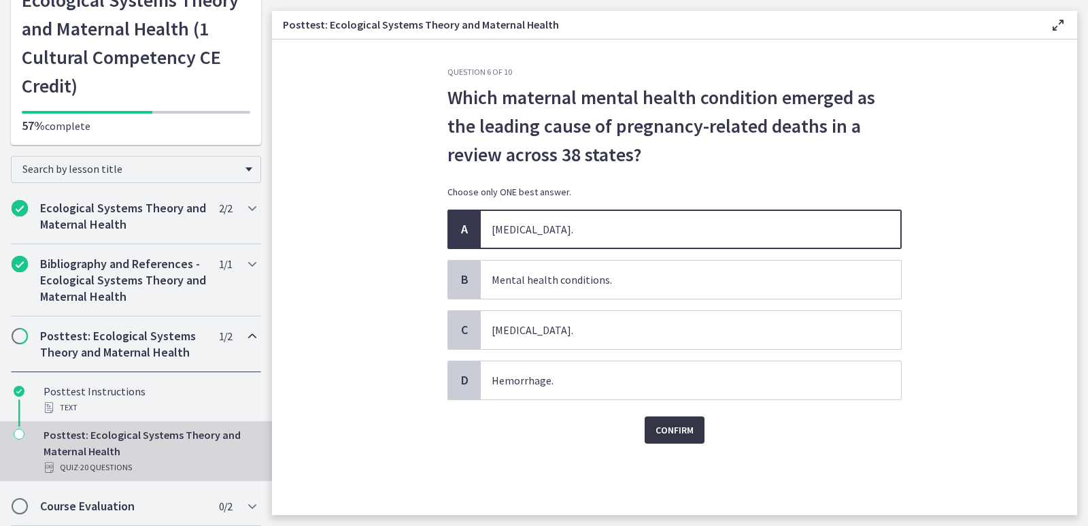
click at [669, 428] on span "Confirm" at bounding box center [675, 430] width 38 height 16
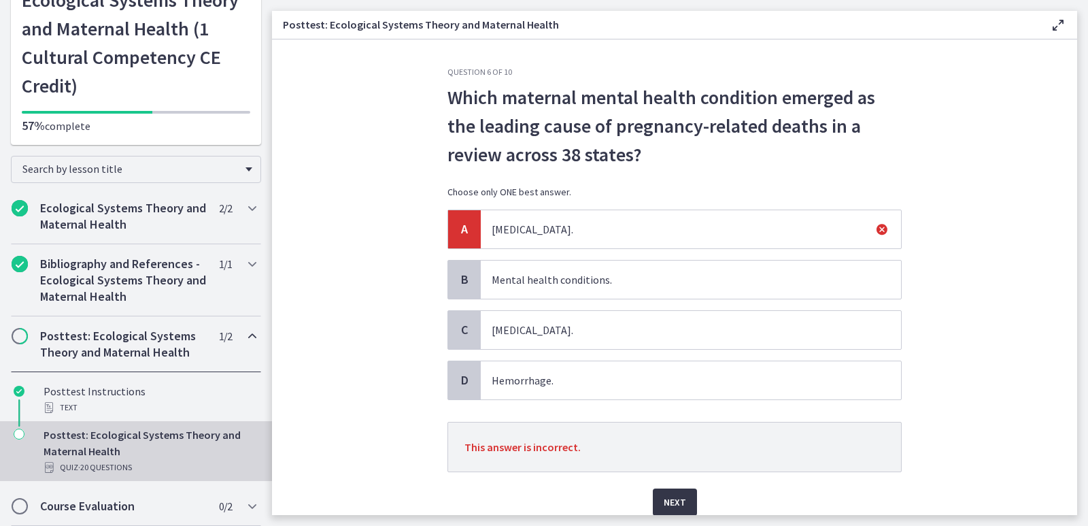
click at [667, 500] on span "Next" at bounding box center [675, 502] width 22 height 16
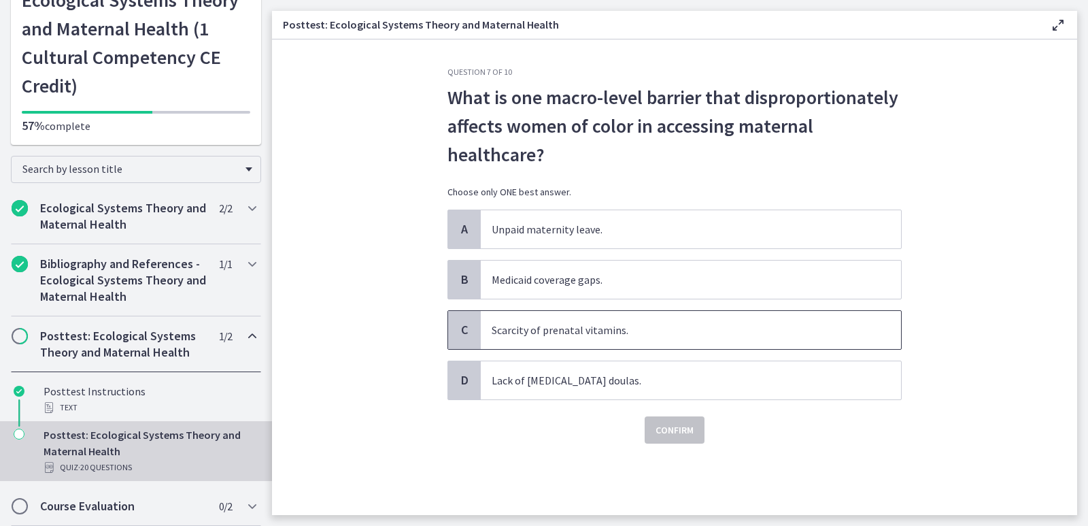
click at [549, 325] on span "Scarcity of prenatal vitamins." at bounding box center [691, 330] width 420 height 38
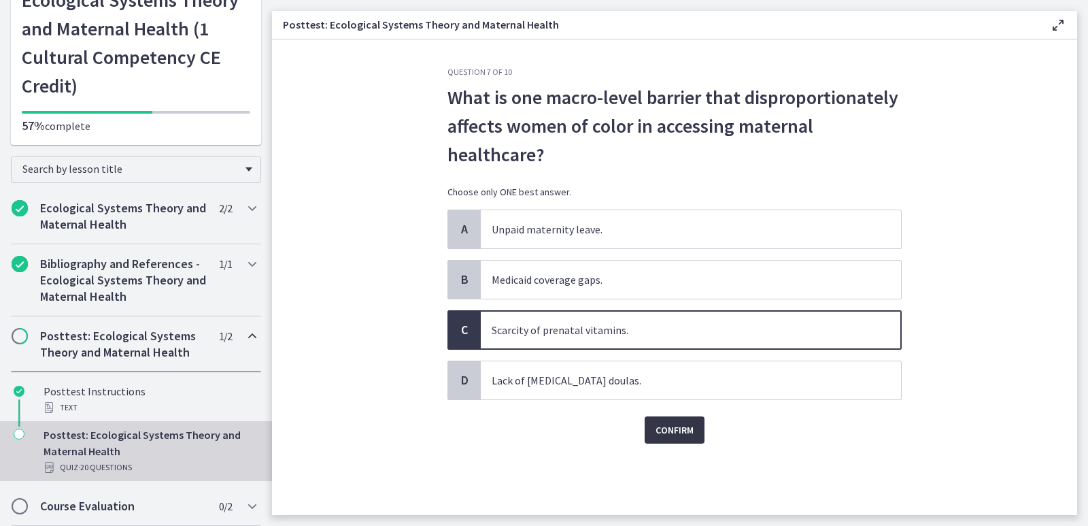
click at [663, 430] on span "Confirm" at bounding box center [675, 430] width 38 height 16
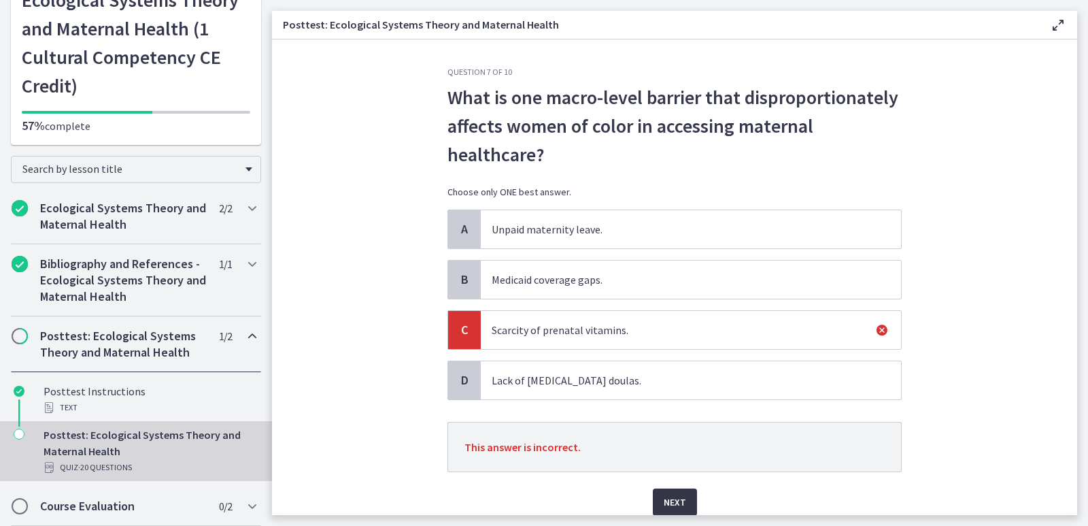
click at [668, 503] on span "Next" at bounding box center [675, 502] width 22 height 16
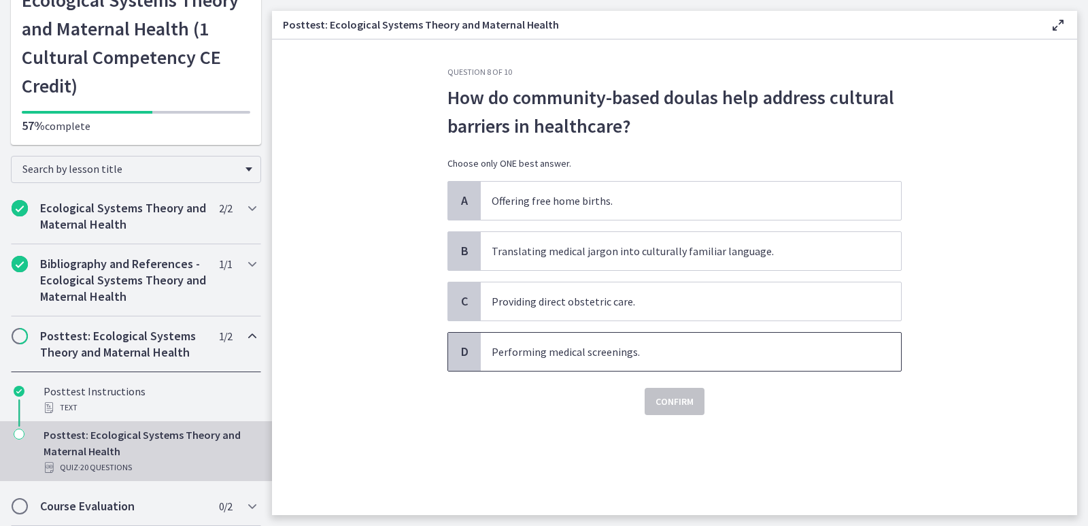
click at [544, 356] on span "Performing medical screenings." at bounding box center [691, 352] width 420 height 38
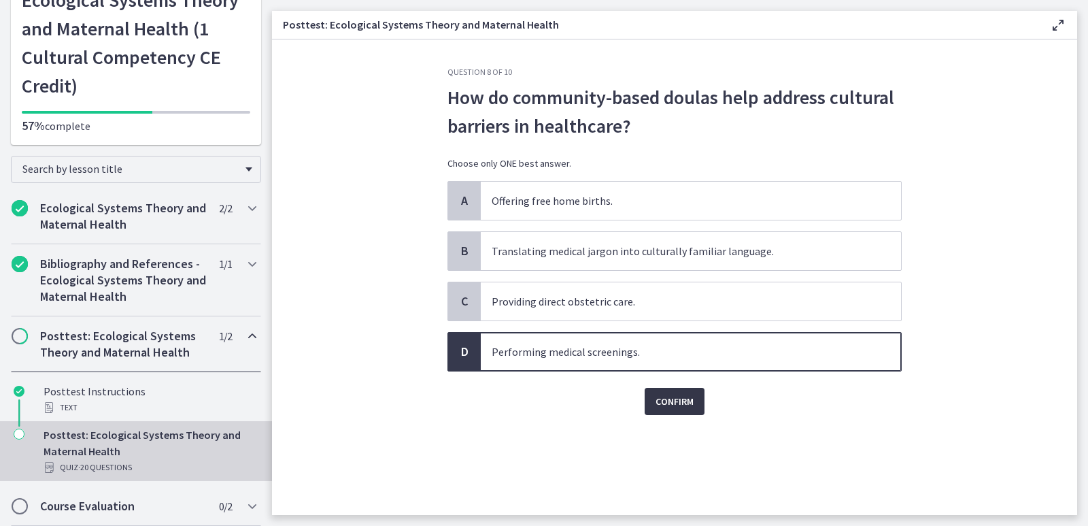
click at [659, 403] on span "Confirm" at bounding box center [675, 401] width 38 height 16
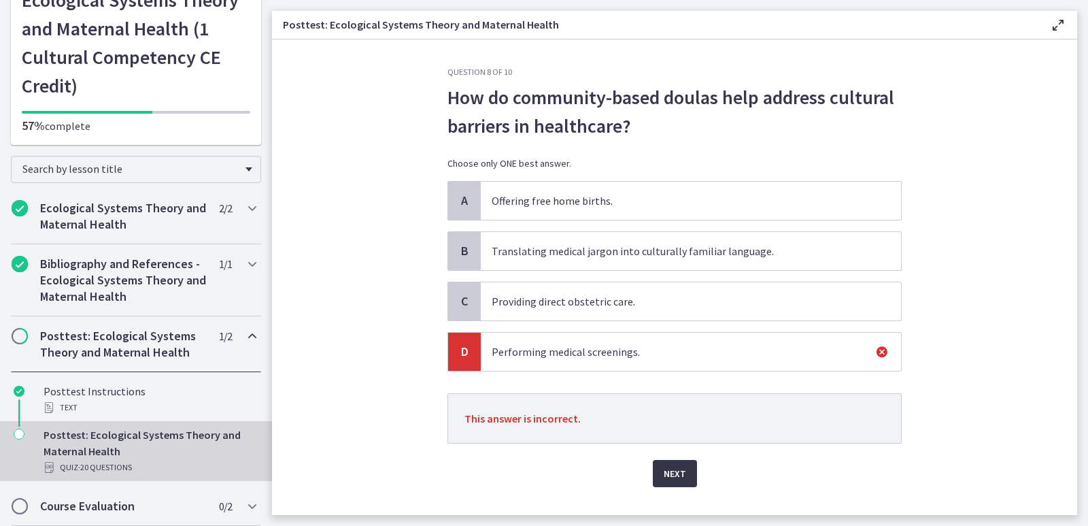
click at [667, 465] on button "Next" at bounding box center [675, 473] width 44 height 27
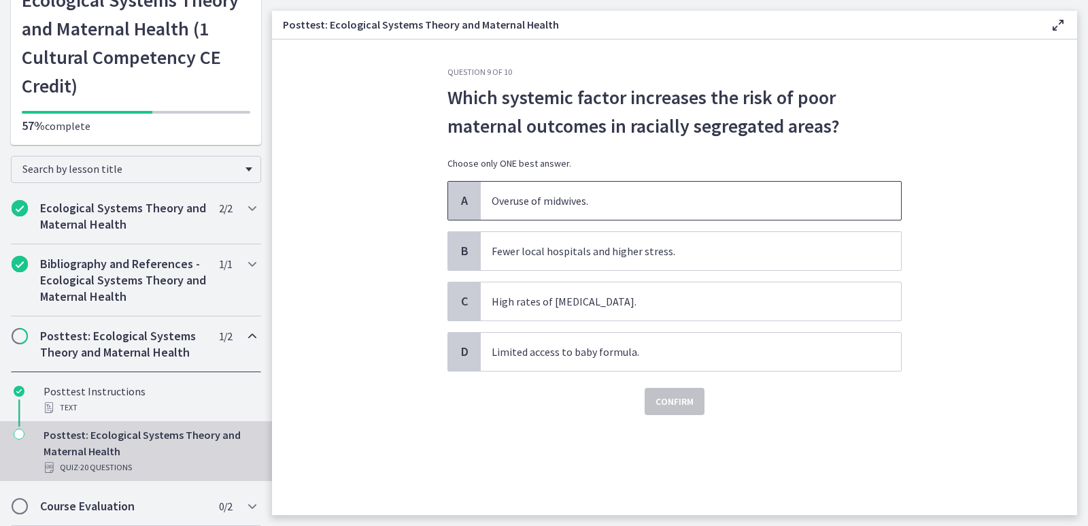
click at [522, 205] on span "Overuse of midwives." at bounding box center [691, 201] width 420 height 38
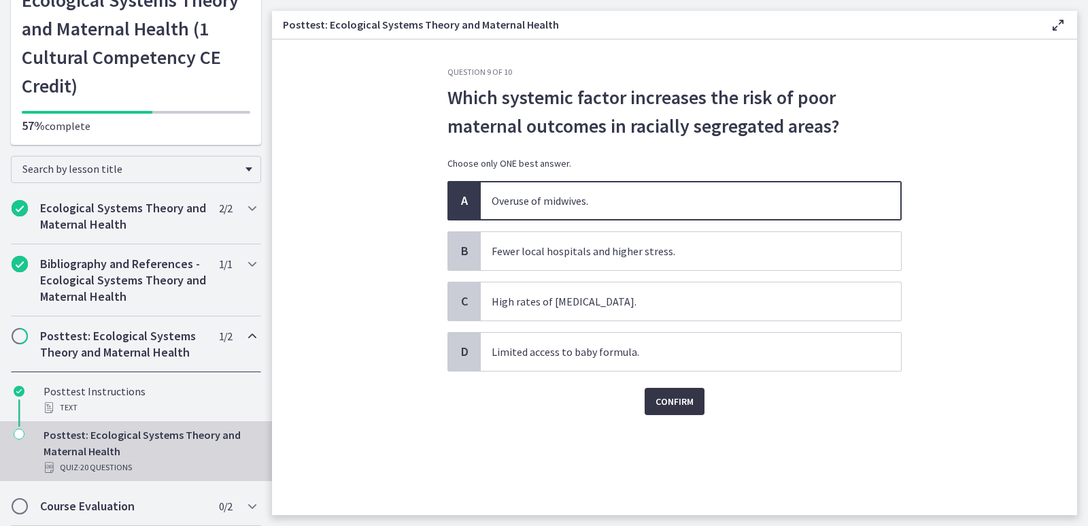
click at [656, 399] on span "Confirm" at bounding box center [675, 401] width 38 height 16
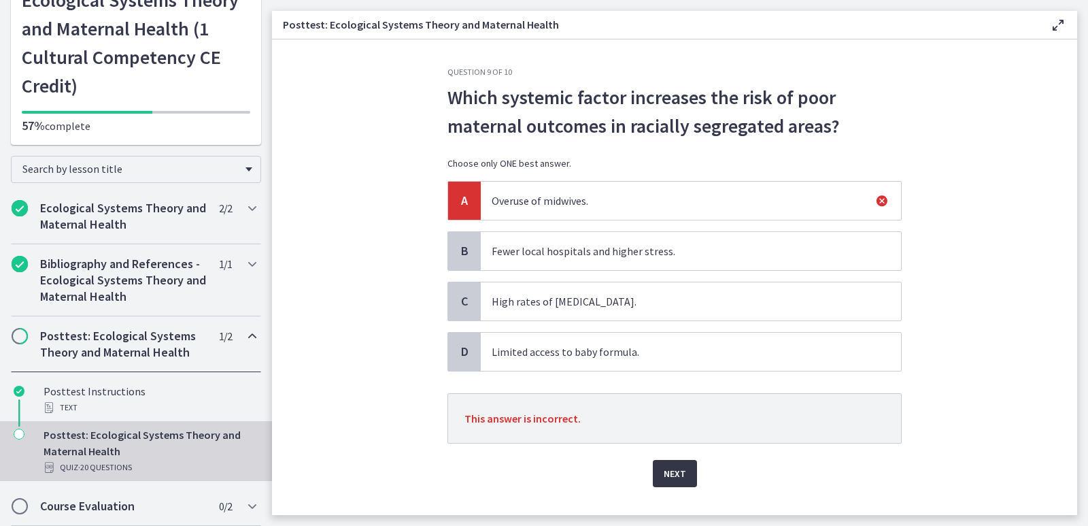
click at [664, 469] on span "Next" at bounding box center [675, 473] width 22 height 16
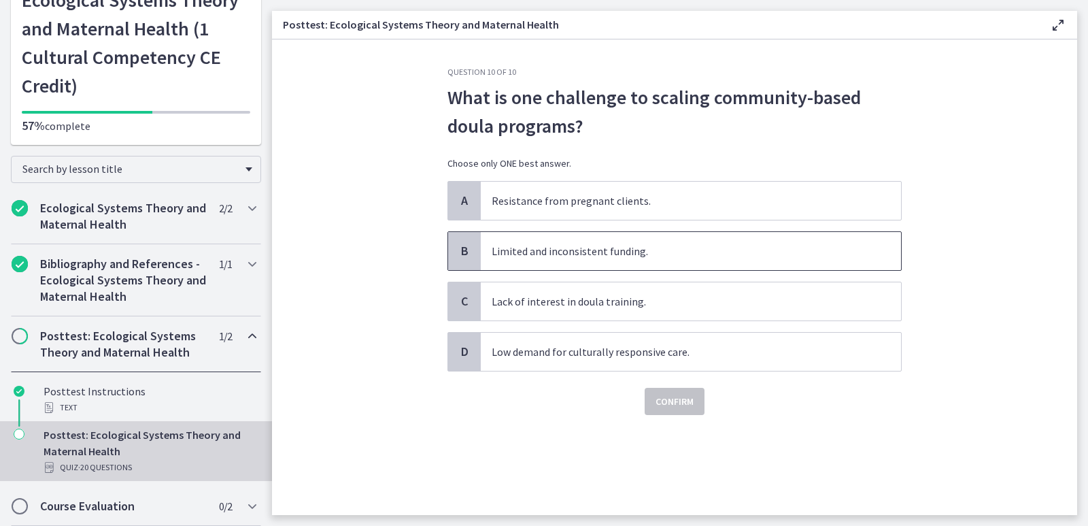
click at [548, 258] on span "Limited and inconsistent funding." at bounding box center [691, 251] width 420 height 38
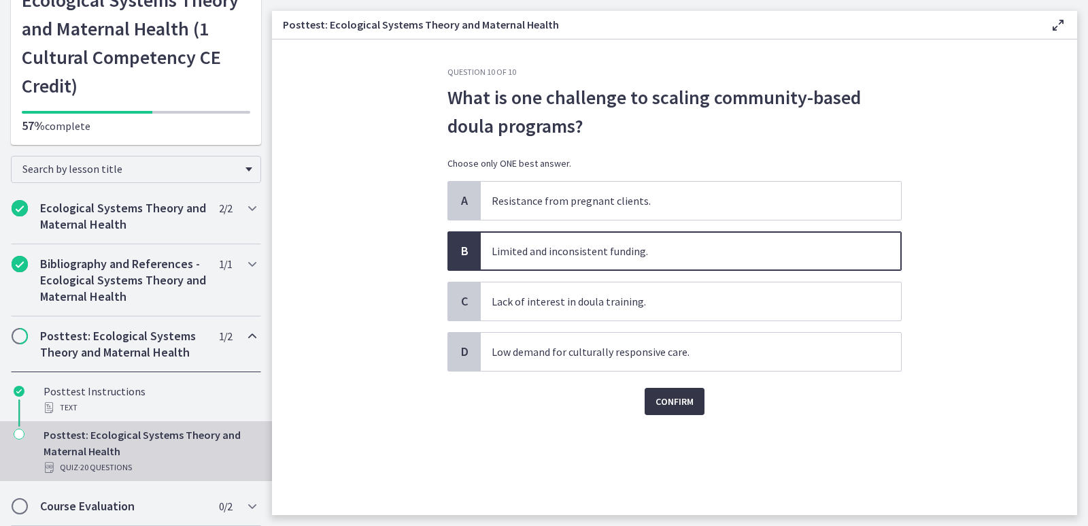
click at [660, 396] on span "Confirm" at bounding box center [675, 401] width 38 height 16
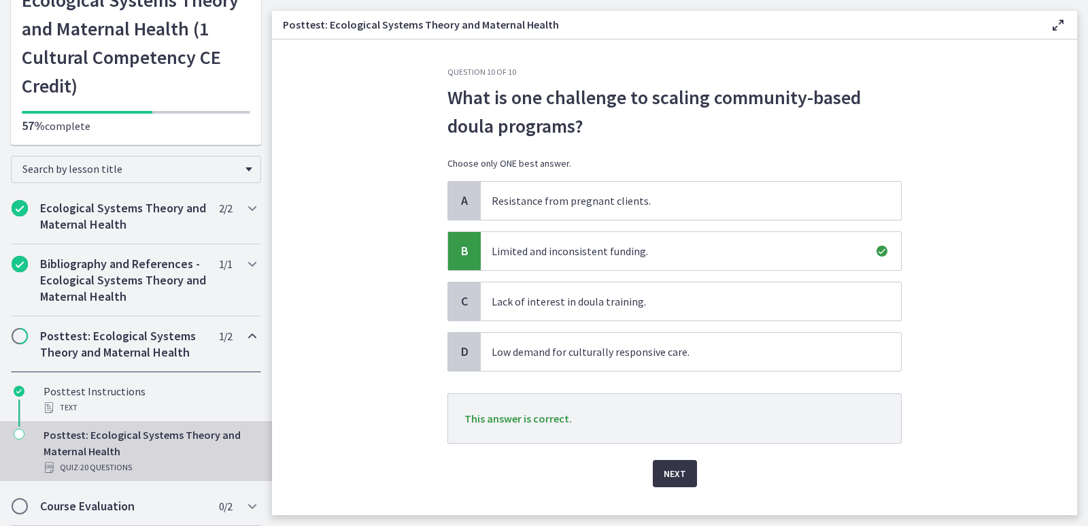
click at [673, 478] on span "Next" at bounding box center [675, 473] width 22 height 16
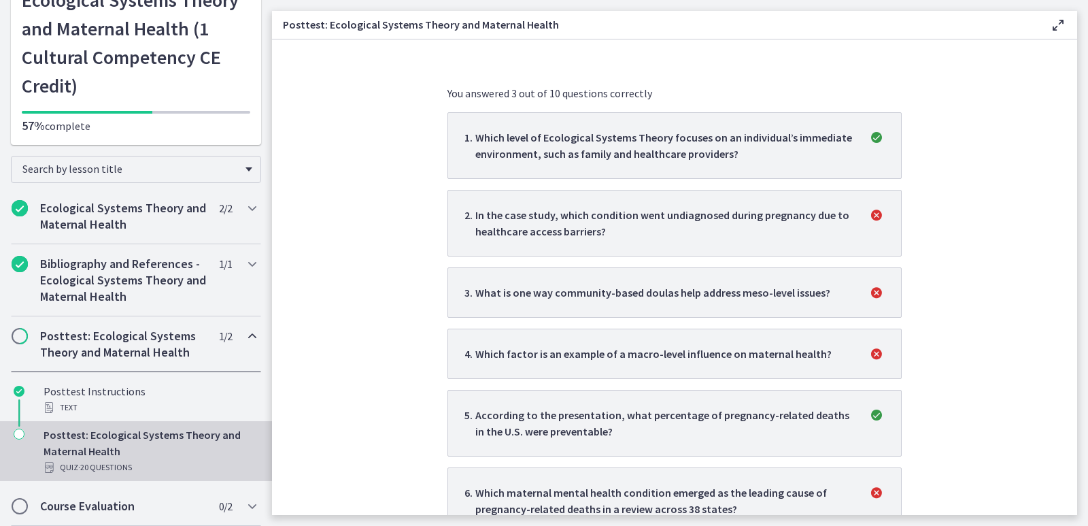
scroll to position [136, 0]
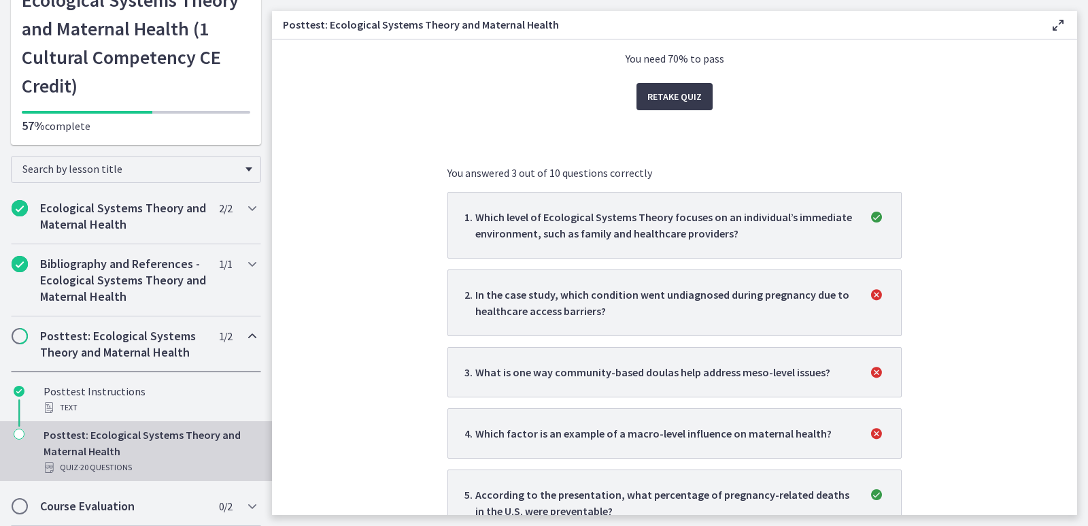
click at [470, 103] on div "Whoops! You failed this quiz with a score of 30 % You need 70% to pass Retake Q…" at bounding box center [675, 411] width 454 height 961
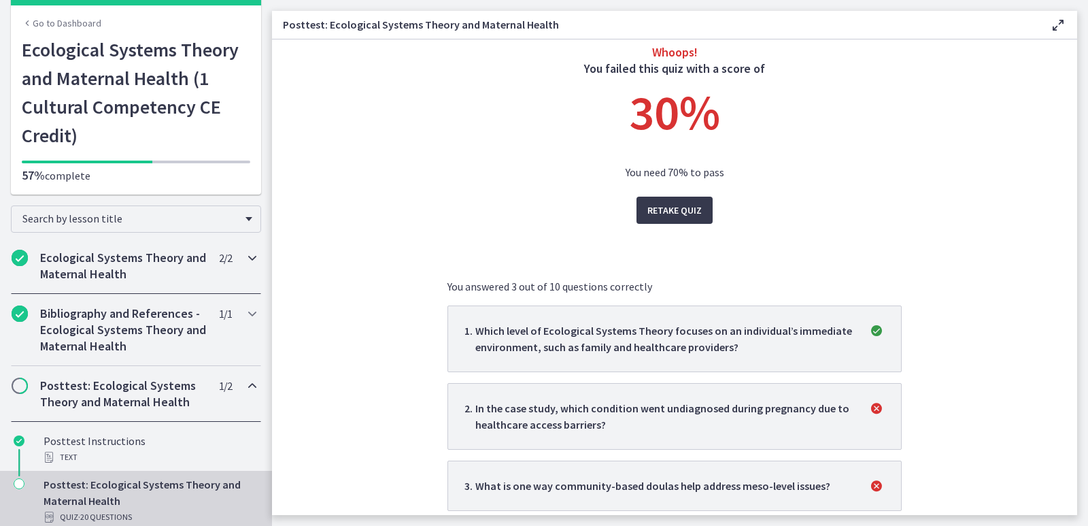
scroll to position [0, 0]
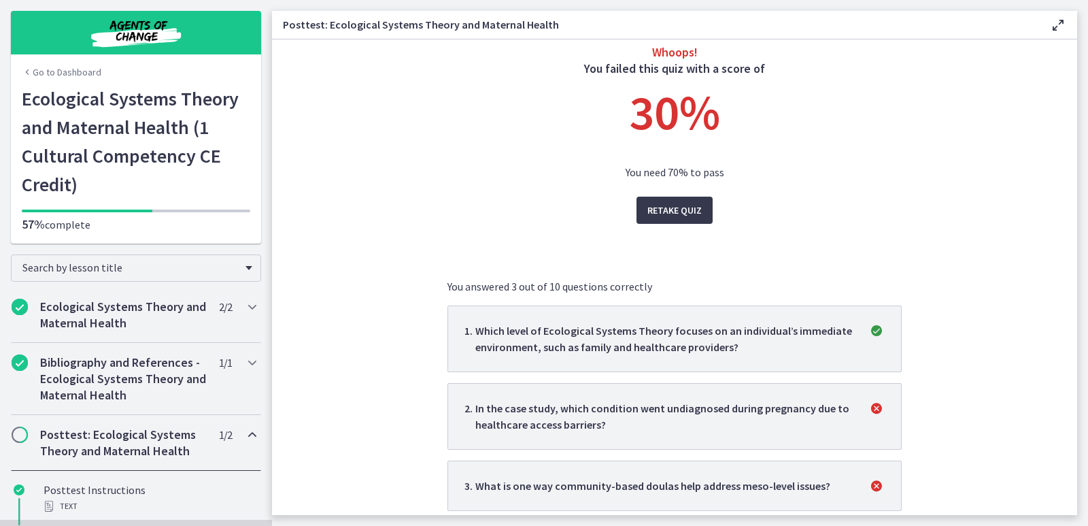
click at [28, 72] on link "Go to Dashboard" at bounding box center [62, 72] width 80 height 14
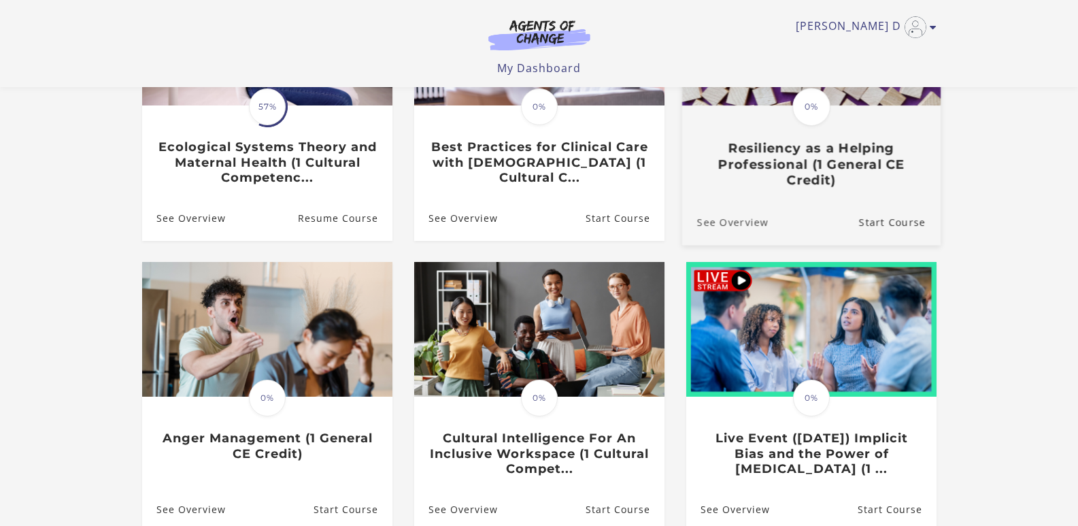
scroll to position [204, 0]
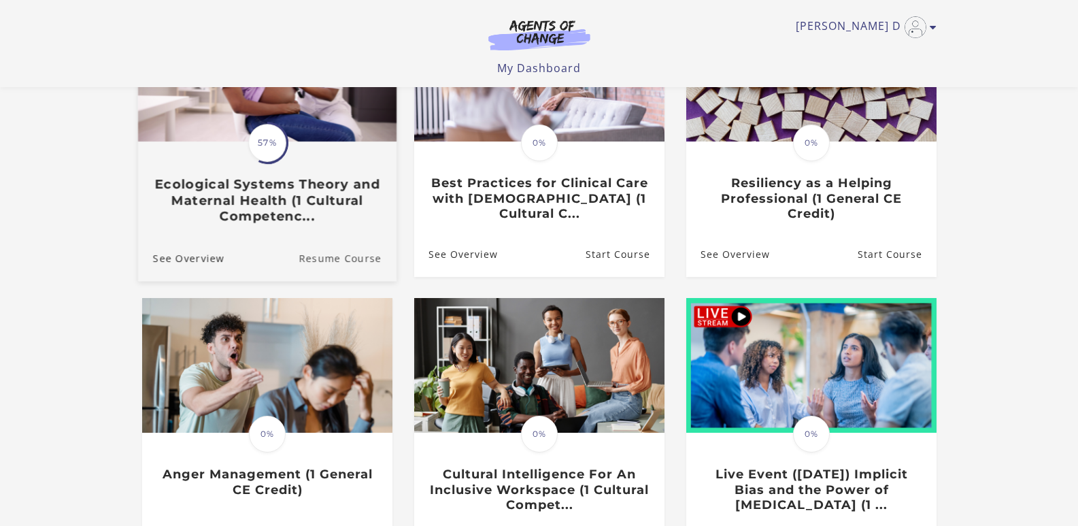
click at [331, 261] on link "Resume Course" at bounding box center [348, 258] width 98 height 46
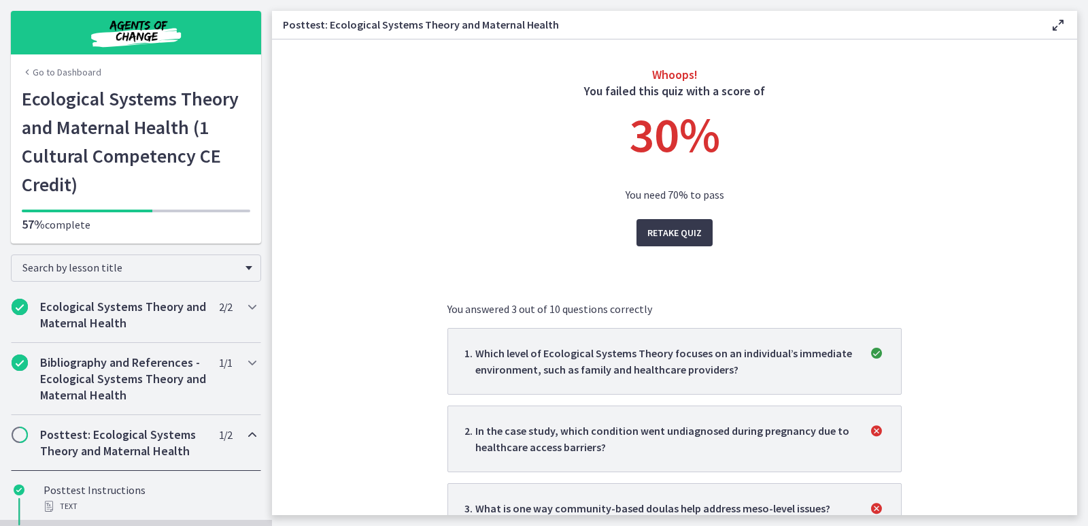
click at [73, 72] on link "Go to Dashboard" at bounding box center [62, 72] width 80 height 14
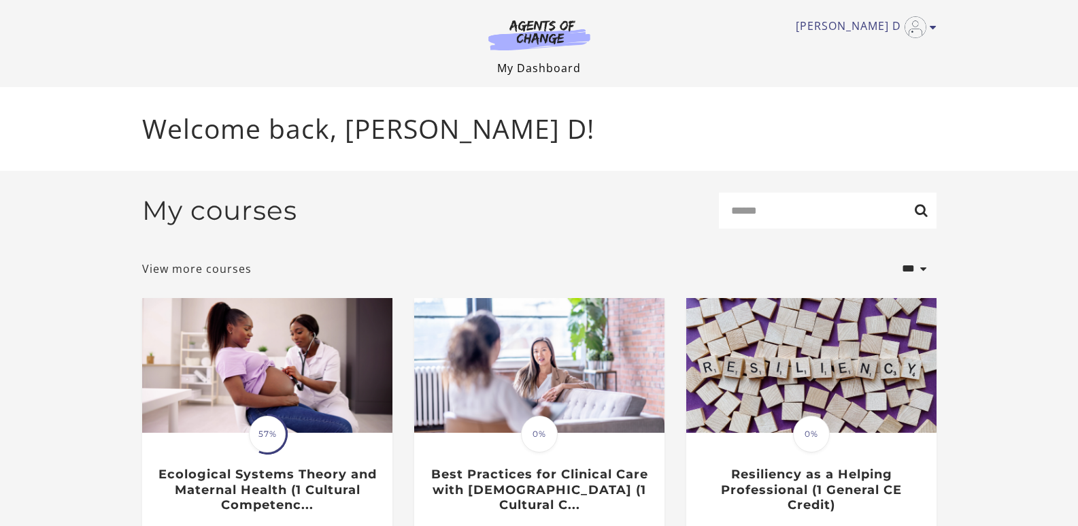
click at [538, 66] on link "My Dashboard" at bounding box center [539, 68] width 84 height 15
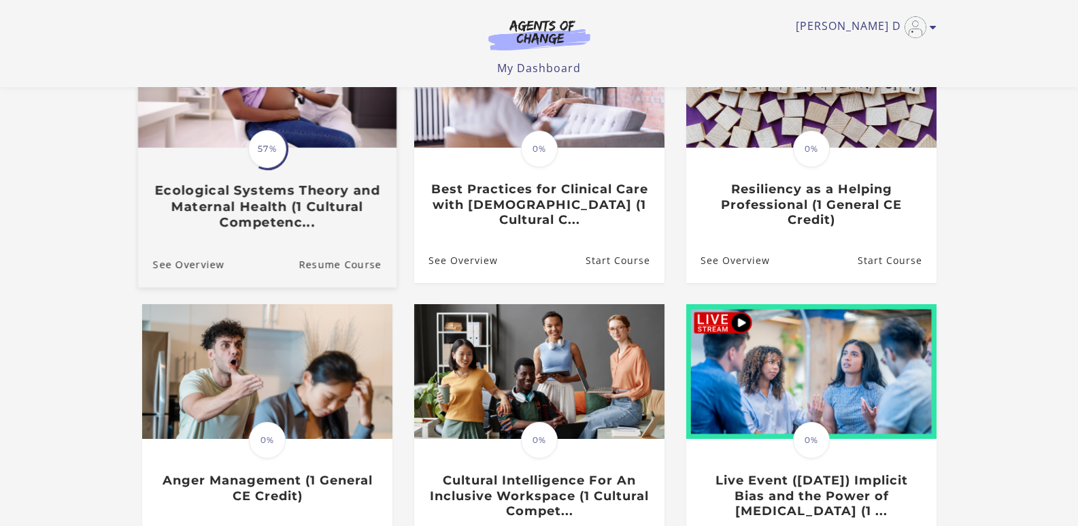
scroll to position [204, 0]
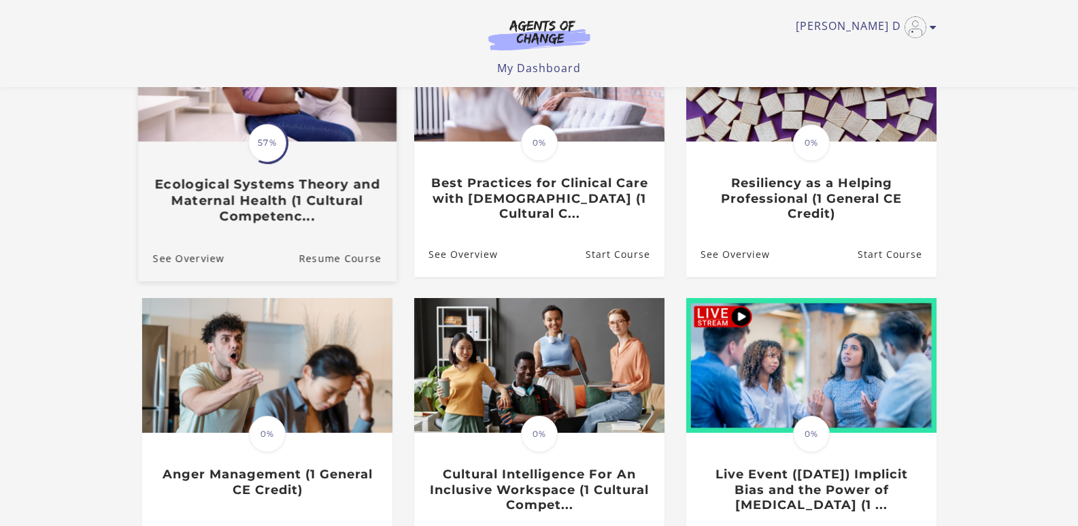
click at [282, 208] on h3 "Ecological Systems Theory and Maternal Health (1 Cultural Competenc..." at bounding box center [266, 200] width 229 height 48
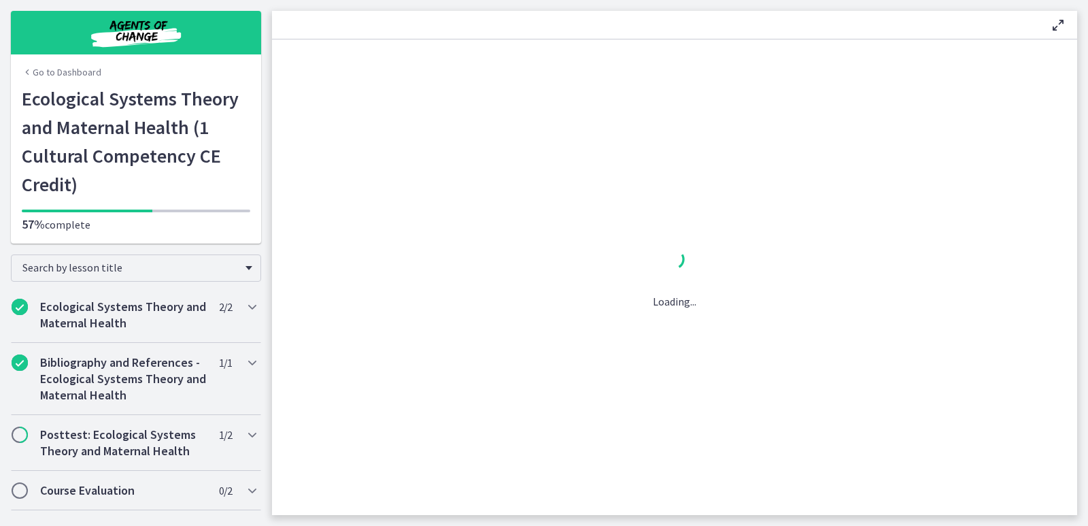
click at [57, 71] on link "Go to Dashboard" at bounding box center [62, 72] width 80 height 14
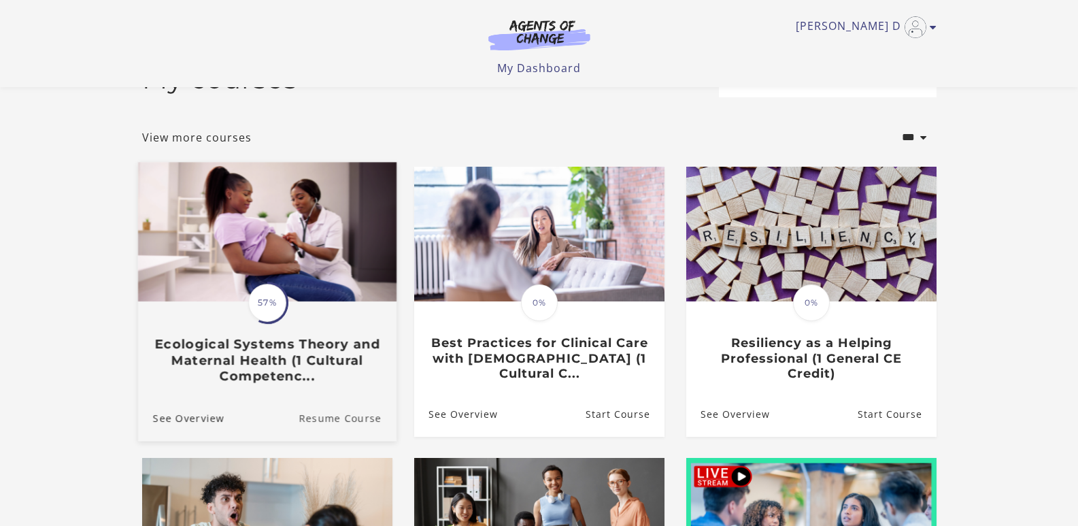
scroll to position [68, 0]
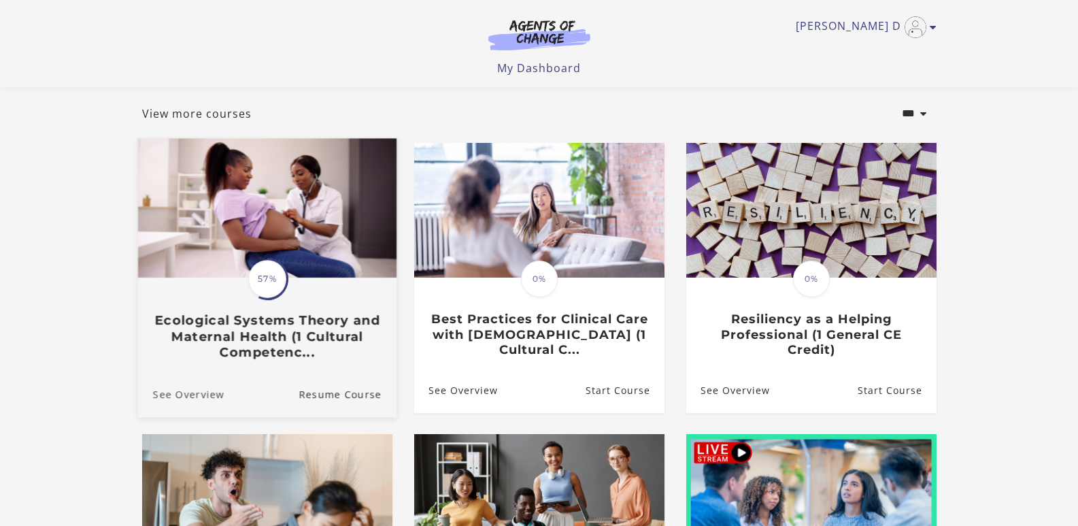
click at [193, 395] on link "See Overview" at bounding box center [180, 394] width 86 height 46
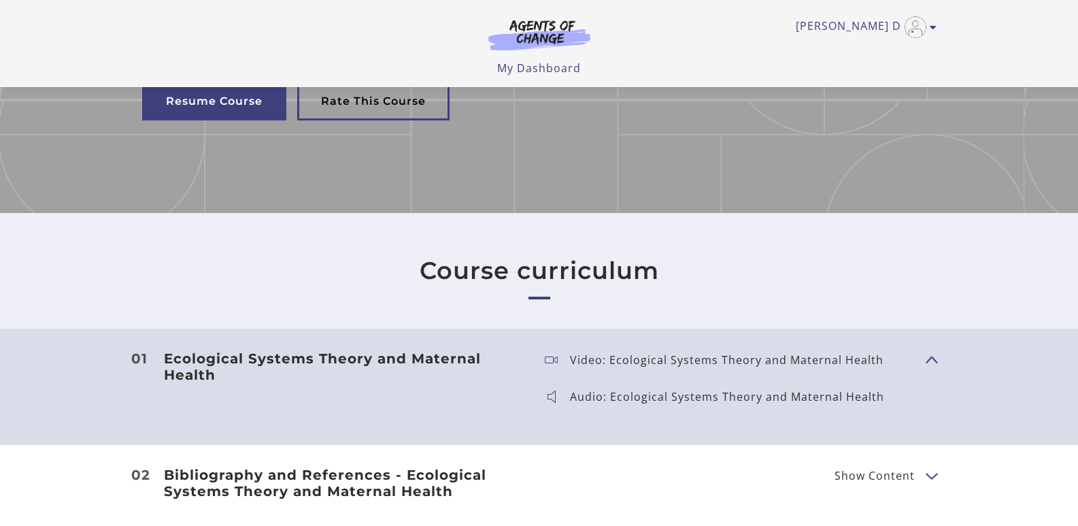
scroll to position [340, 0]
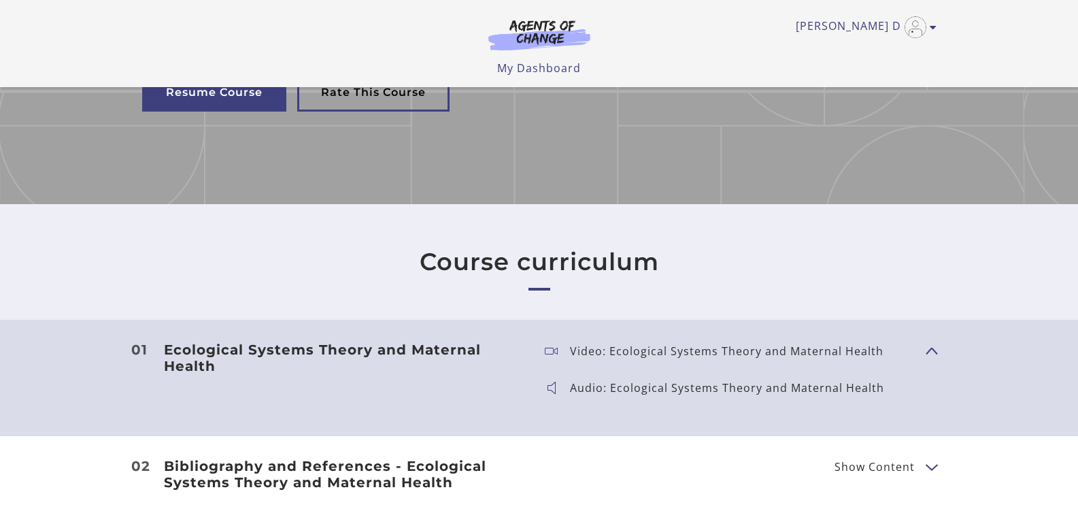
click at [926, 347] on span "Show Content" at bounding box center [926, 350] width 0 height 120
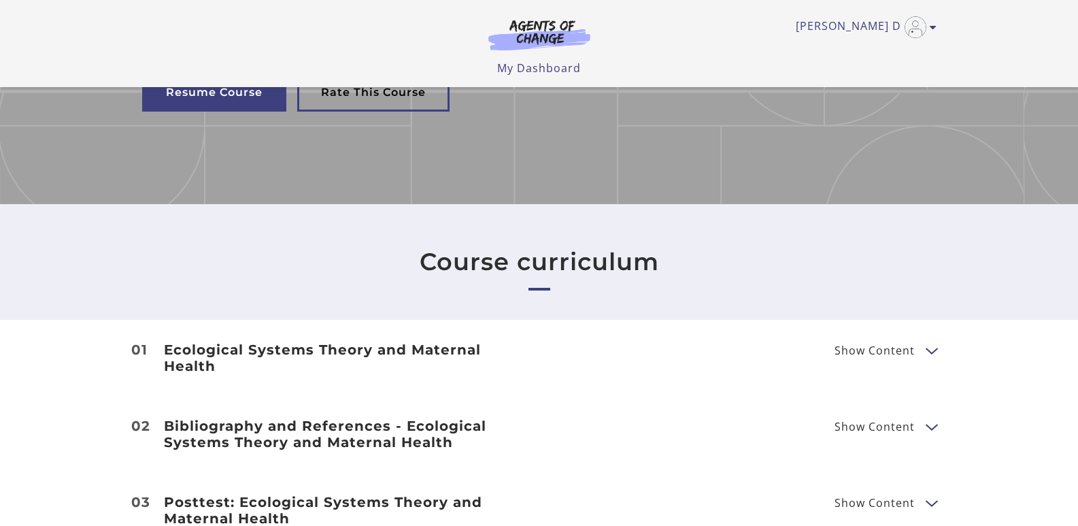
click at [312, 344] on h3 "Ecological Systems Theory and Maternal Health" at bounding box center [343, 357] width 359 height 33
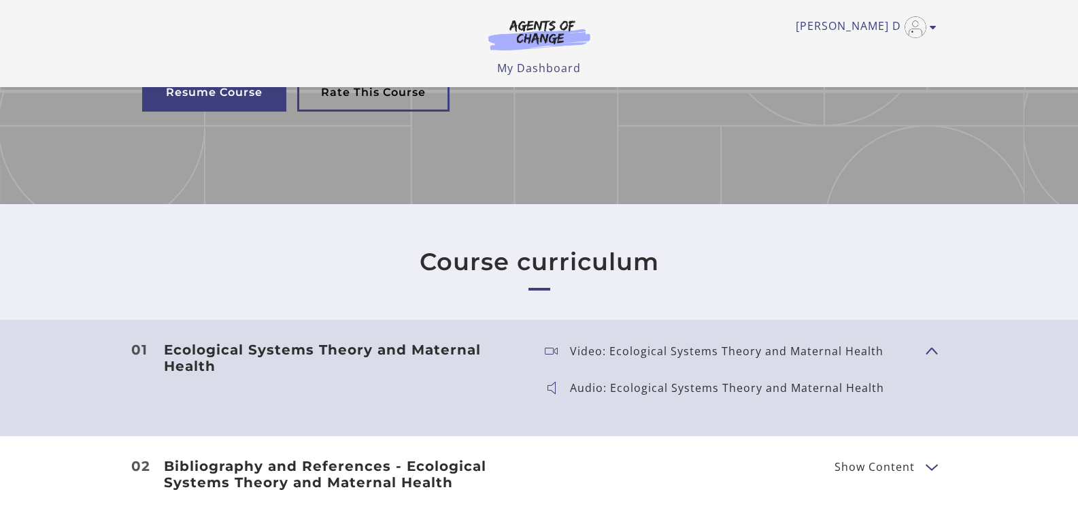
click at [590, 352] on p "Video: Ecological Systems Theory and Maternal Health" at bounding box center [732, 351] width 324 height 11
click at [926, 355] on span "Show Content" at bounding box center [926, 350] width 0 height 120
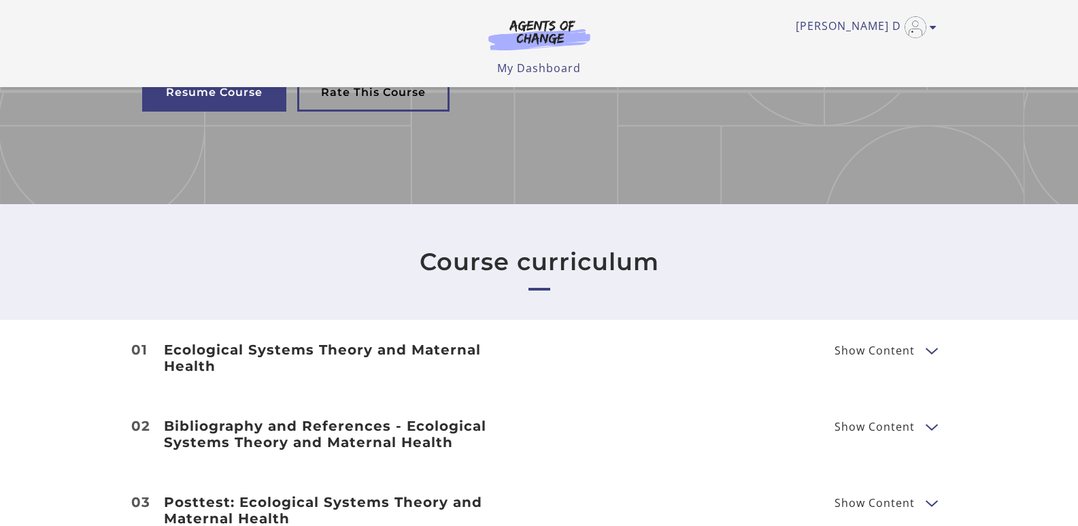
click at [302, 358] on h3 "Ecological Systems Theory and Maternal Health" at bounding box center [343, 357] width 359 height 33
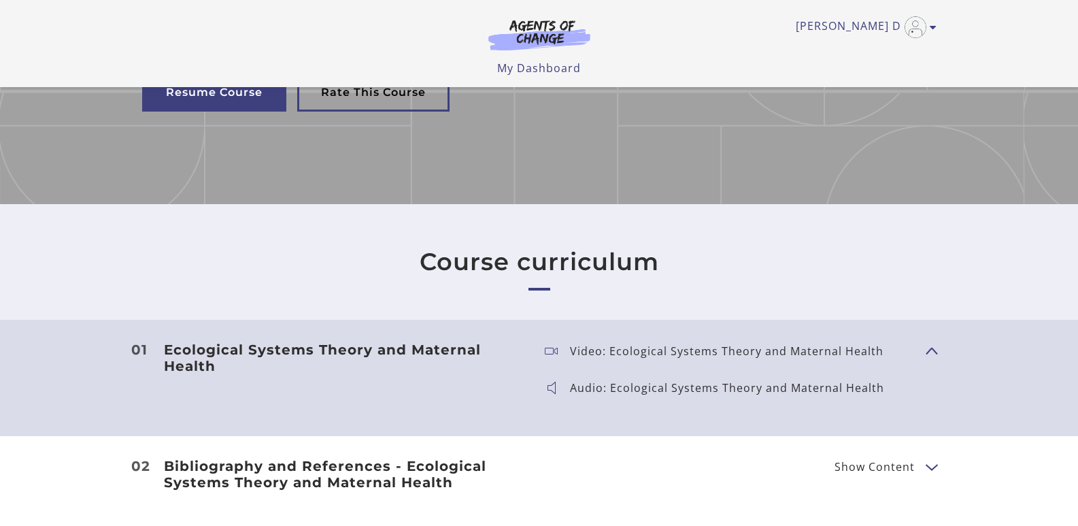
click at [365, 359] on h3 "Ecological Systems Theory and Maternal Health" at bounding box center [343, 357] width 359 height 33
